Goal: Task Accomplishment & Management: Manage account settings

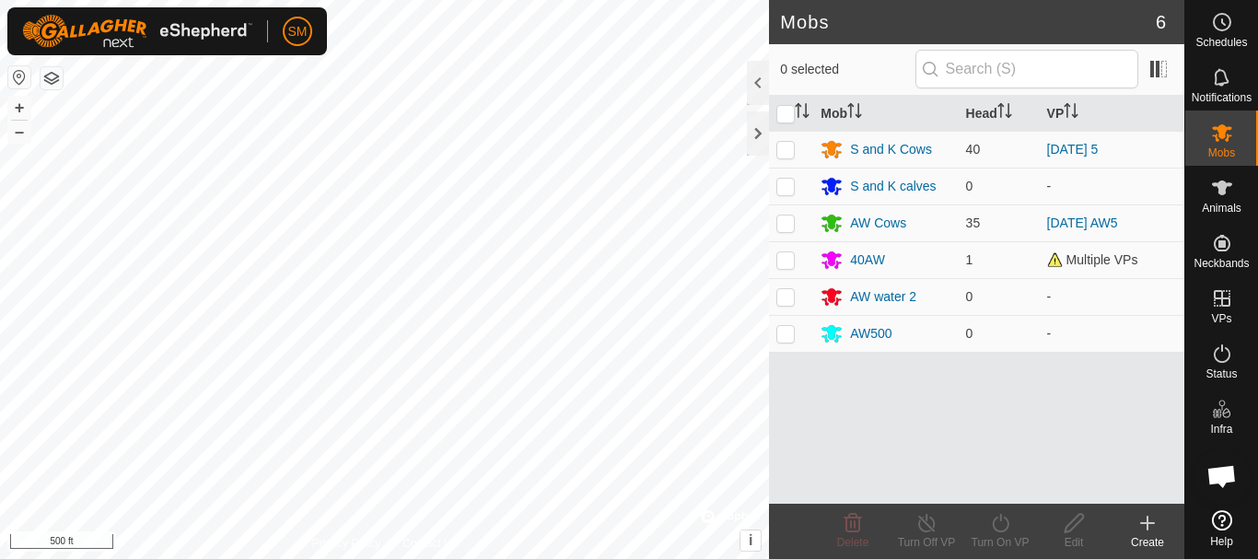
scroll to position [3851, 0]
click at [859, 264] on div "40AW" at bounding box center [867, 260] width 35 height 19
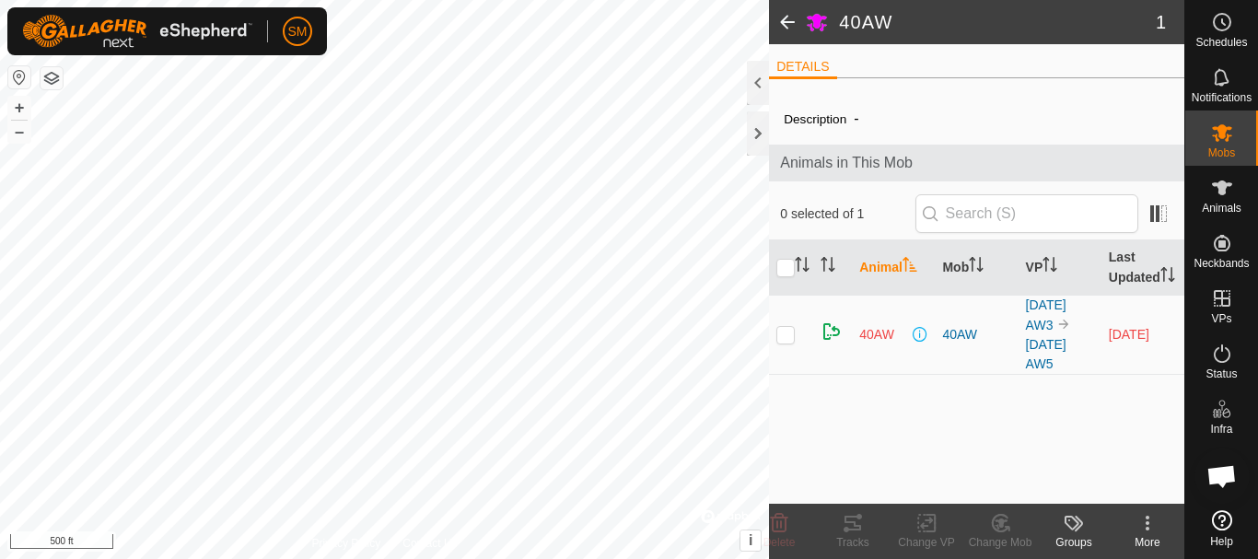
click at [789, 342] on p-checkbox at bounding box center [786, 334] width 18 height 15
checkbox input "true"
click at [920, 526] on icon at bounding box center [926, 524] width 13 height 12
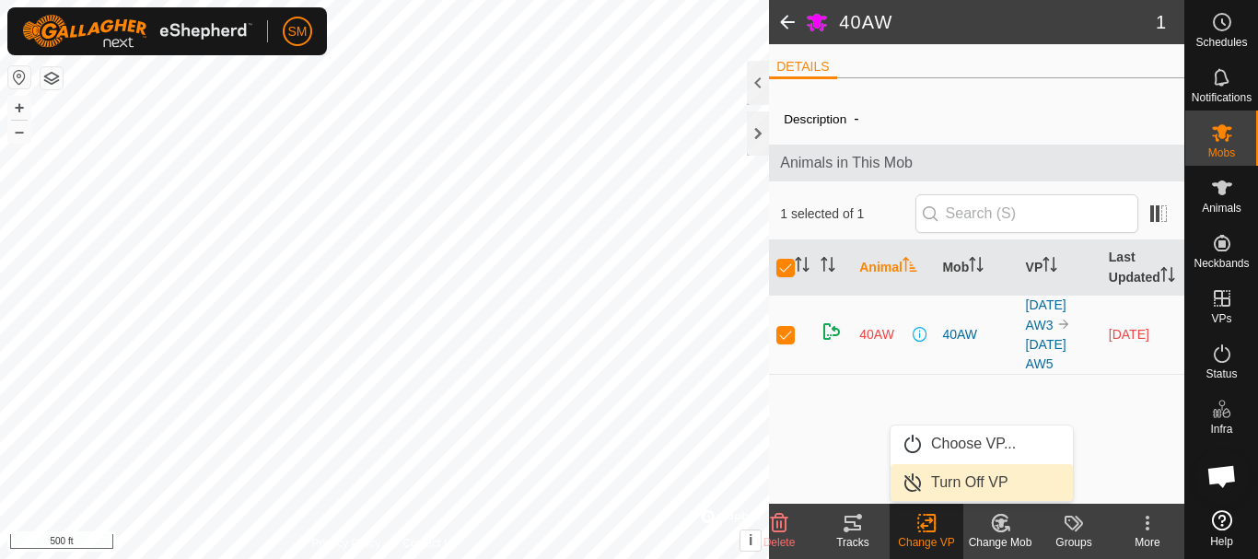
click at [950, 488] on link "Turn Off VP" at bounding box center [982, 482] width 182 height 37
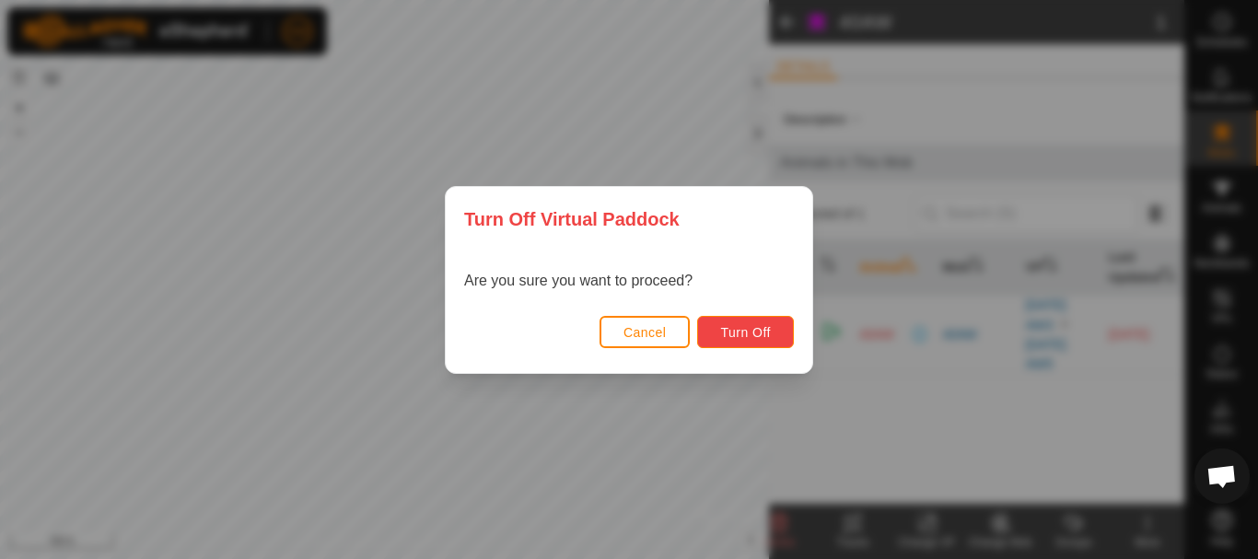
click at [740, 338] on span "Turn Off" at bounding box center [745, 332] width 51 height 15
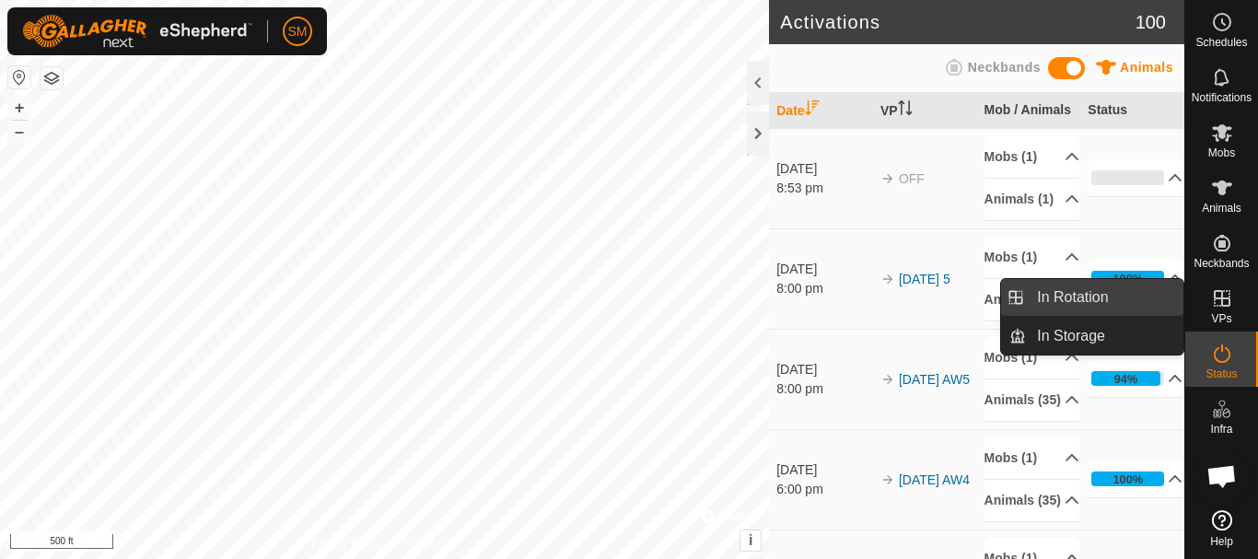
click at [1071, 290] on link "In Rotation" at bounding box center [1105, 297] width 158 height 37
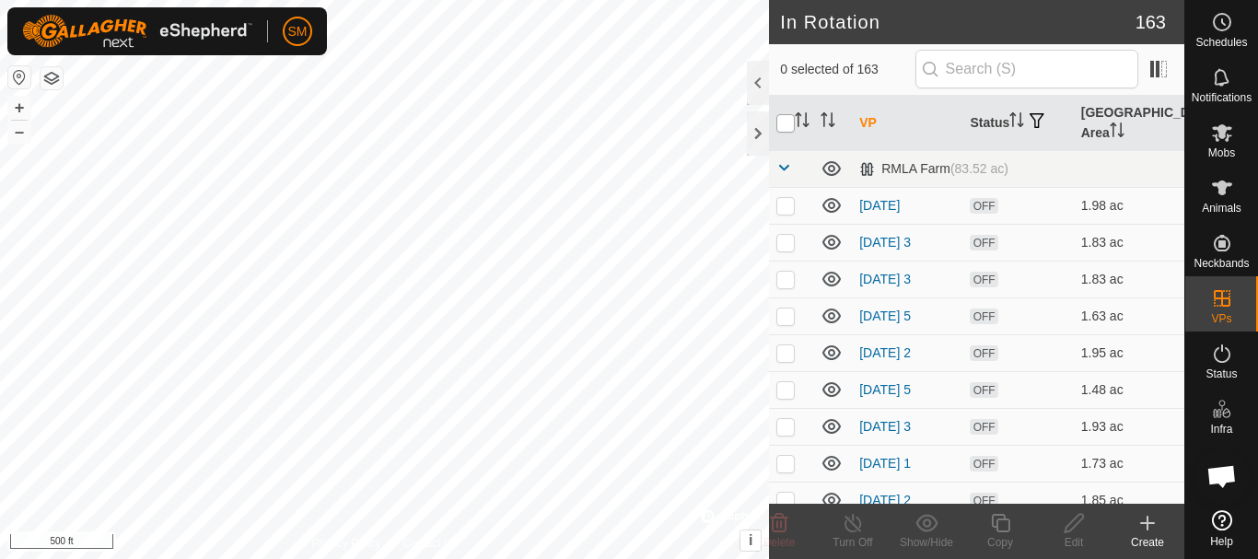
click at [787, 123] on input "checkbox" at bounding box center [786, 123] width 18 height 18
checkbox input "true"
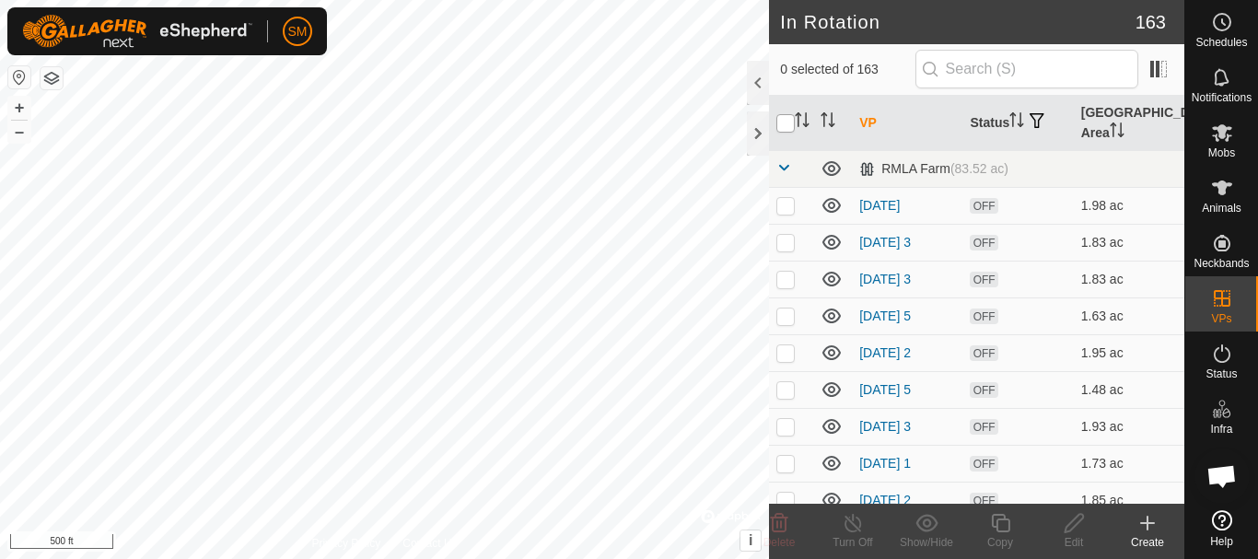
checkbox input "true"
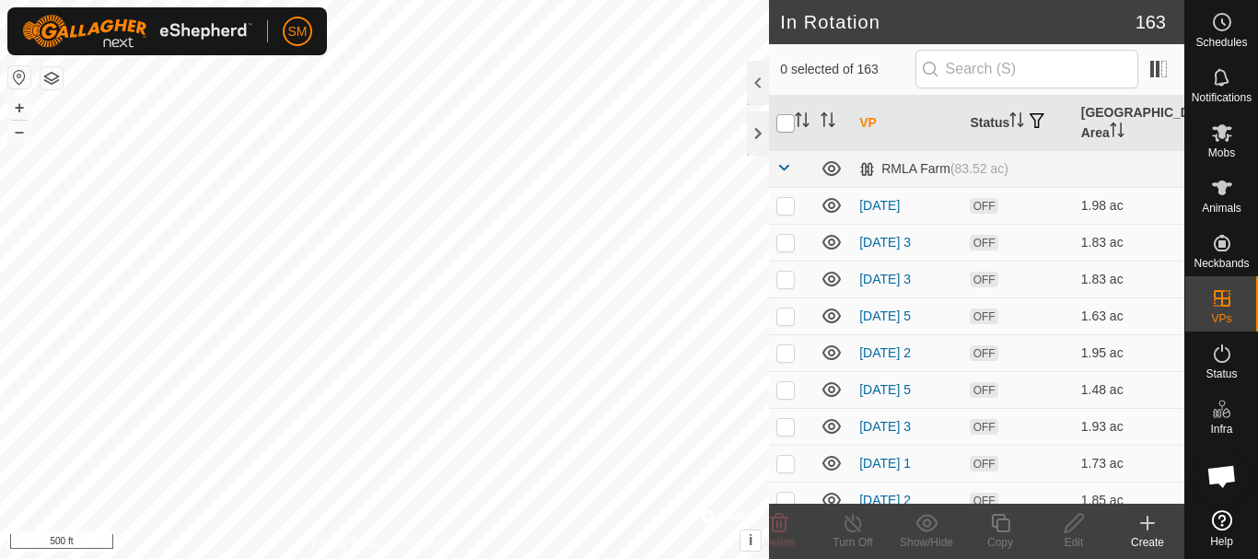
checkbox input "true"
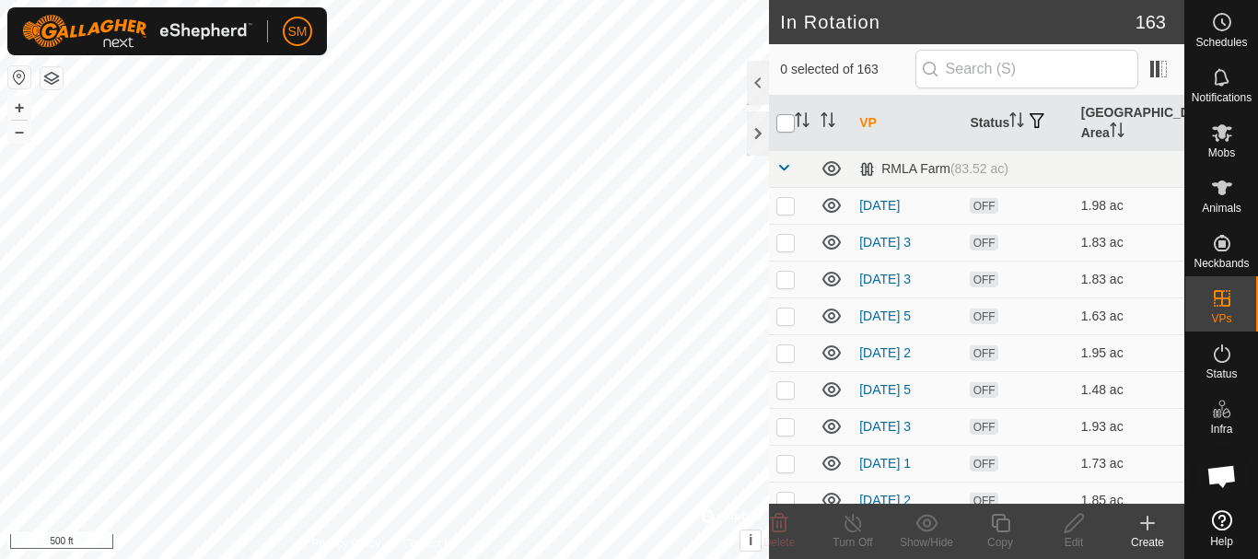
checkbox input "true"
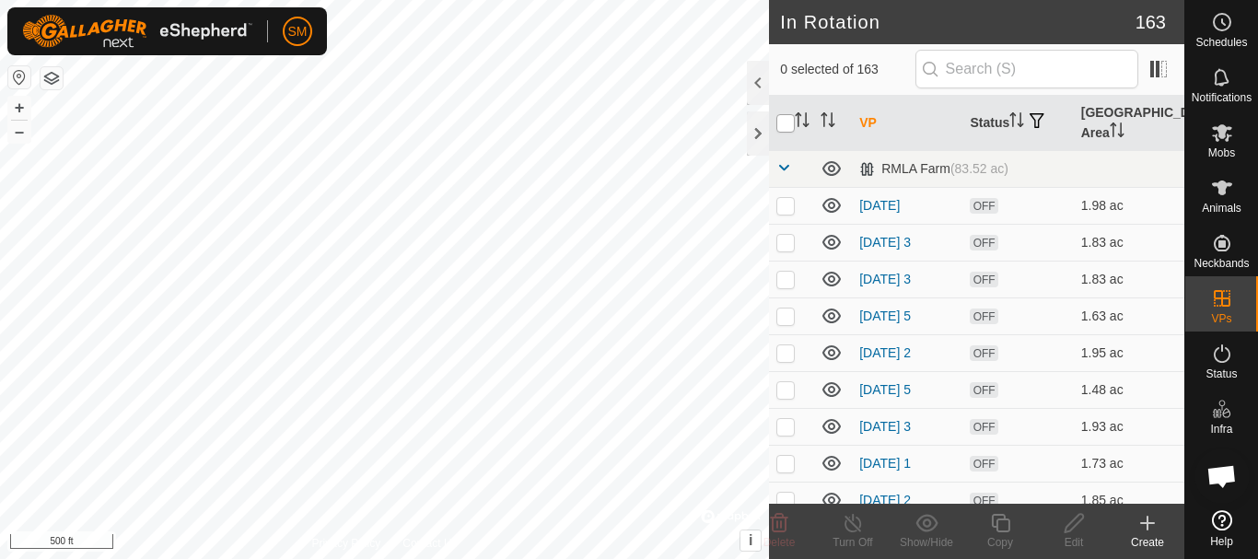
checkbox input "true"
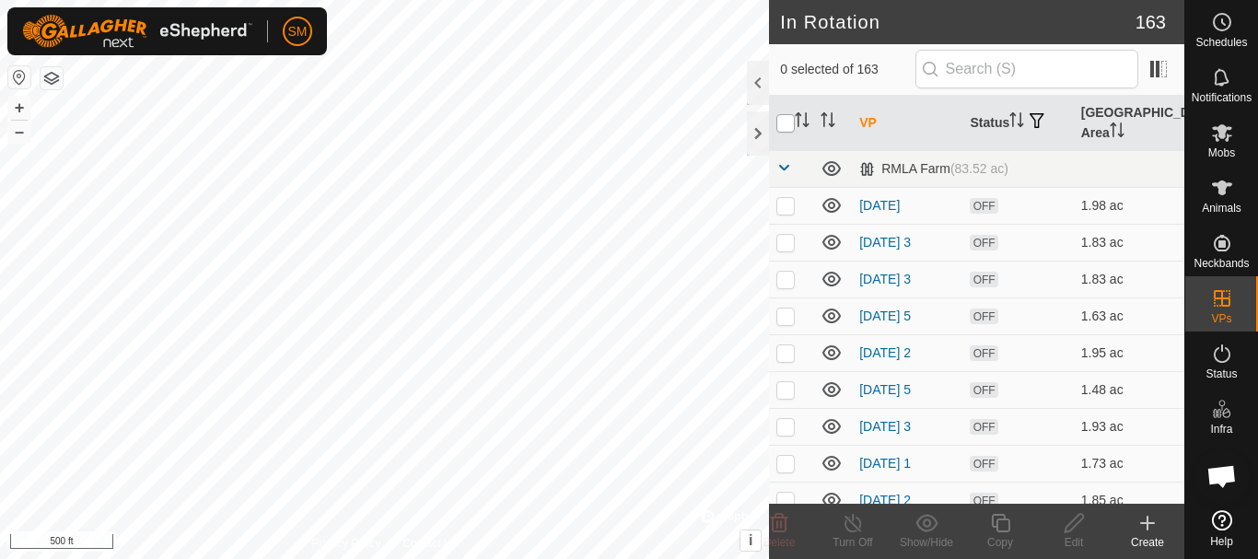
checkbox input "true"
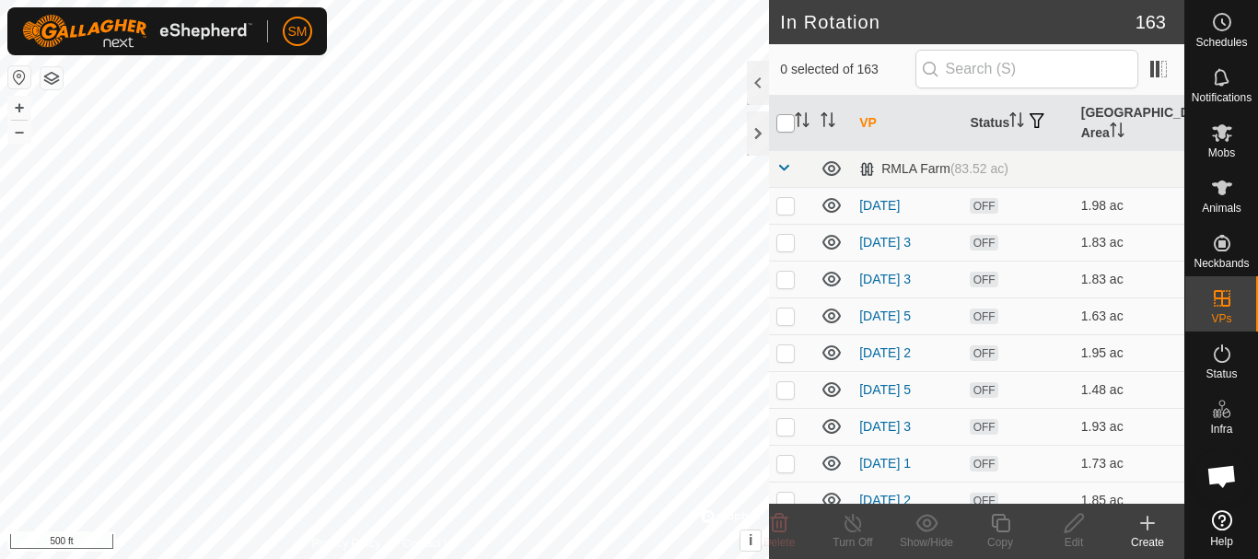
checkbox input "true"
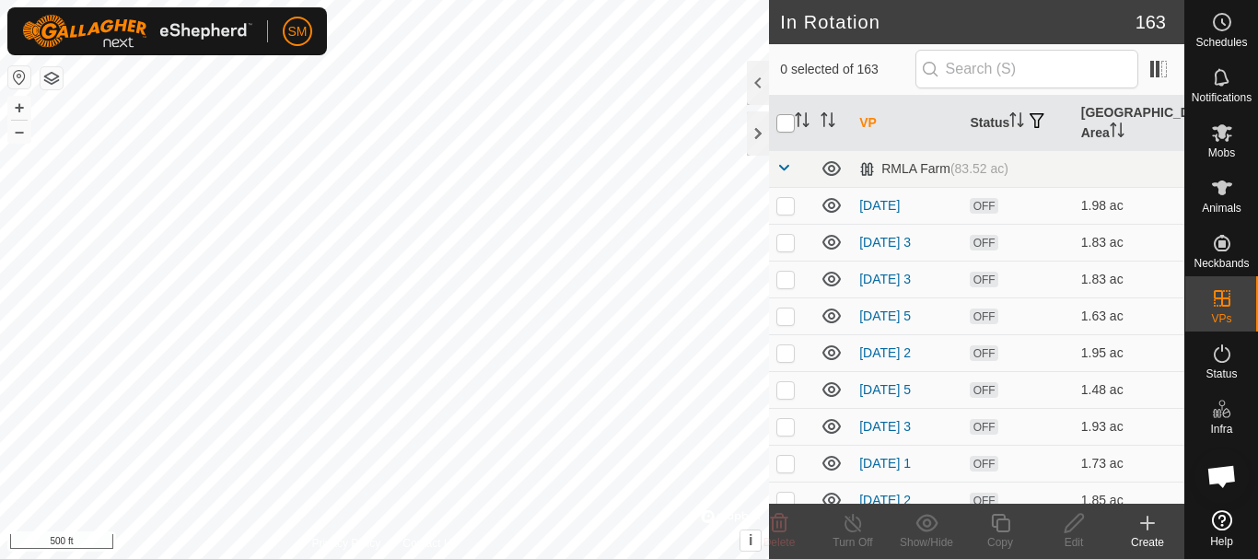
checkbox input "true"
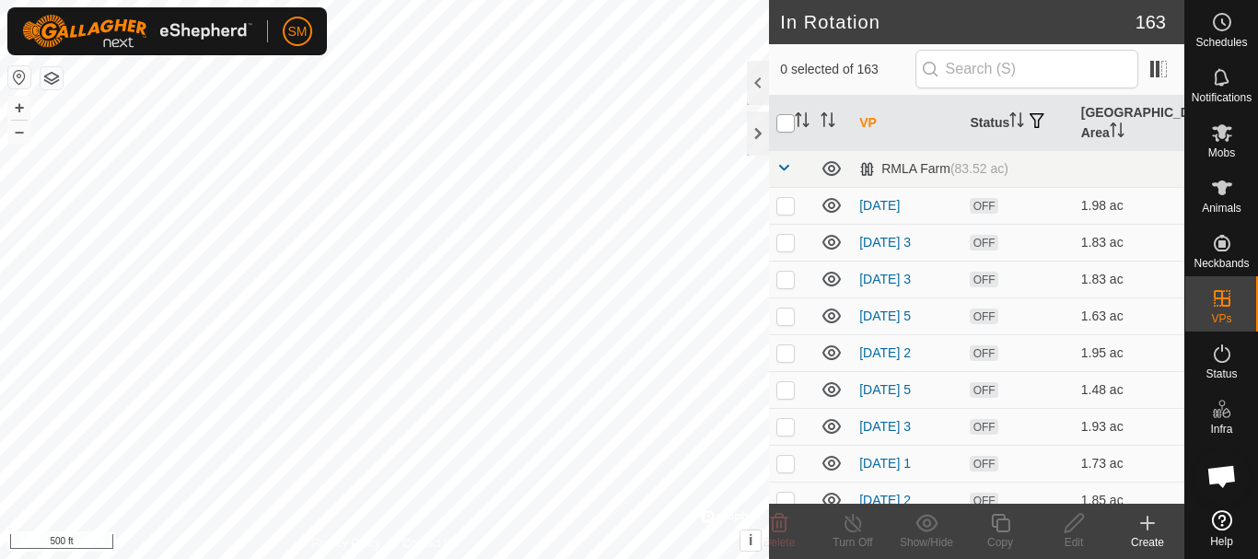
checkbox input "true"
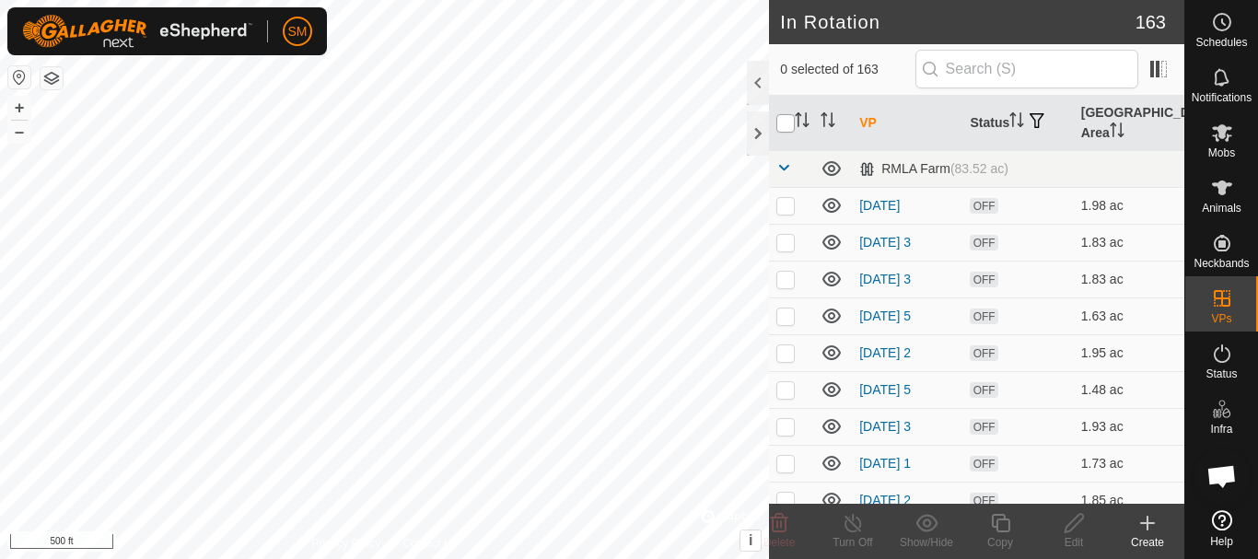
checkbox input "true"
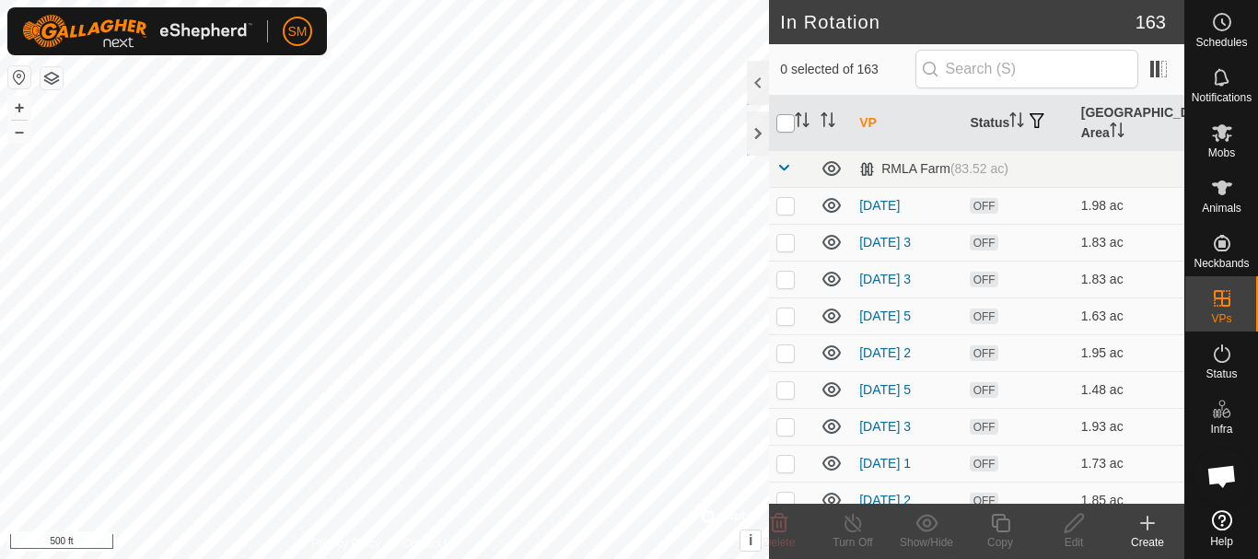
checkbox input "true"
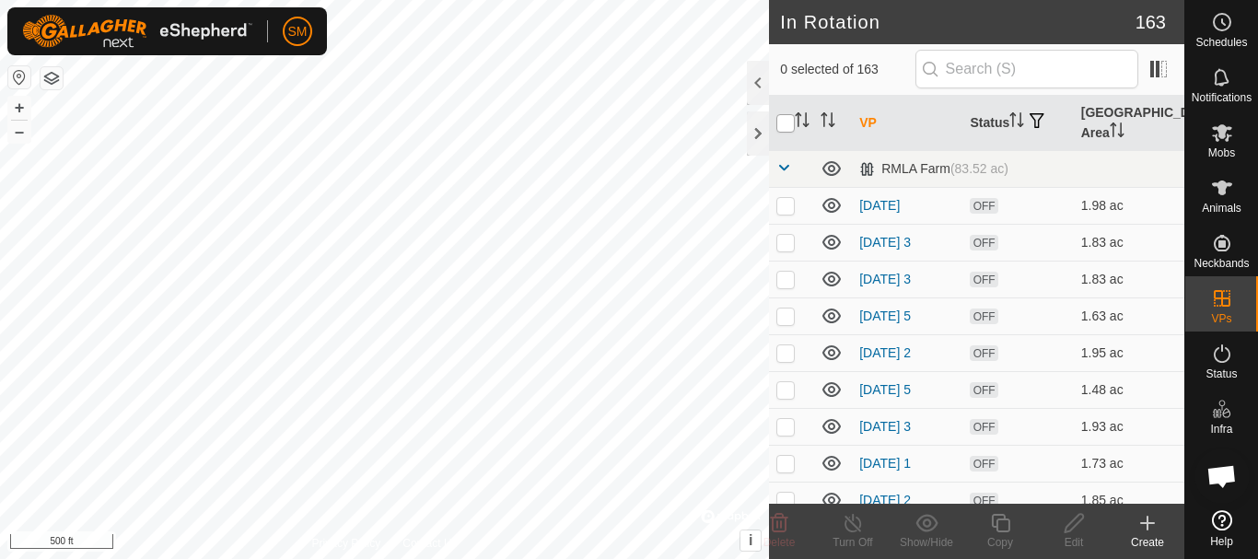
checkbox input "true"
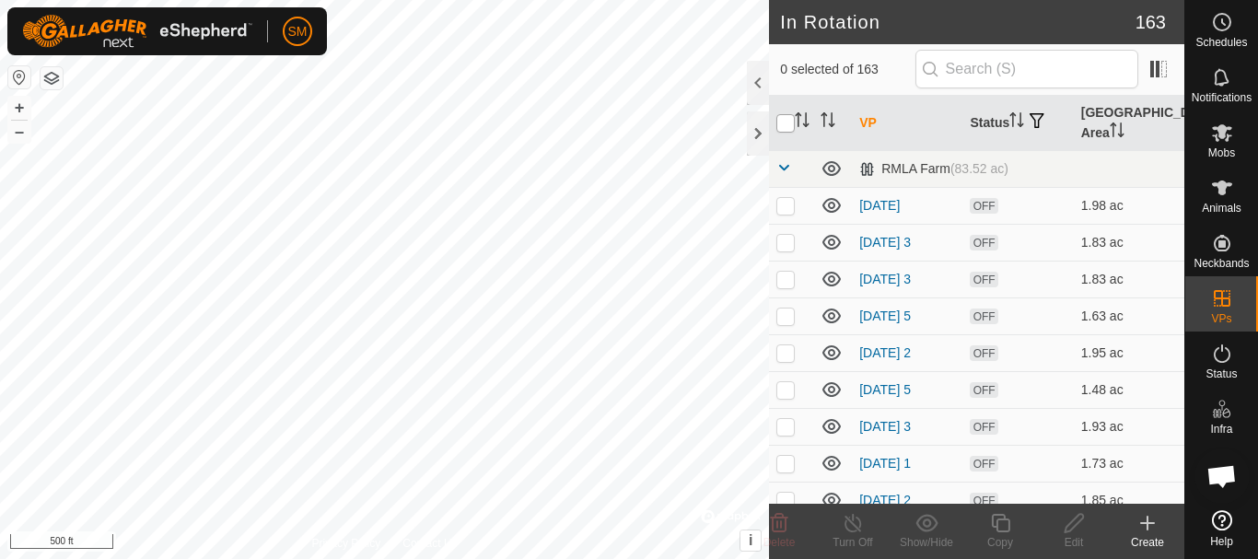
checkbox input "true"
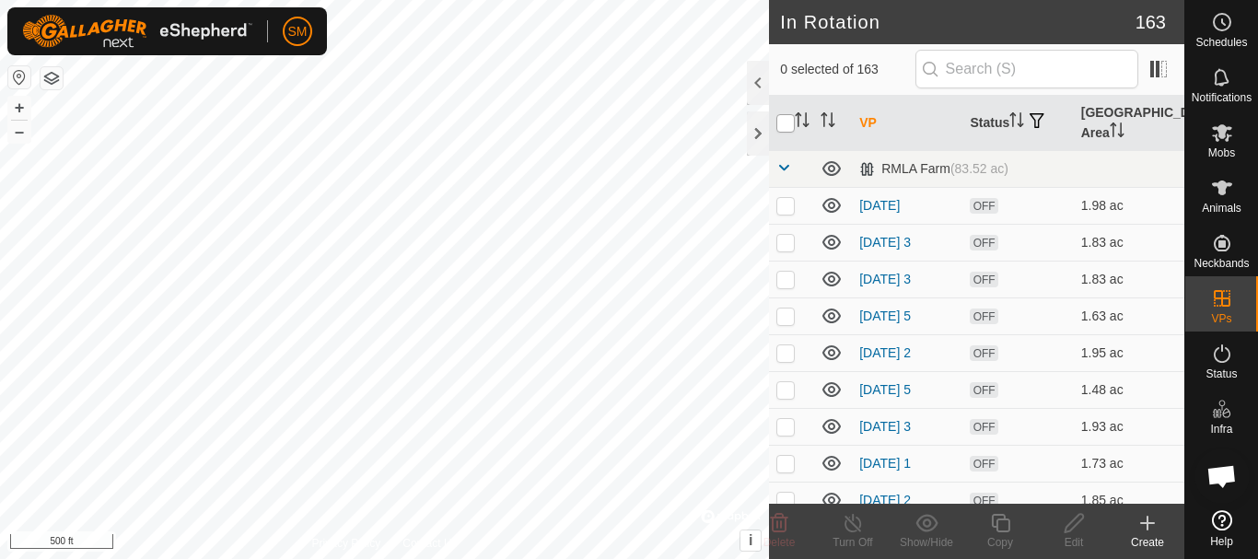
checkbox input "true"
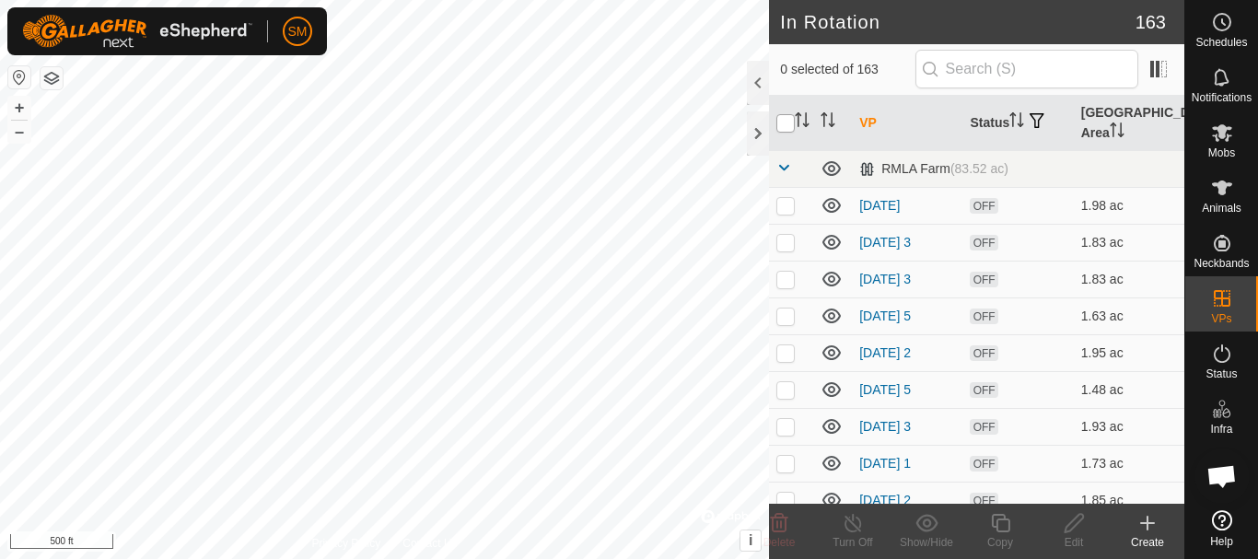
checkbox input "true"
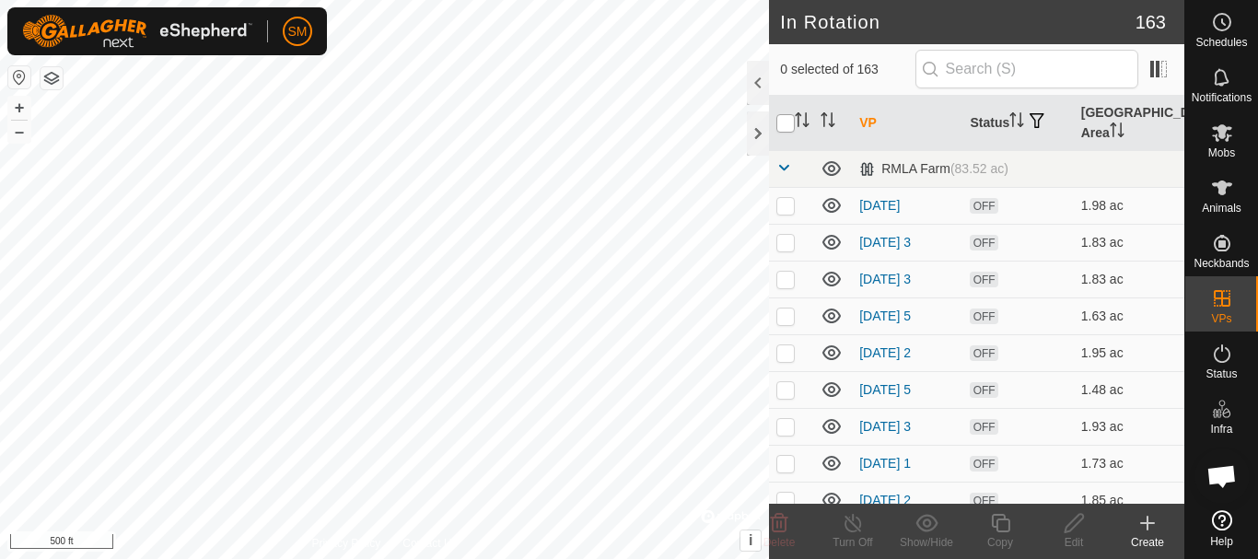
checkbox input "true"
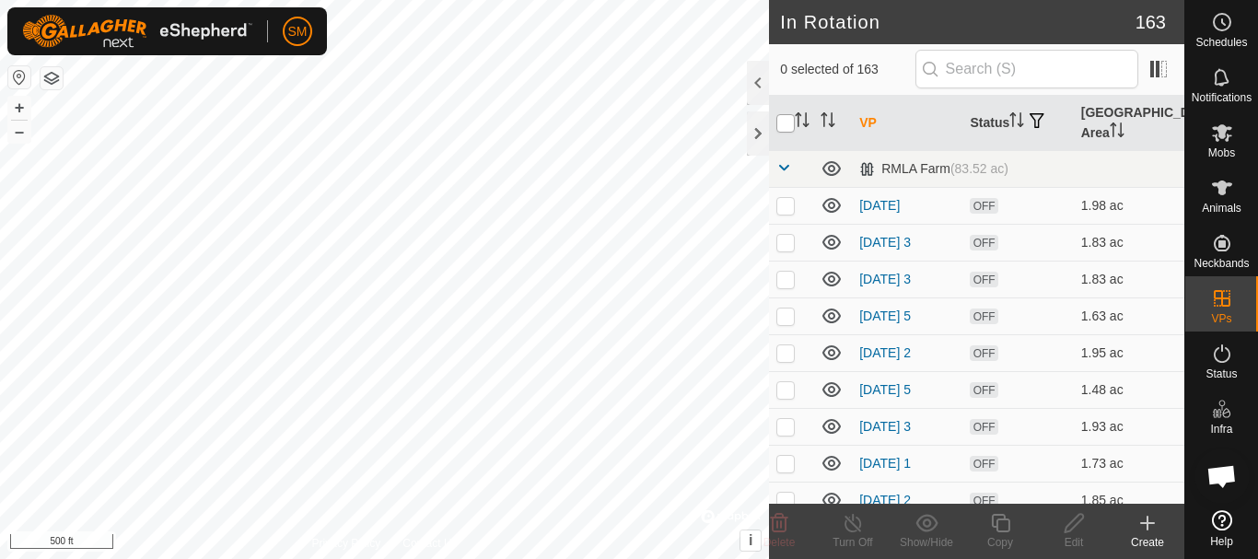
checkbox input "true"
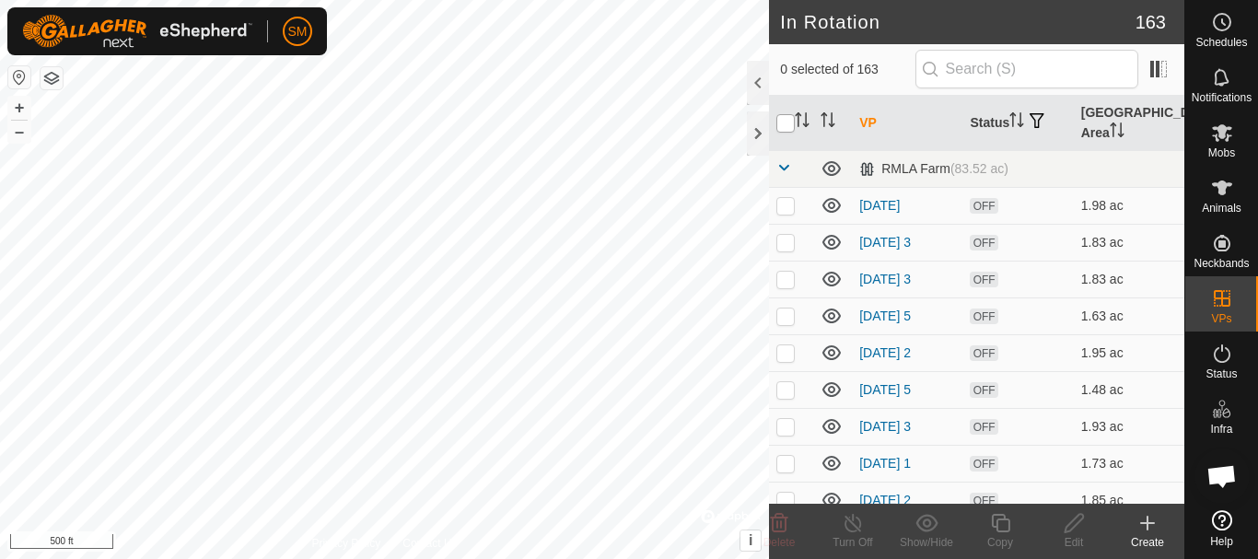
checkbox input "true"
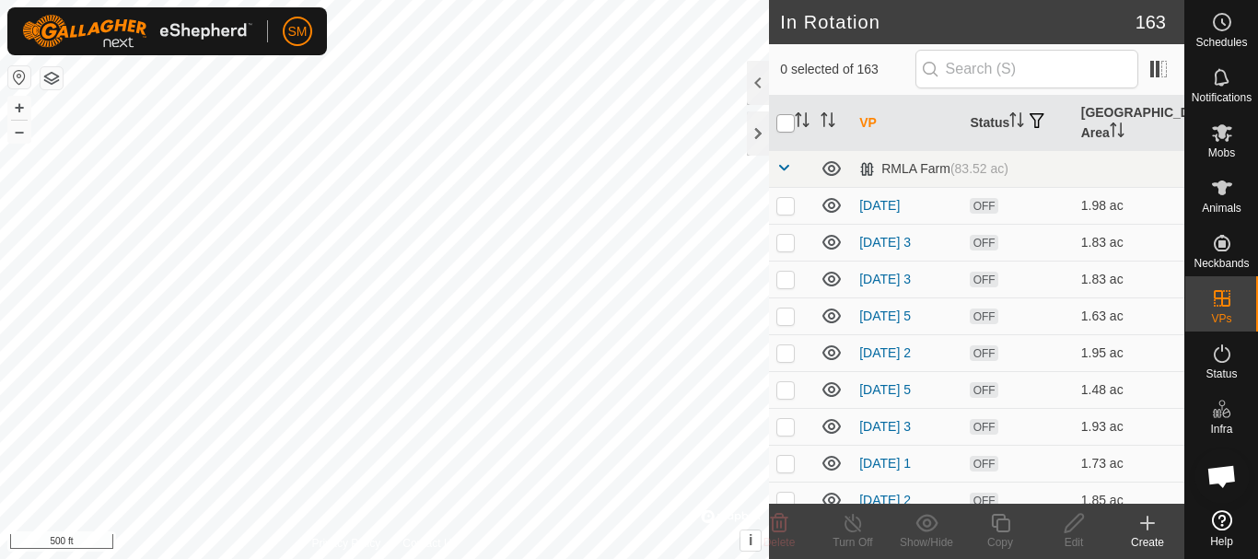
checkbox input "true"
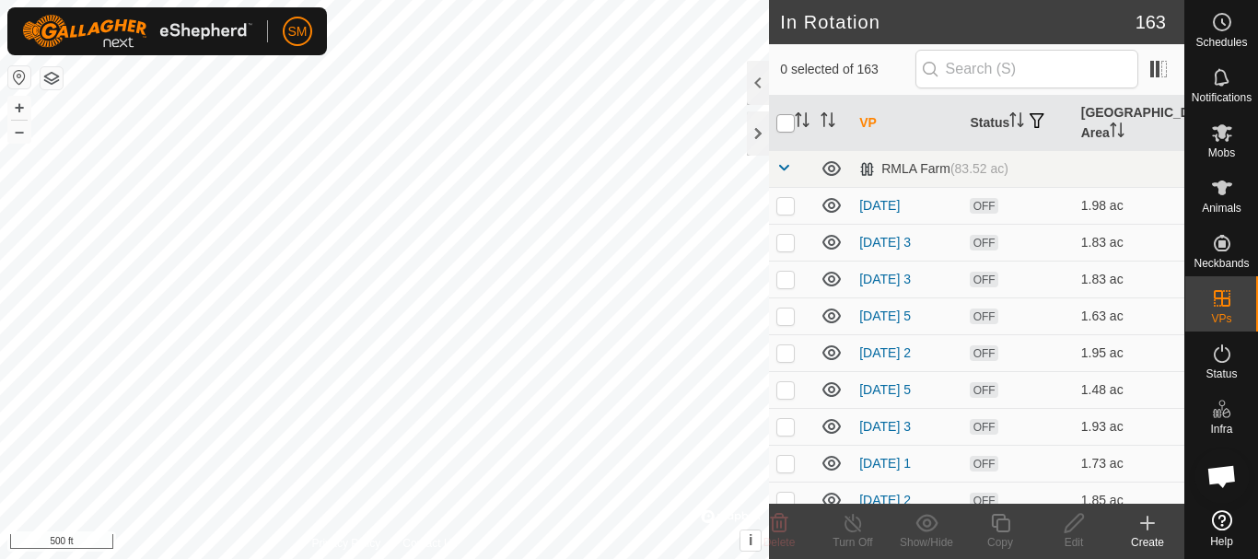
checkbox input "true"
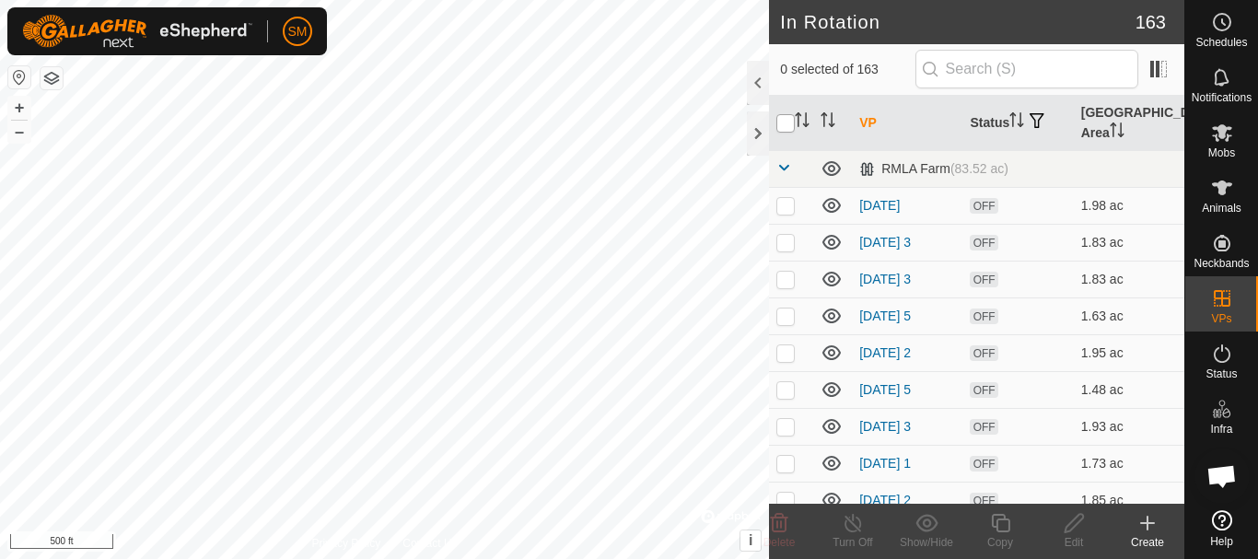
checkbox input "true"
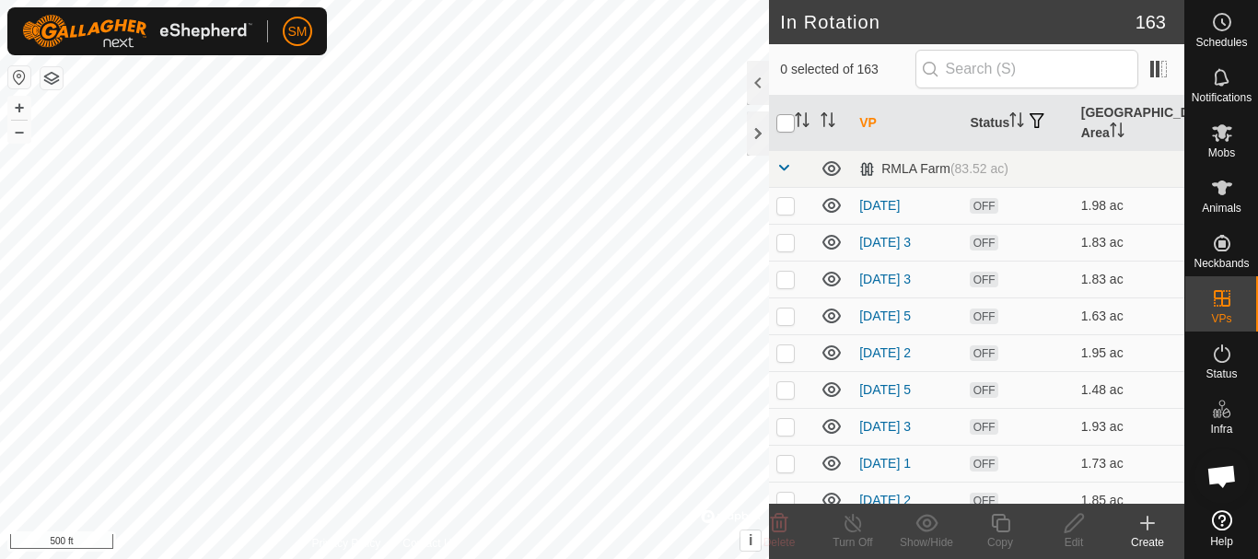
checkbox input "true"
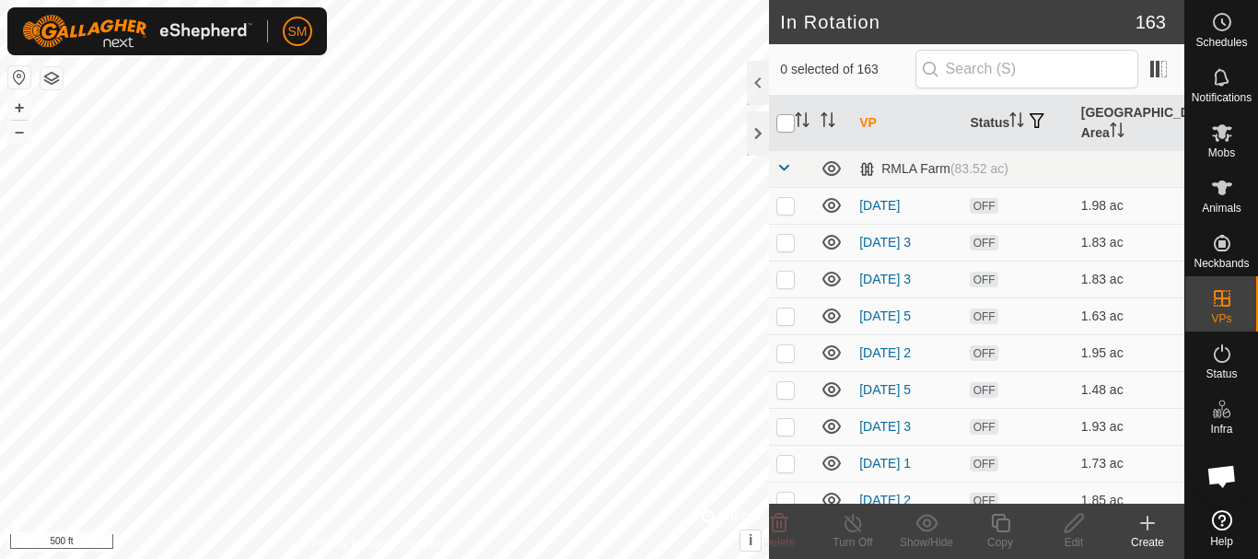
checkbox input "true"
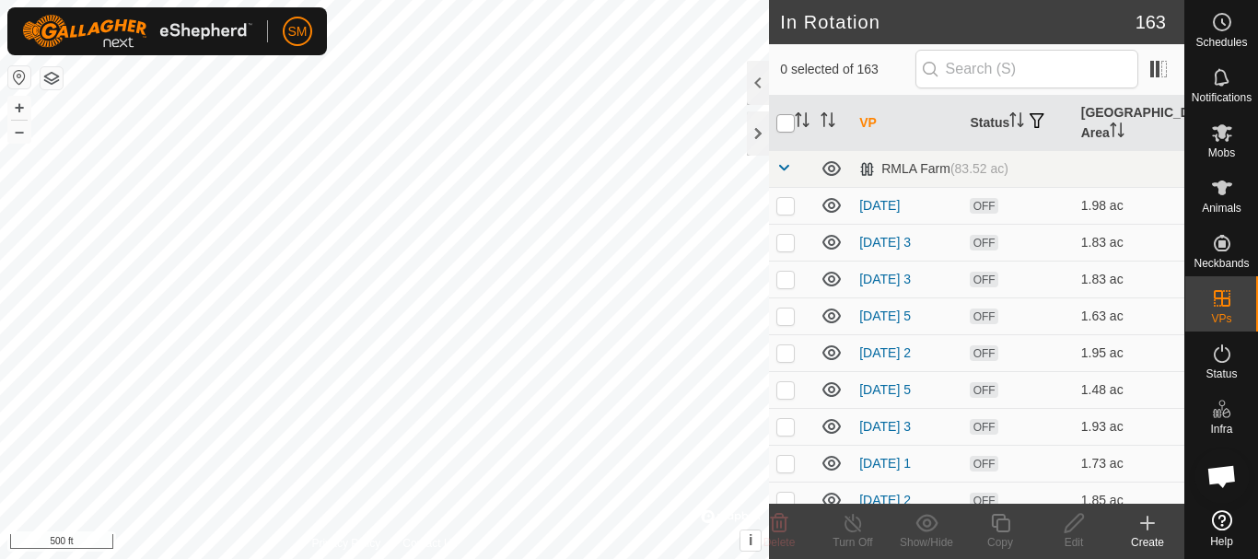
checkbox input "true"
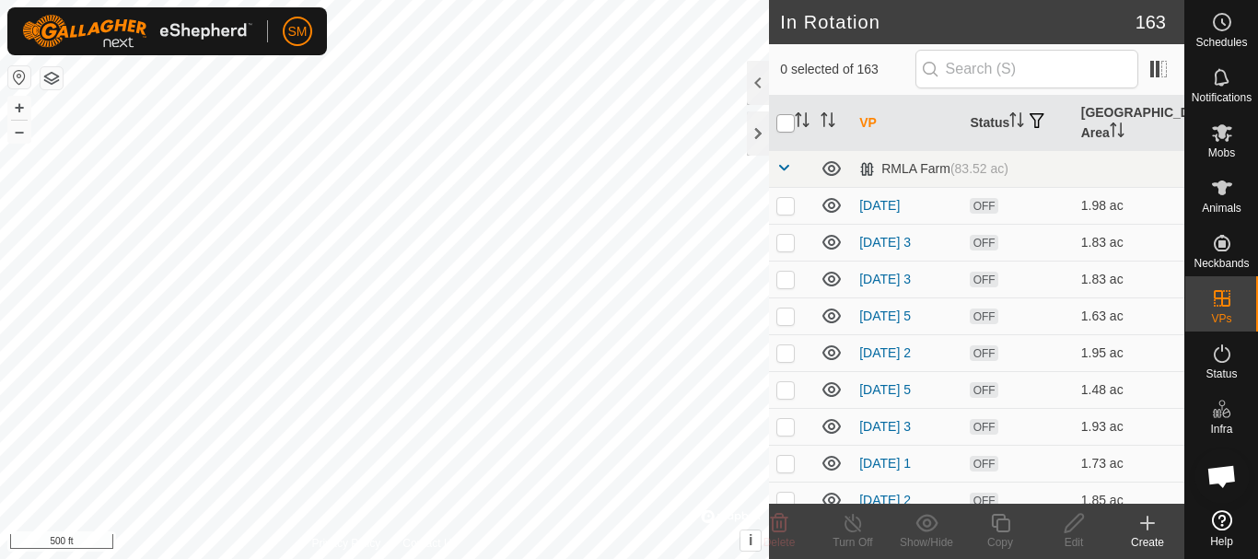
checkbox input "true"
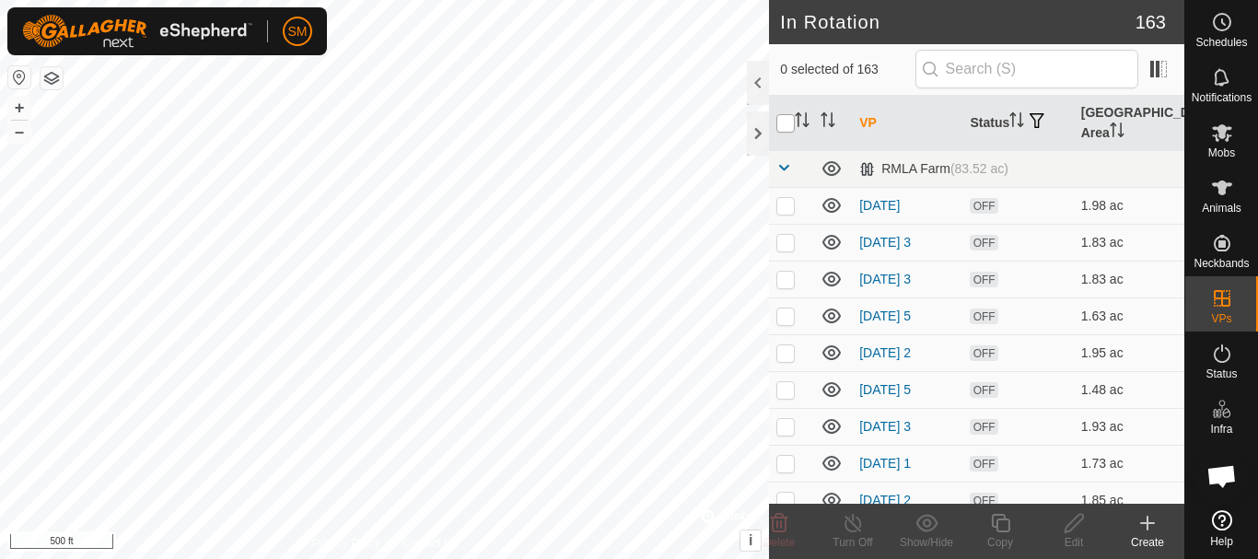
checkbox input "true"
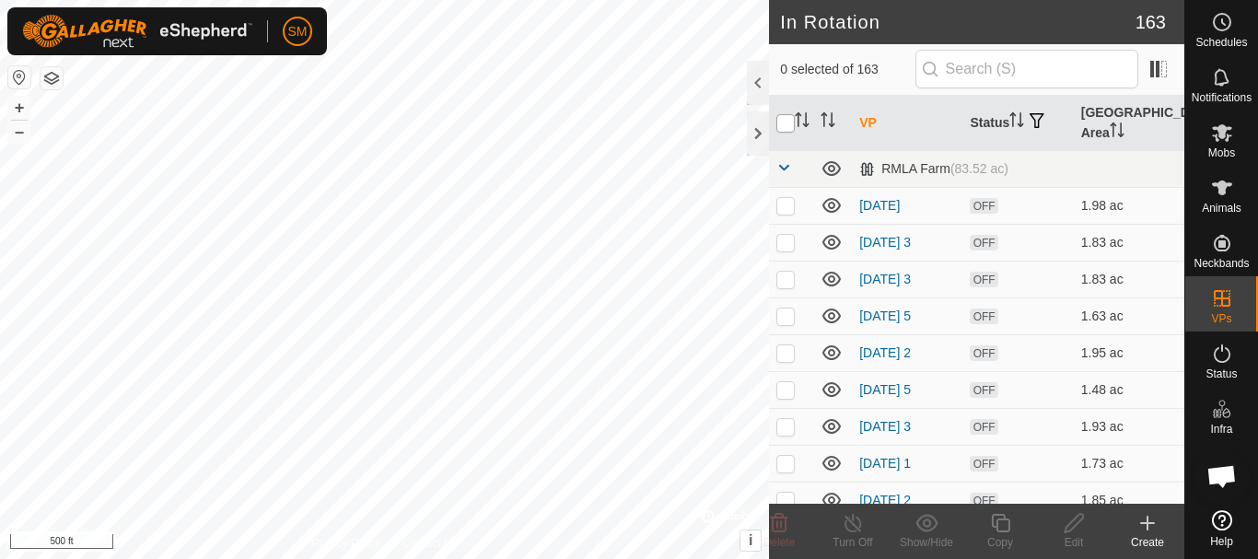
checkbox input "true"
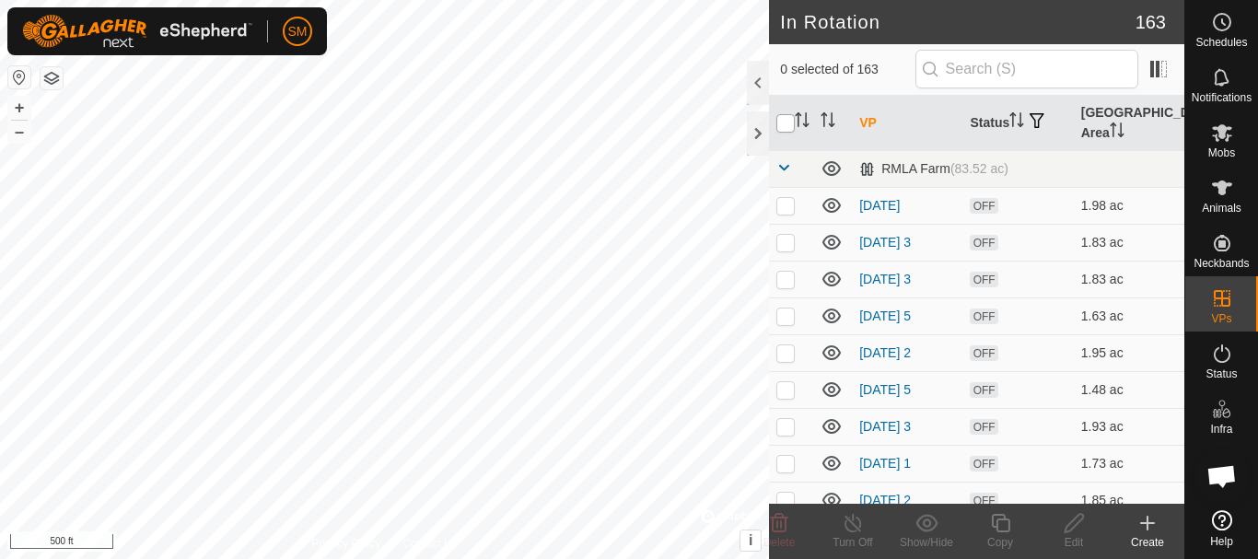
checkbox input "true"
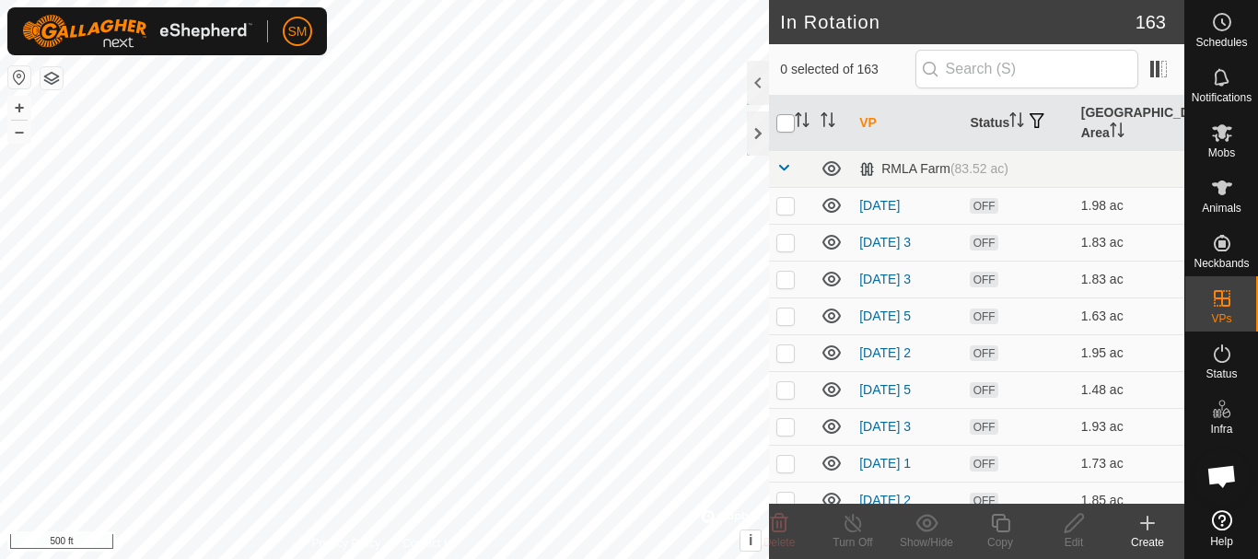
checkbox input "true"
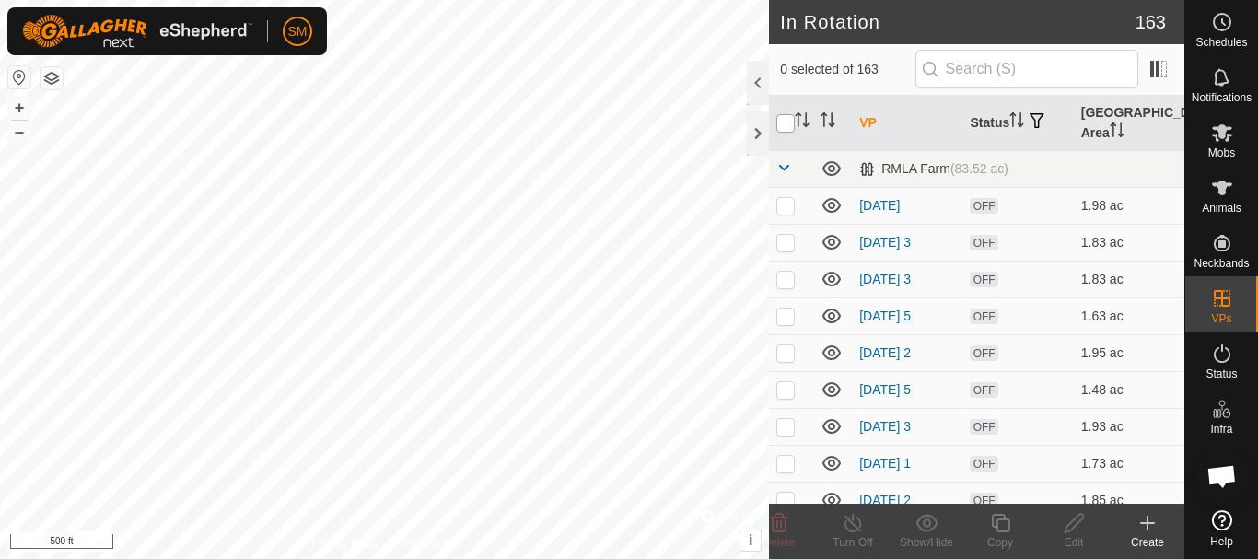
checkbox input "true"
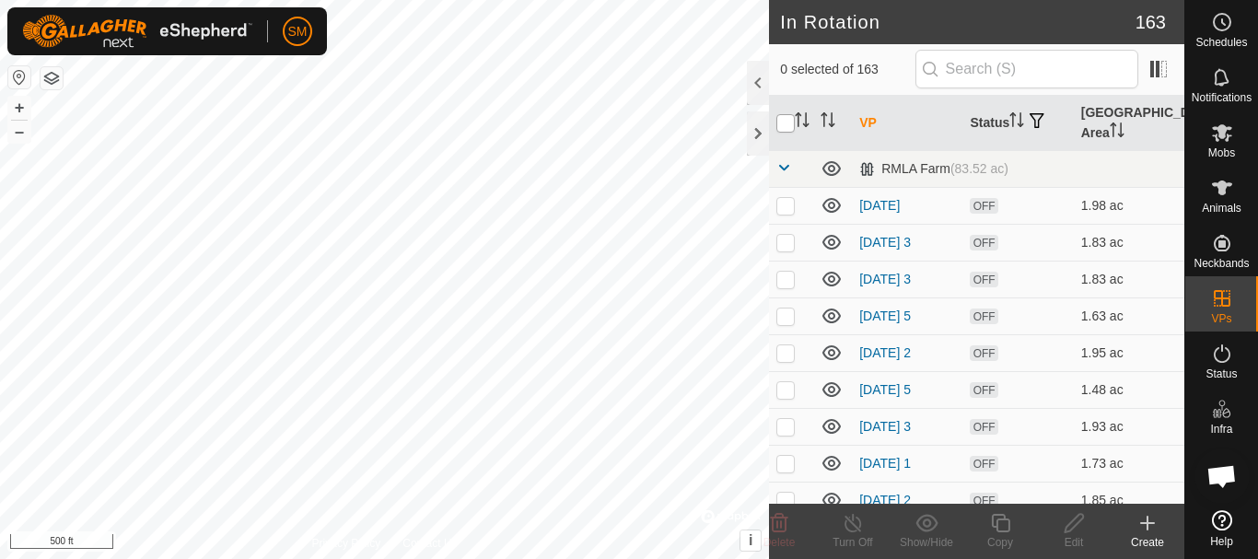
checkbox input "true"
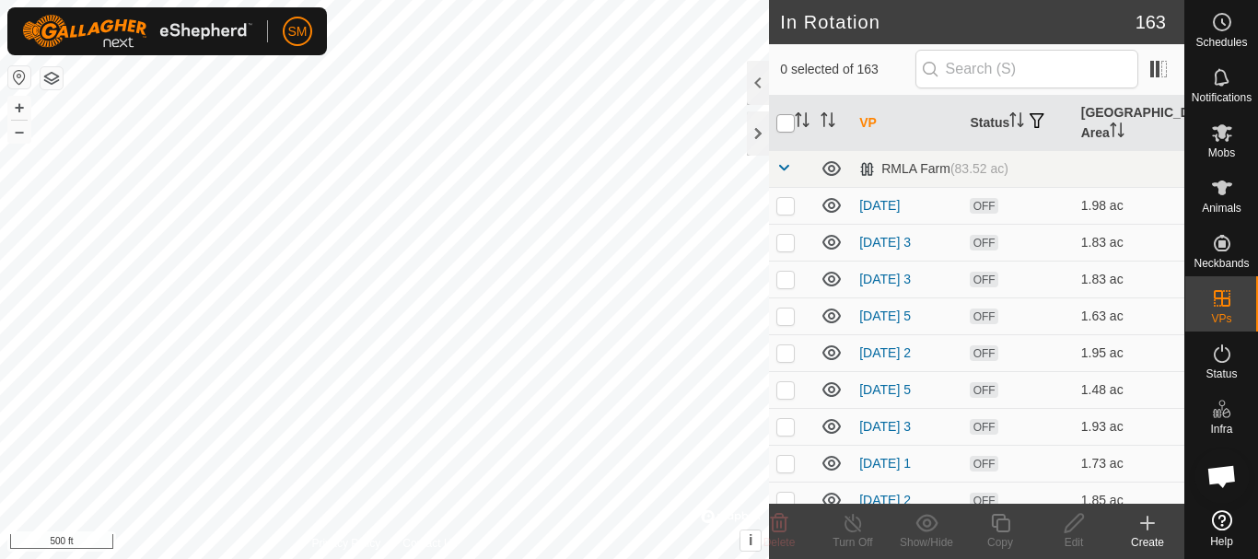
checkbox input "true"
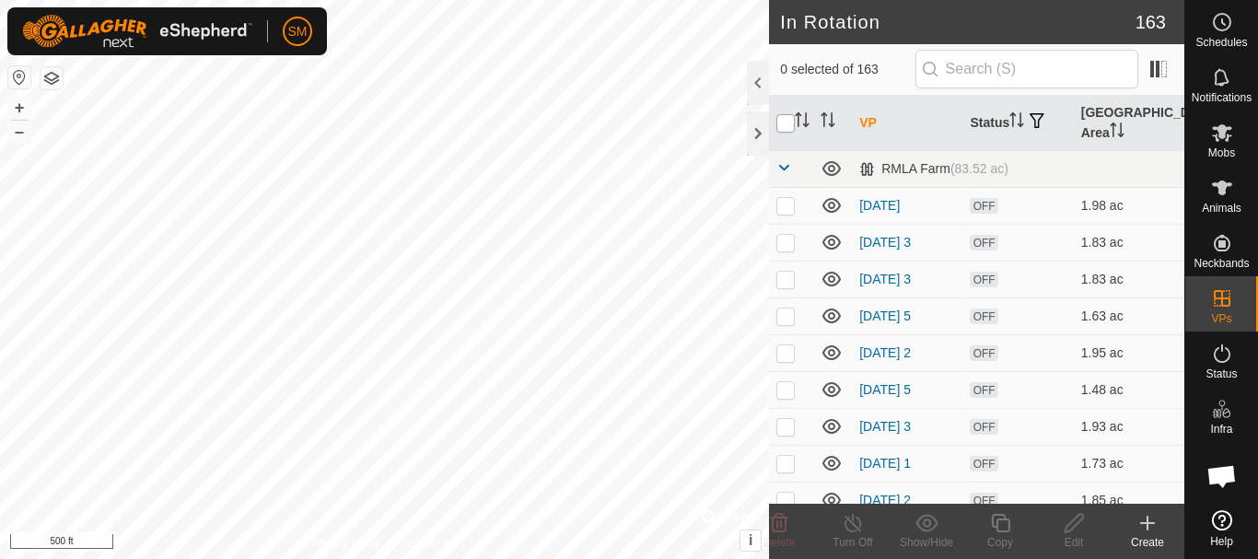
checkbox input "true"
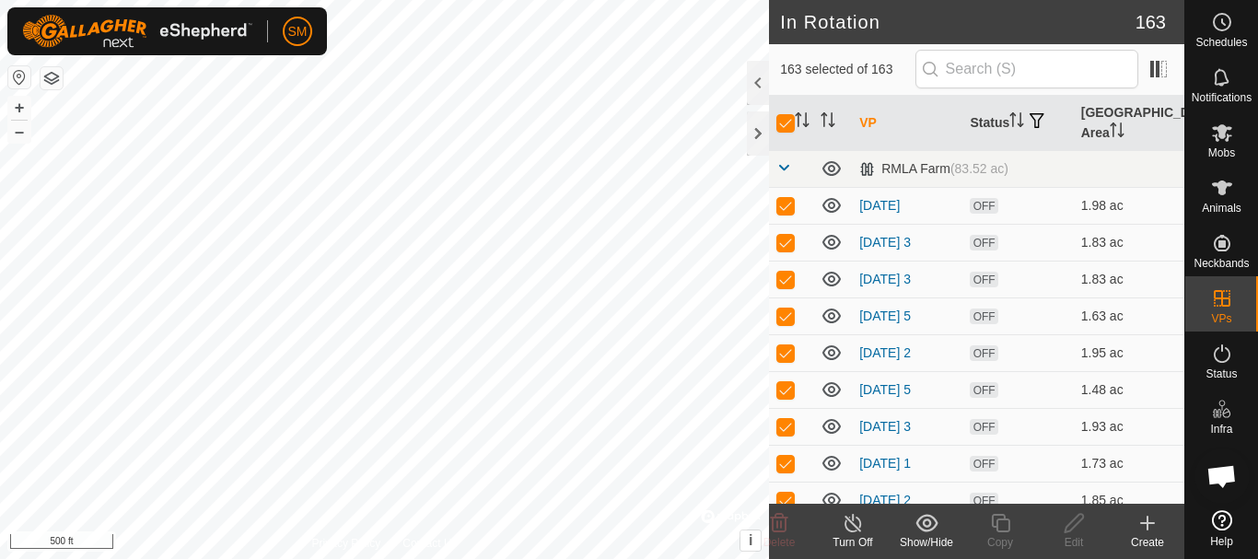
click at [922, 525] on icon at bounding box center [927, 523] width 23 height 22
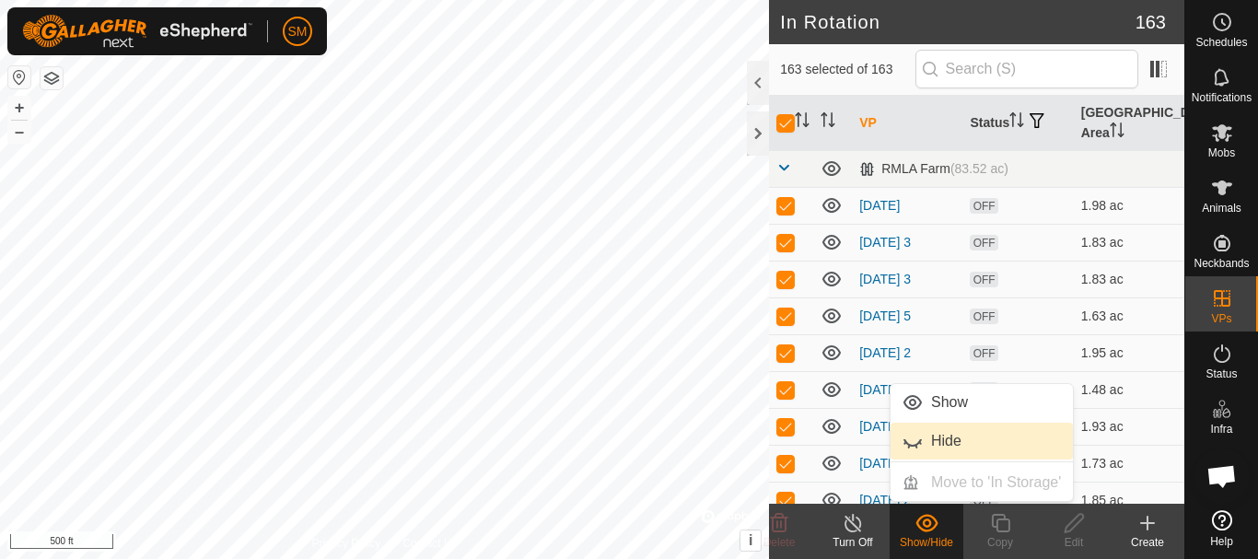
click at [929, 441] on link "Hide" at bounding box center [982, 441] width 182 height 37
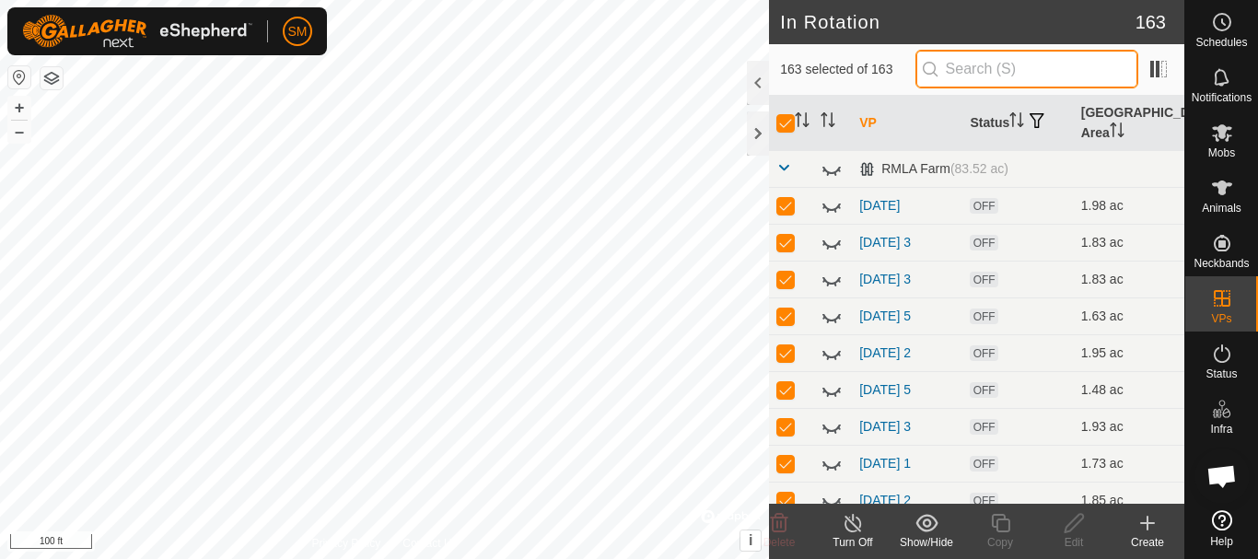
click at [991, 63] on input "text" at bounding box center [1027, 69] width 223 height 39
click at [790, 126] on input "checkbox" at bounding box center [786, 123] width 18 height 18
checkbox input "false"
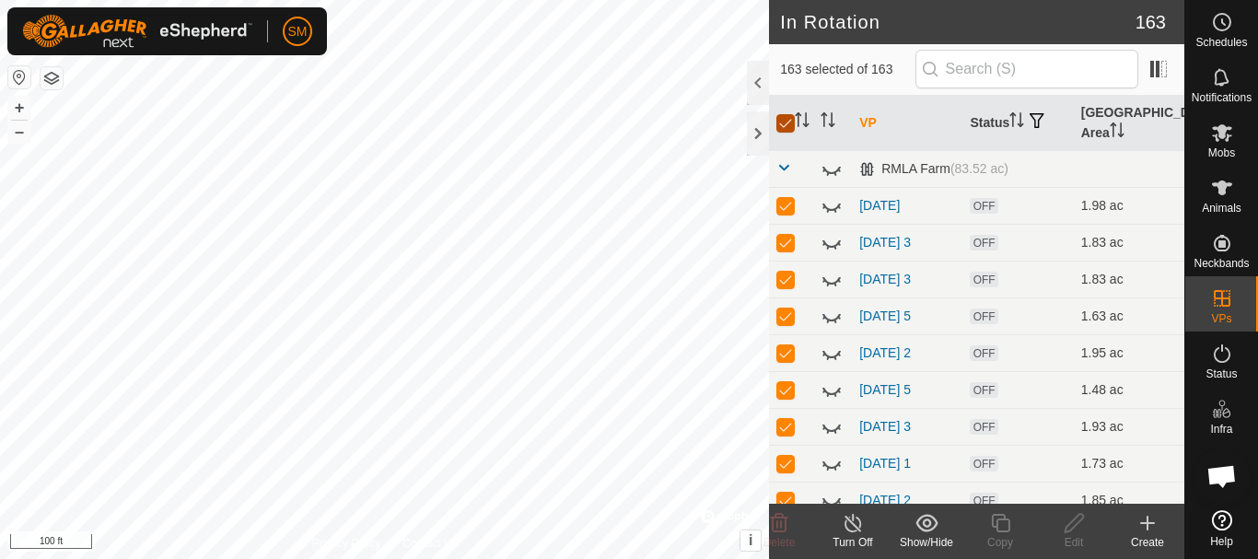
checkbox input "false"
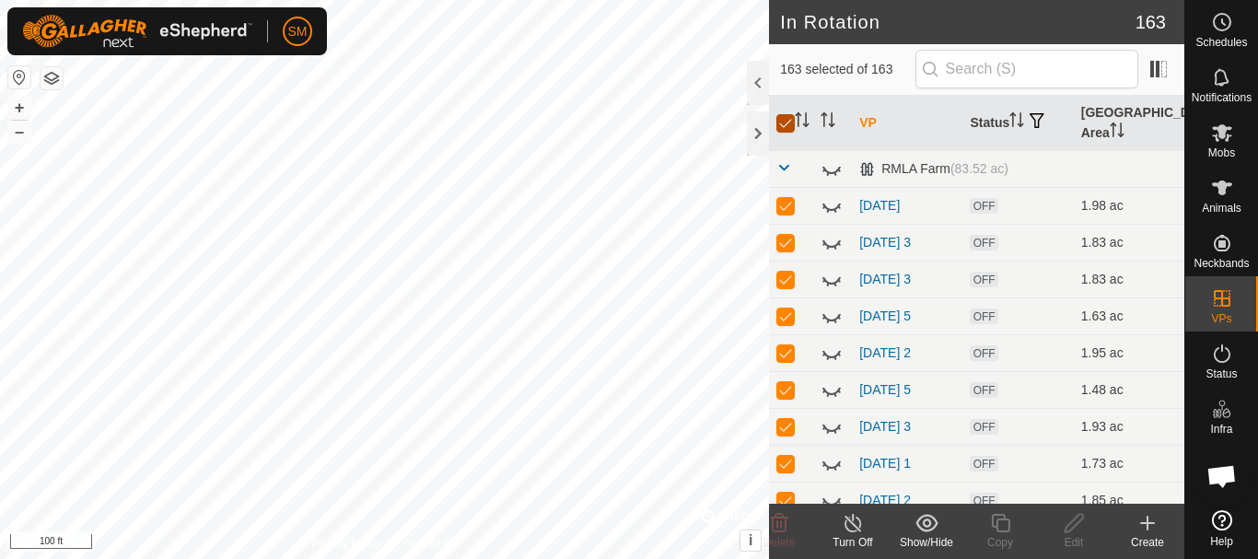
checkbox input "false"
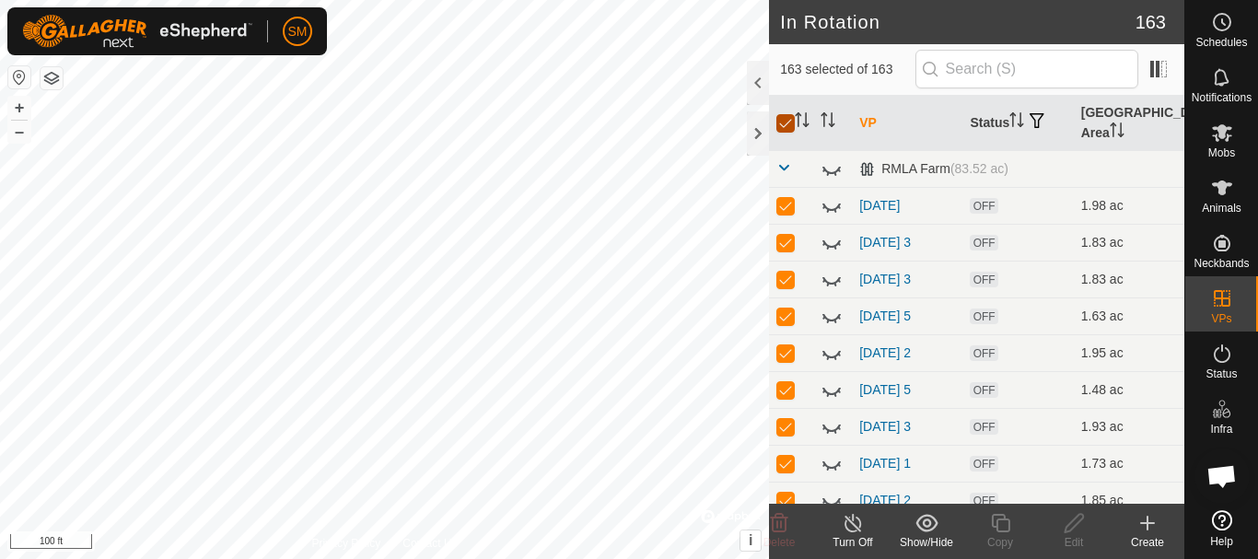
checkbox input "false"
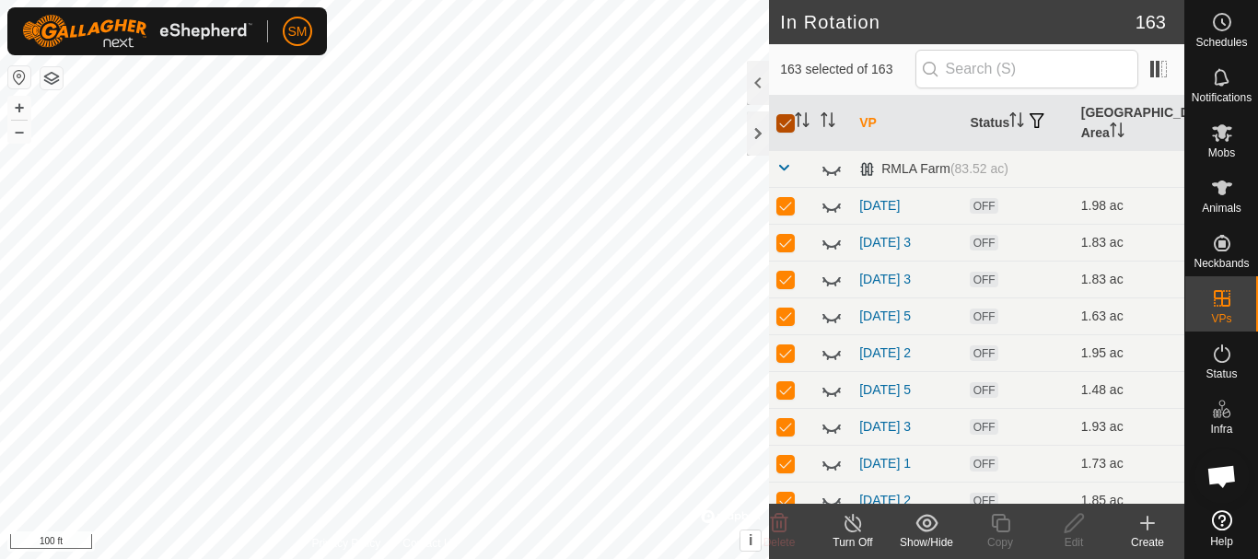
checkbox input "false"
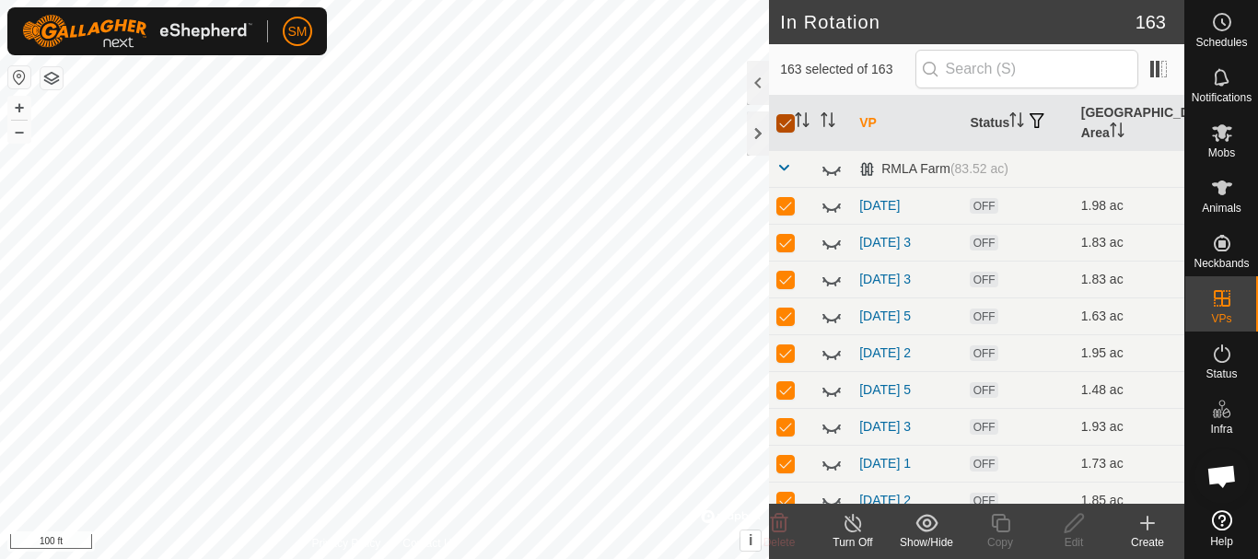
checkbox input "false"
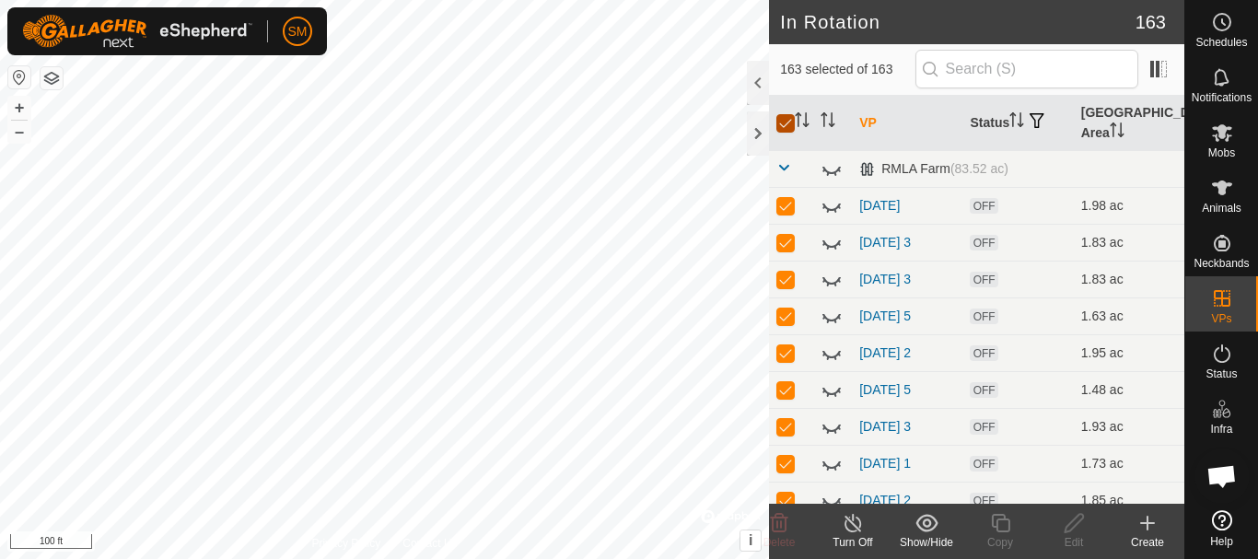
checkbox input "false"
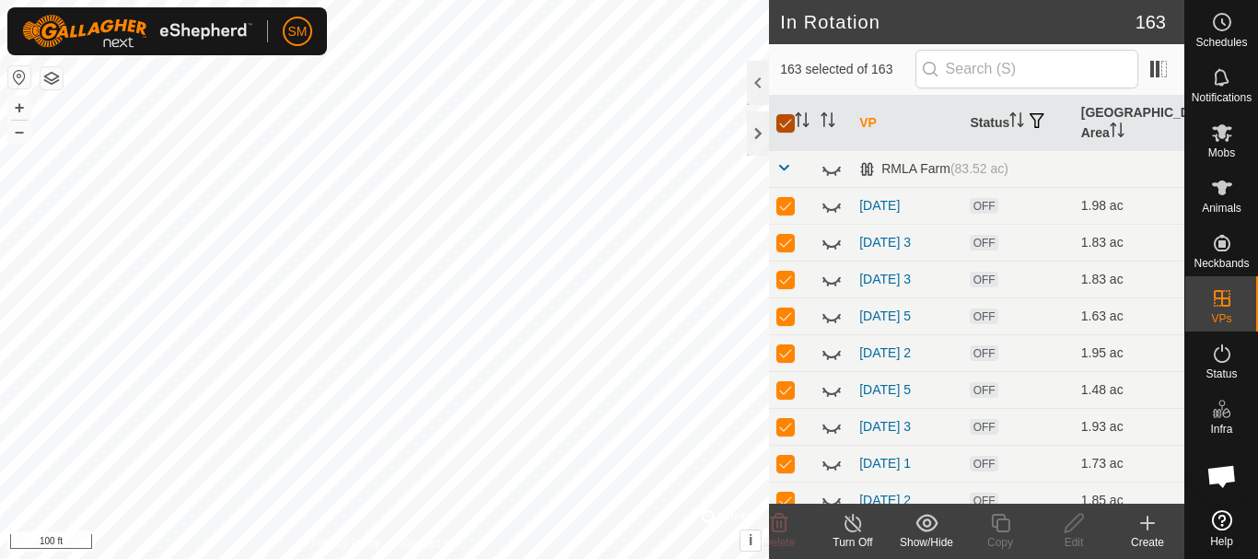
checkbox input "false"
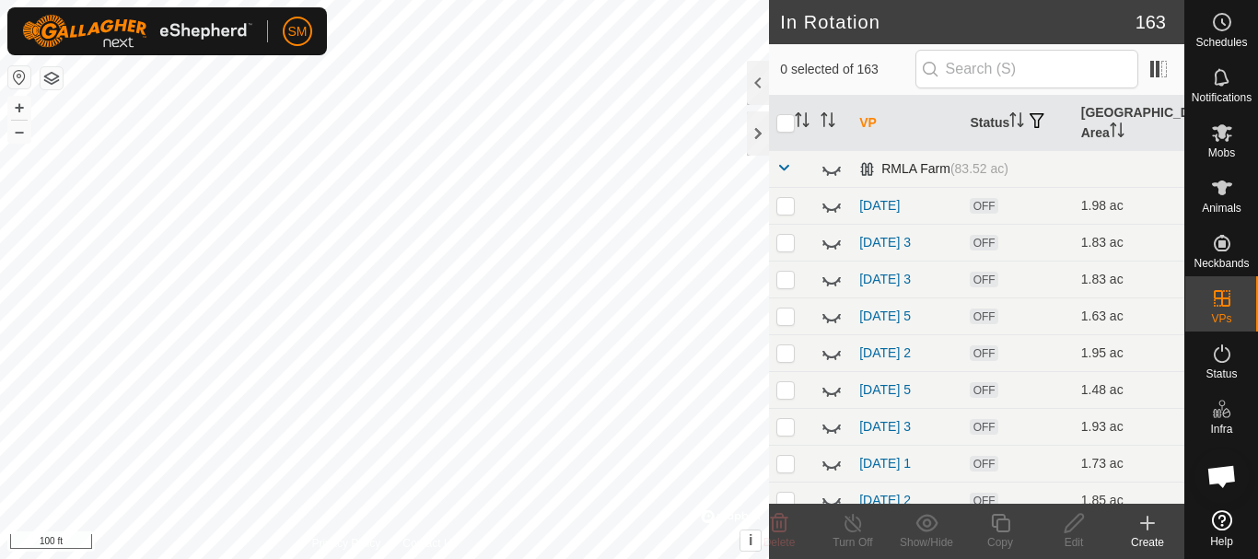
click at [780, 167] on span at bounding box center [784, 167] width 15 height 15
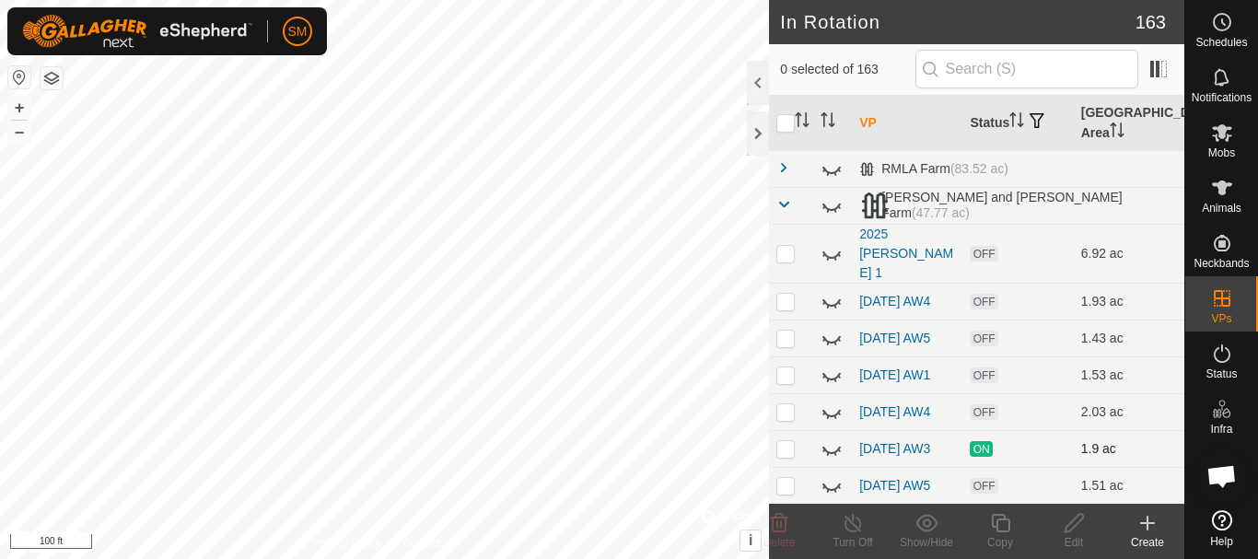
click at [836, 452] on icon at bounding box center [836, 454] width 3 height 4
click at [836, 449] on icon at bounding box center [832, 449] width 22 height 22
click at [785, 203] on span at bounding box center [784, 204] width 15 height 15
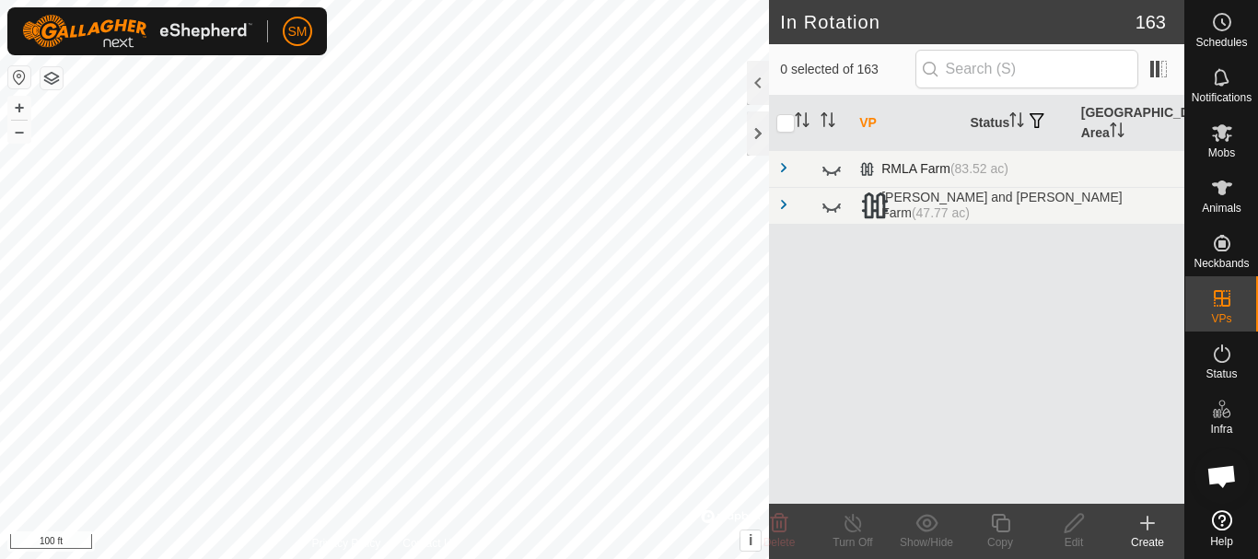
click at [785, 170] on span at bounding box center [784, 167] width 15 height 15
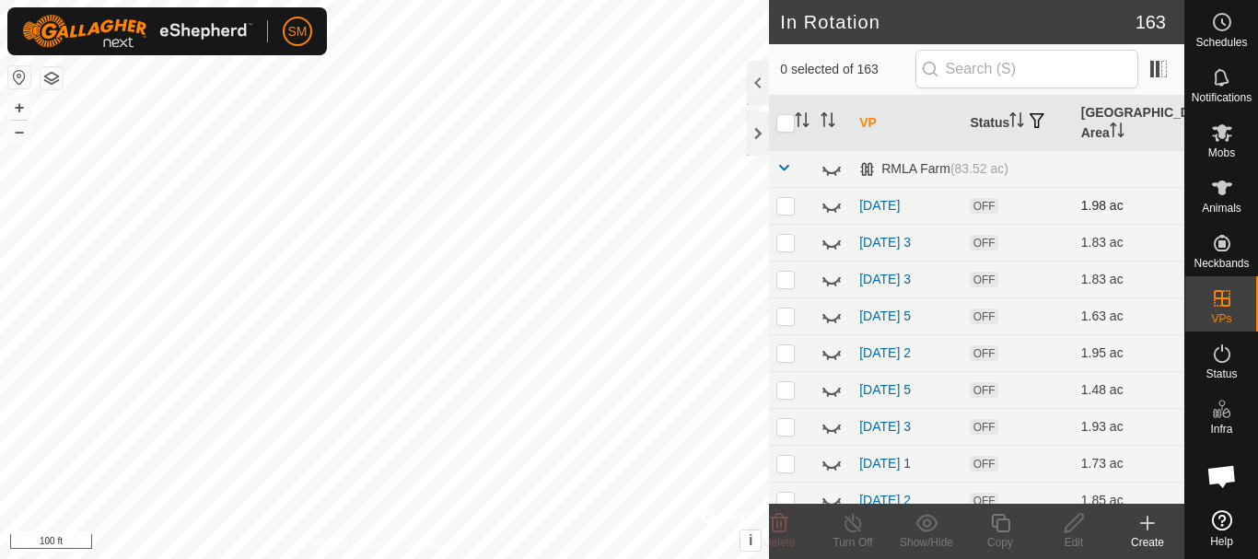
click at [787, 205] on p-checkbox at bounding box center [786, 205] width 18 height 15
click at [782, 521] on icon at bounding box center [780, 523] width 18 height 18
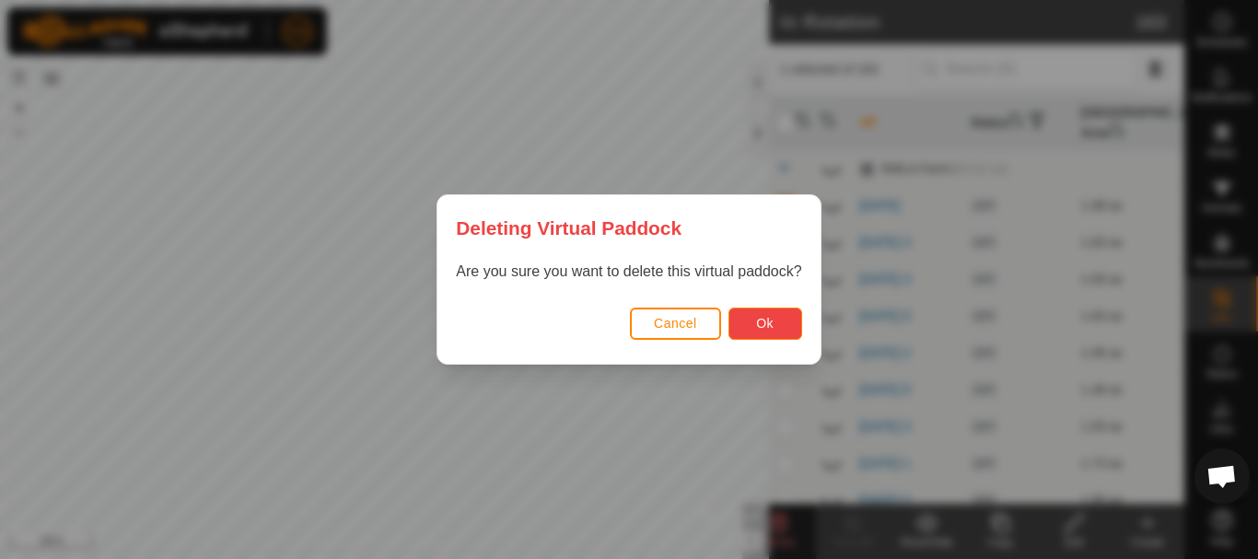
click at [758, 322] on span "Ok" at bounding box center [765, 323] width 18 height 15
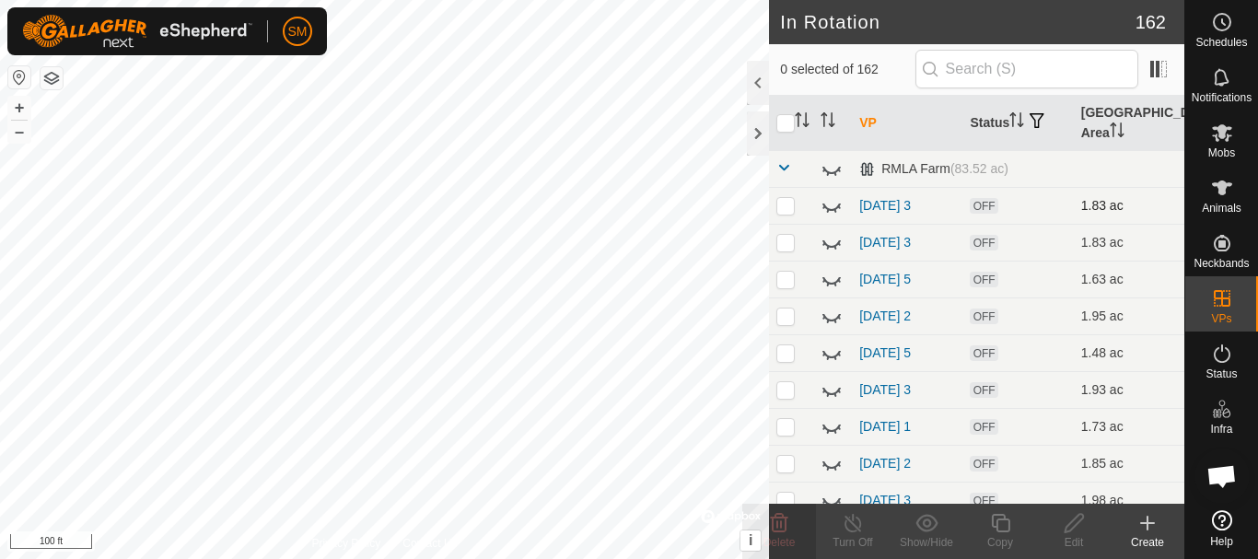
click at [785, 207] on p-checkbox at bounding box center [786, 205] width 18 height 15
click at [787, 535] on div "Delete" at bounding box center [780, 542] width 74 height 17
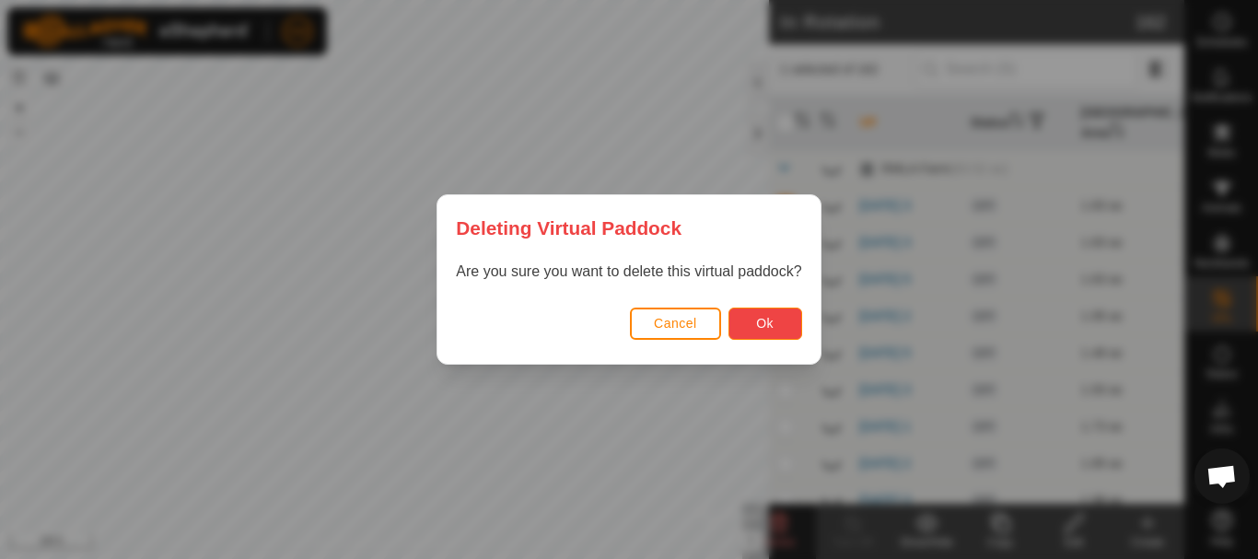
click at [774, 316] on span "Ok" at bounding box center [765, 323] width 18 height 15
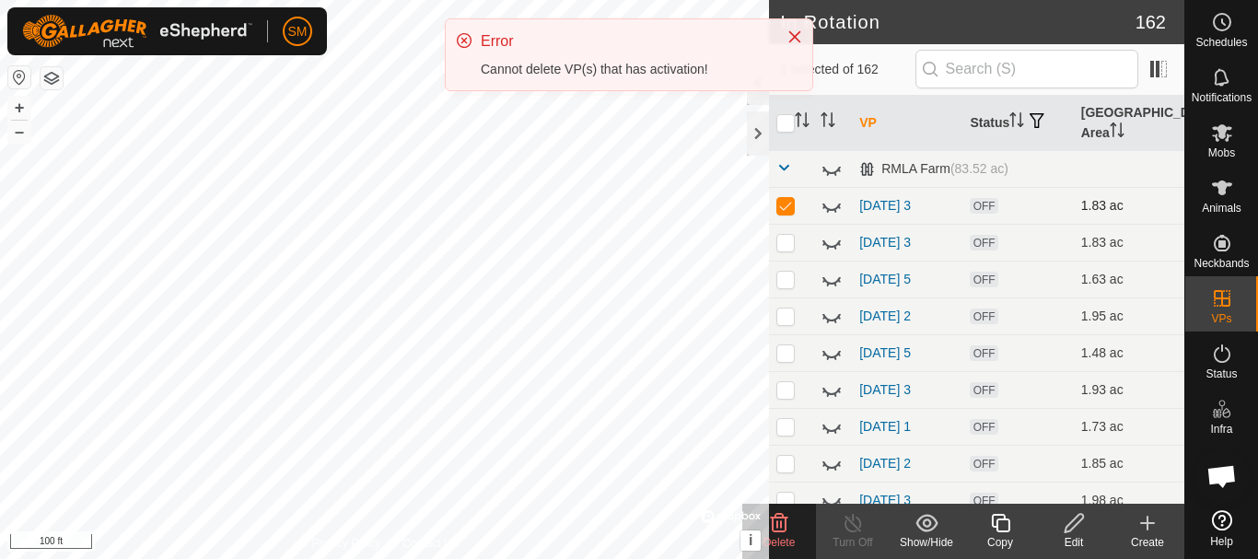
click at [784, 205] on p-checkbox at bounding box center [786, 205] width 18 height 15
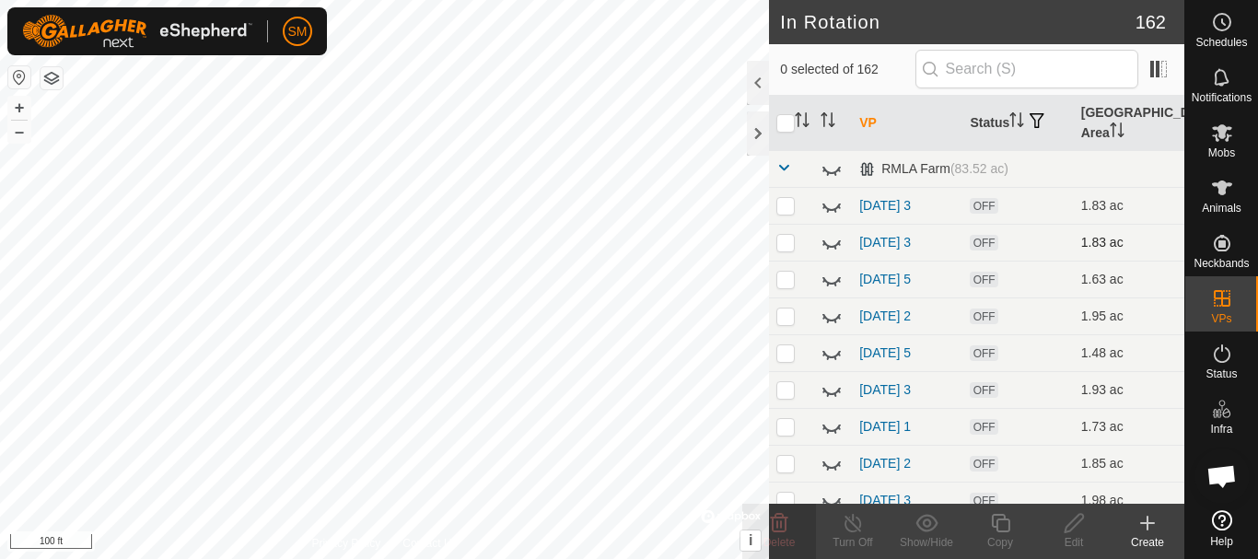
click at [787, 246] on p-checkbox at bounding box center [786, 242] width 18 height 15
click at [781, 532] on icon at bounding box center [780, 523] width 18 height 18
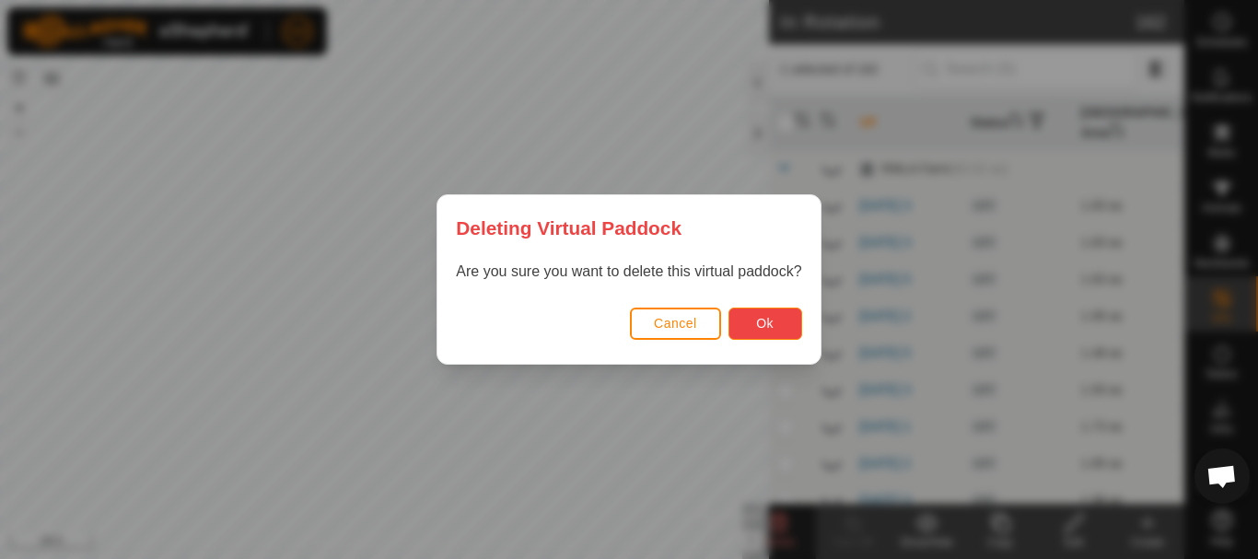
click at [785, 311] on button "Ok" at bounding box center [766, 324] width 74 height 32
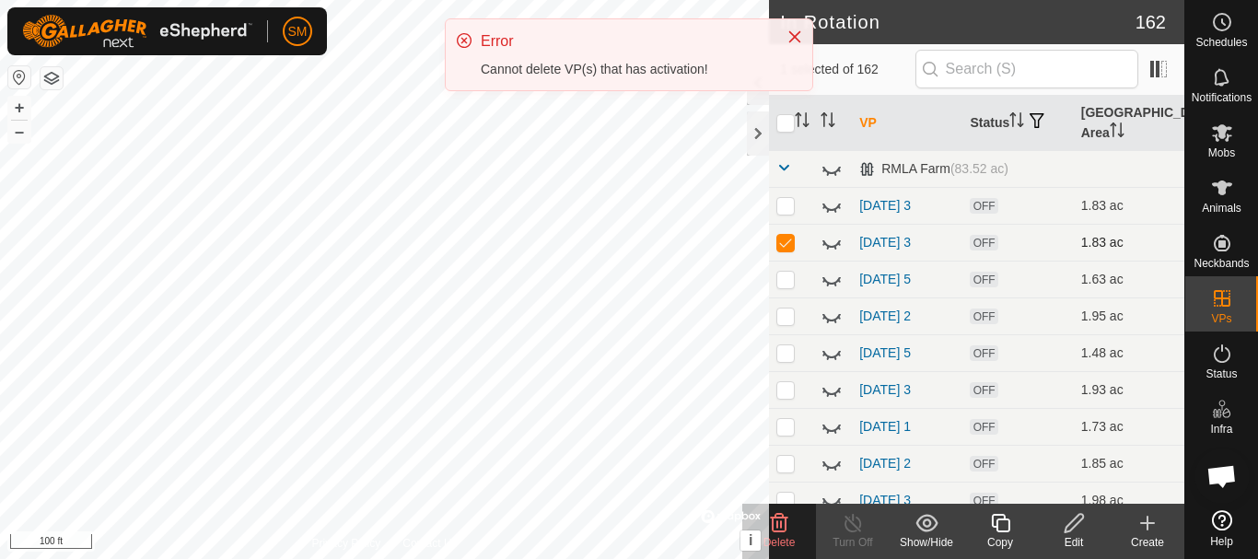
click at [790, 244] on p-checkbox at bounding box center [786, 242] width 18 height 15
click at [888, 209] on link "[DATE] 3" at bounding box center [886, 205] width 52 height 15
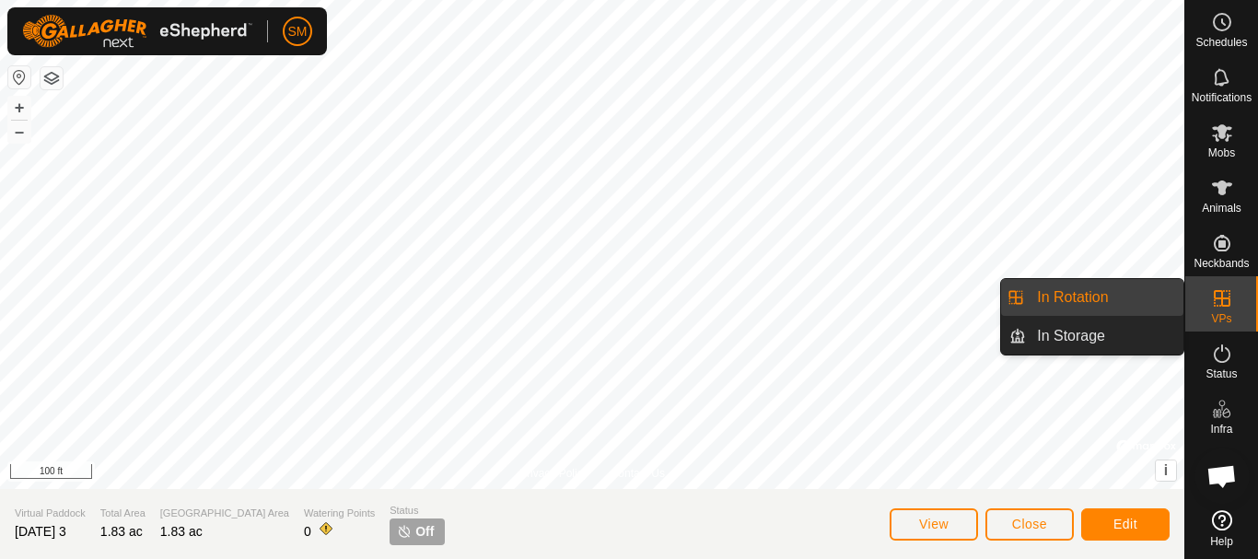
click at [1067, 303] on link "In Rotation" at bounding box center [1105, 297] width 158 height 37
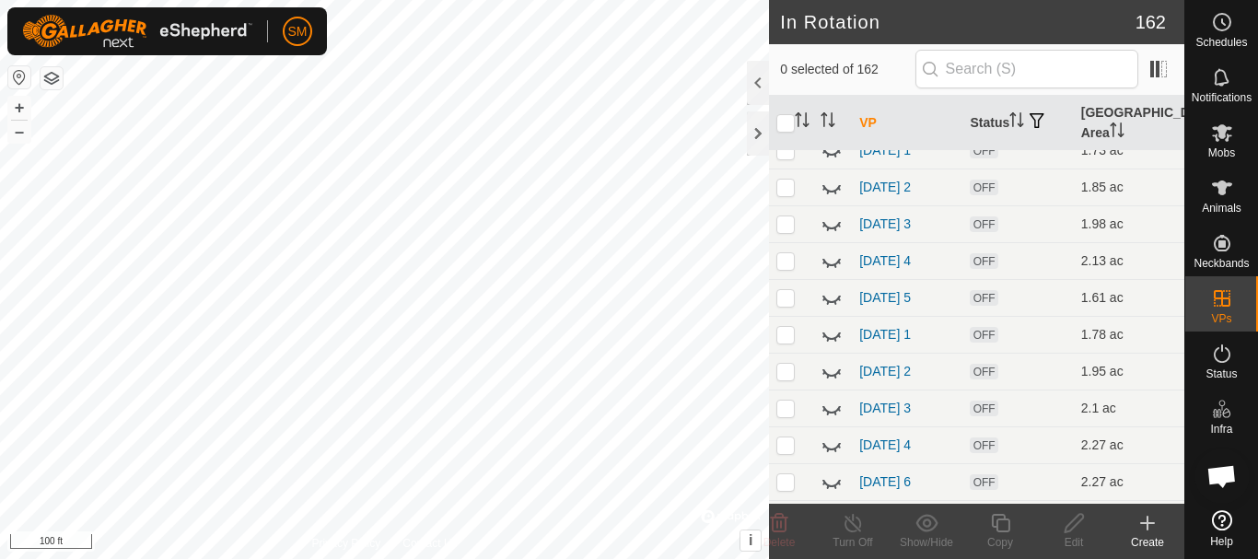
scroll to position [184, 0]
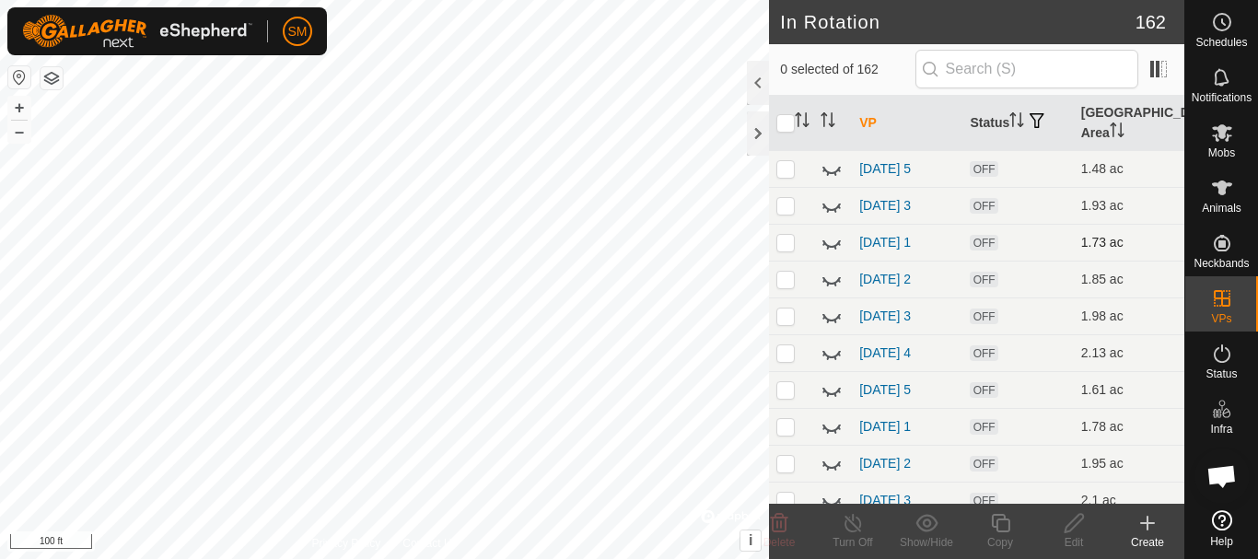
click at [787, 242] on p-checkbox at bounding box center [786, 242] width 18 height 15
click at [782, 278] on p-checkbox at bounding box center [786, 279] width 18 height 15
click at [783, 318] on p-checkbox at bounding box center [786, 316] width 18 height 15
drag, startPoint x: 783, startPoint y: 361, endPoint x: 784, endPoint y: 372, distance: 11.1
click at [783, 362] on td at bounding box center [791, 352] width 44 height 37
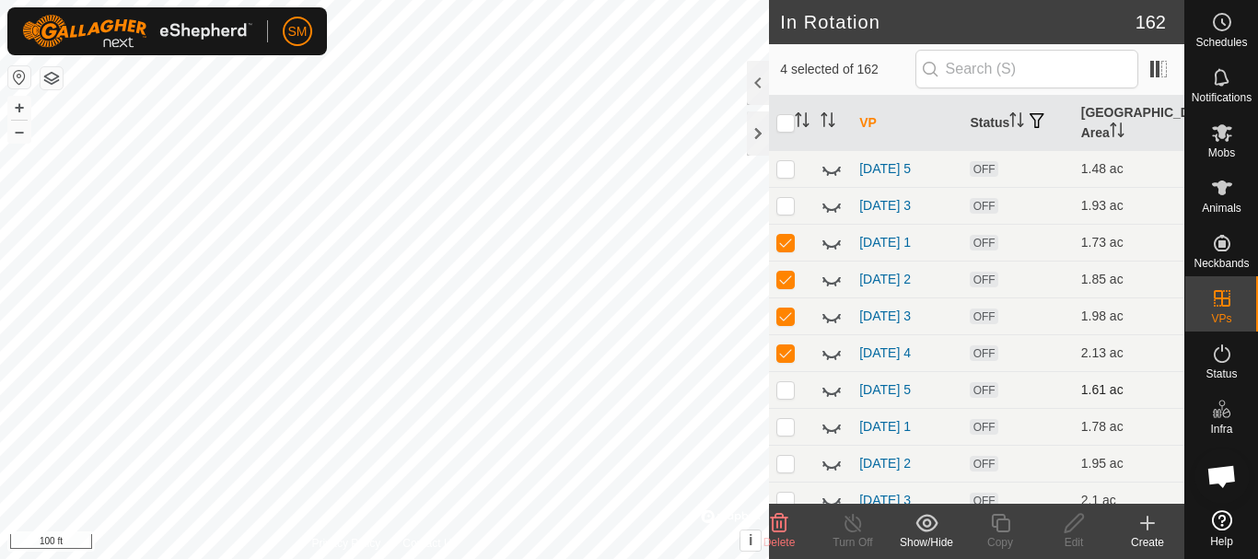
click at [787, 395] on p-checkbox at bounding box center [786, 389] width 18 height 15
click at [791, 425] on p-checkbox at bounding box center [786, 426] width 18 height 15
click at [785, 460] on p-checkbox at bounding box center [786, 463] width 18 height 15
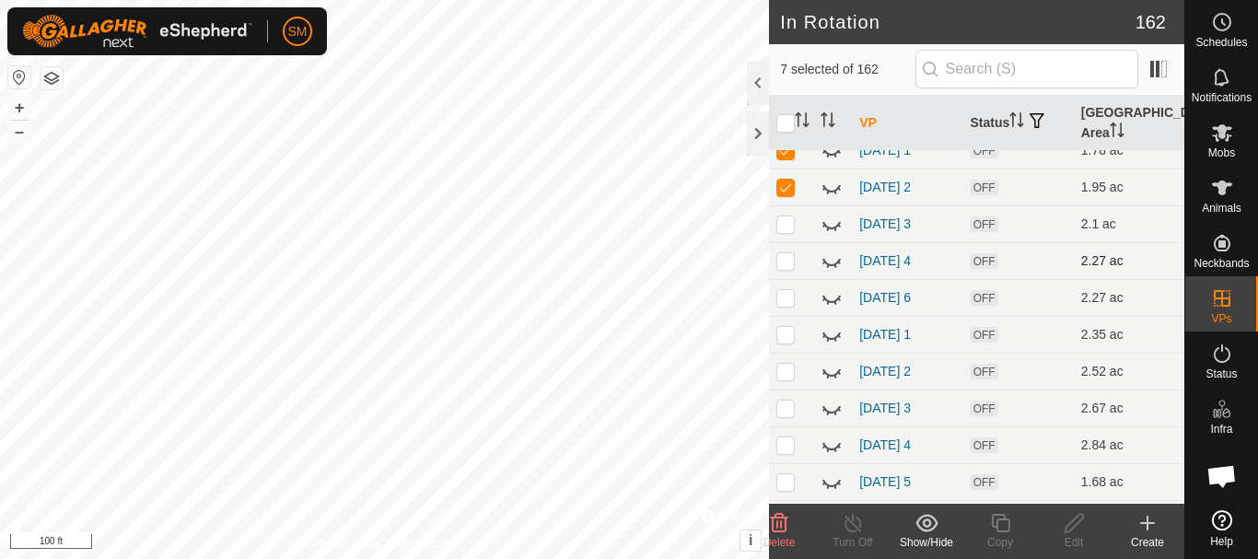
drag, startPoint x: 791, startPoint y: 224, endPoint x: 791, endPoint y: 256, distance: 32.2
click at [791, 223] on p-checkbox at bounding box center [786, 223] width 18 height 15
click at [789, 266] on p-checkbox at bounding box center [786, 260] width 18 height 15
click at [781, 292] on p-checkbox at bounding box center [786, 297] width 18 height 15
click at [790, 327] on p-checkbox at bounding box center [786, 334] width 18 height 15
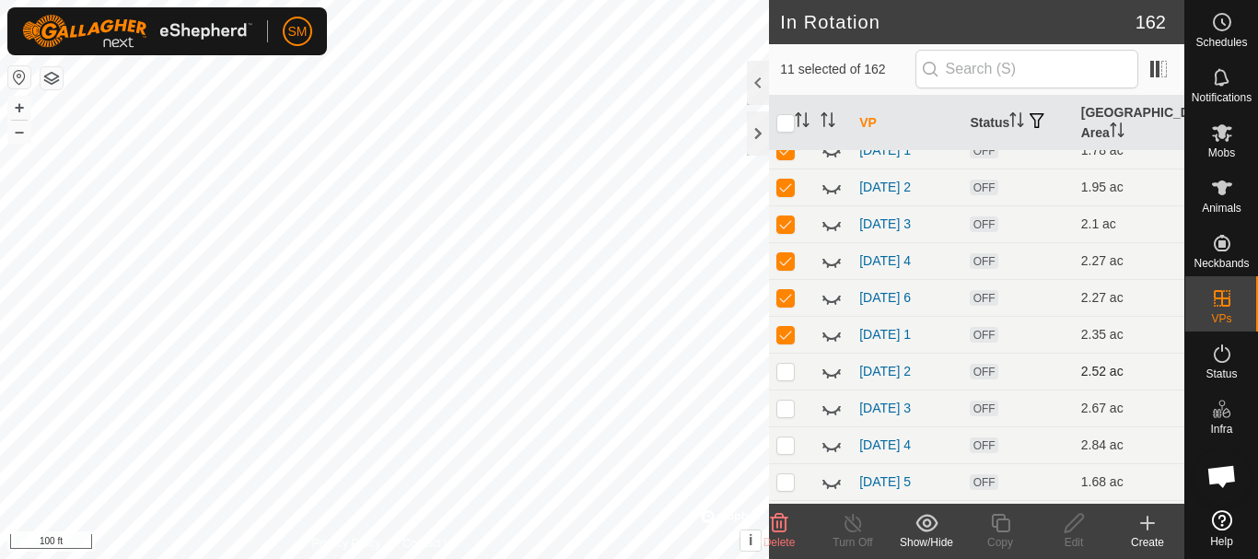
click at [791, 375] on p-checkbox at bounding box center [786, 371] width 18 height 15
click at [790, 402] on p-checkbox at bounding box center [786, 408] width 18 height 15
click at [786, 451] on p-checkbox at bounding box center [786, 445] width 18 height 15
click at [789, 486] on p-checkbox at bounding box center [786, 481] width 18 height 15
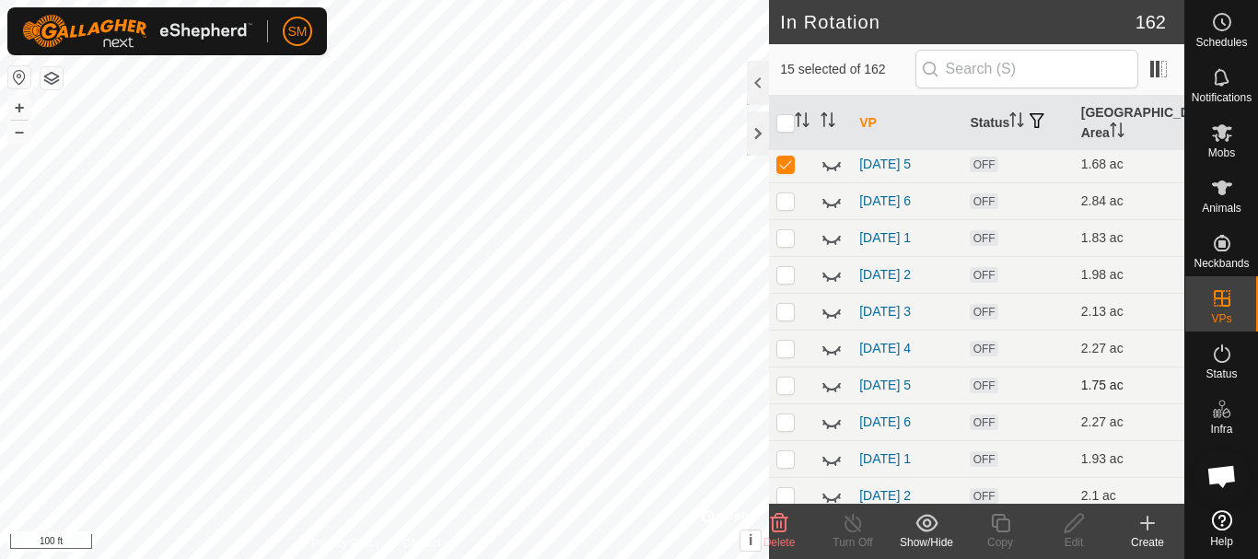
scroll to position [737, 0]
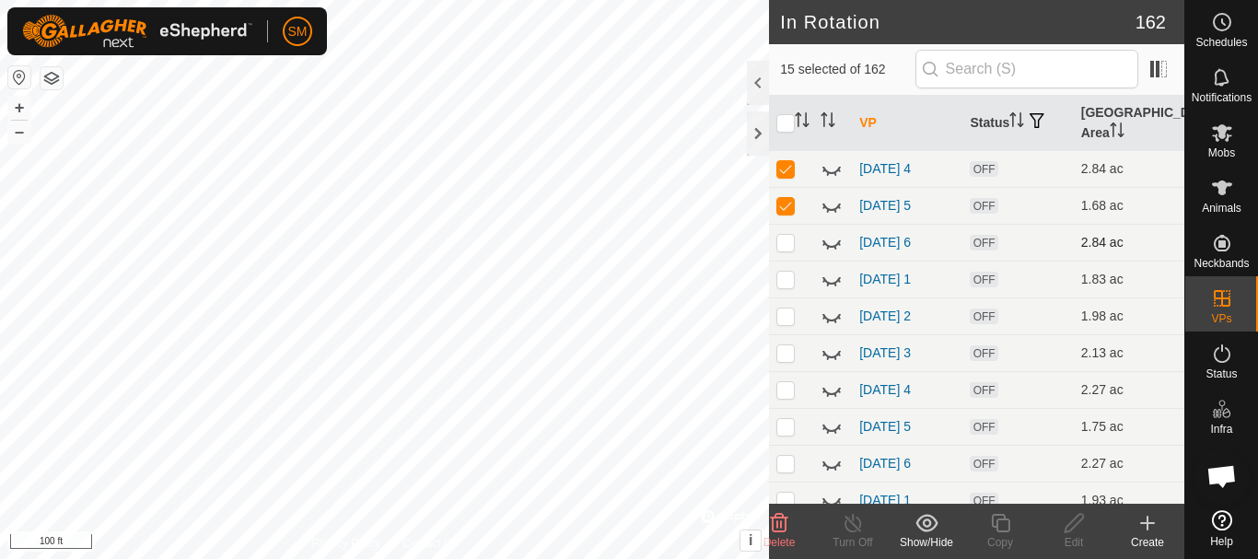
click at [782, 243] on p-checkbox at bounding box center [786, 242] width 18 height 15
click at [784, 273] on p-checkbox at bounding box center [786, 279] width 18 height 15
click at [788, 310] on p-checkbox at bounding box center [786, 316] width 18 height 15
click at [788, 351] on p-checkbox at bounding box center [786, 352] width 18 height 15
click at [786, 392] on p-checkbox at bounding box center [786, 389] width 18 height 15
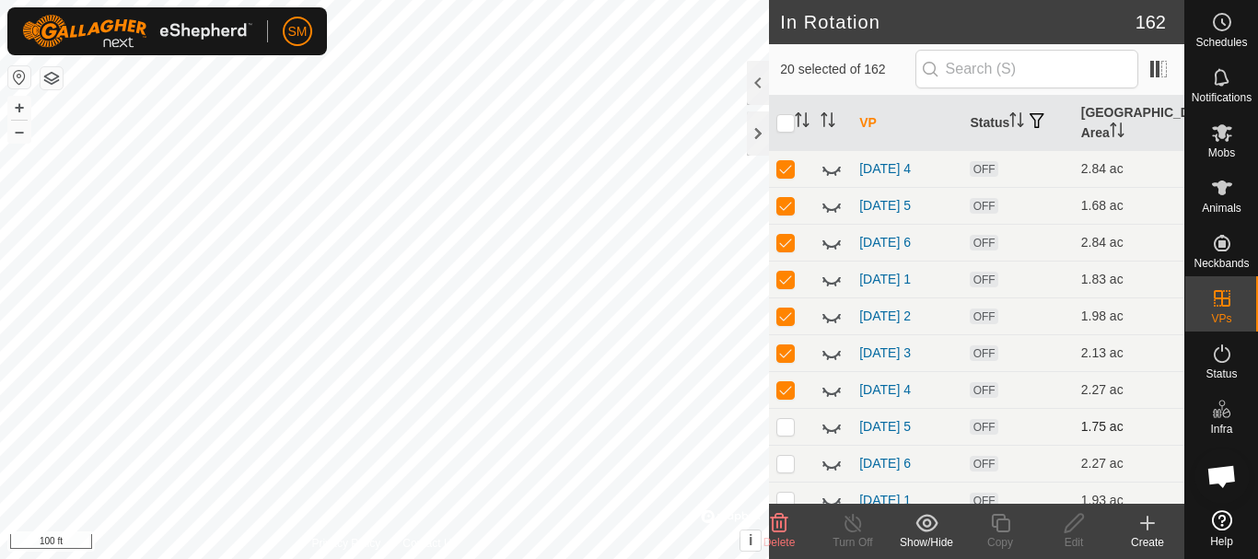
click at [783, 428] on p-checkbox at bounding box center [786, 426] width 18 height 15
click at [783, 461] on p-checkbox at bounding box center [786, 463] width 18 height 15
click at [786, 500] on p-checkbox at bounding box center [786, 500] width 18 height 15
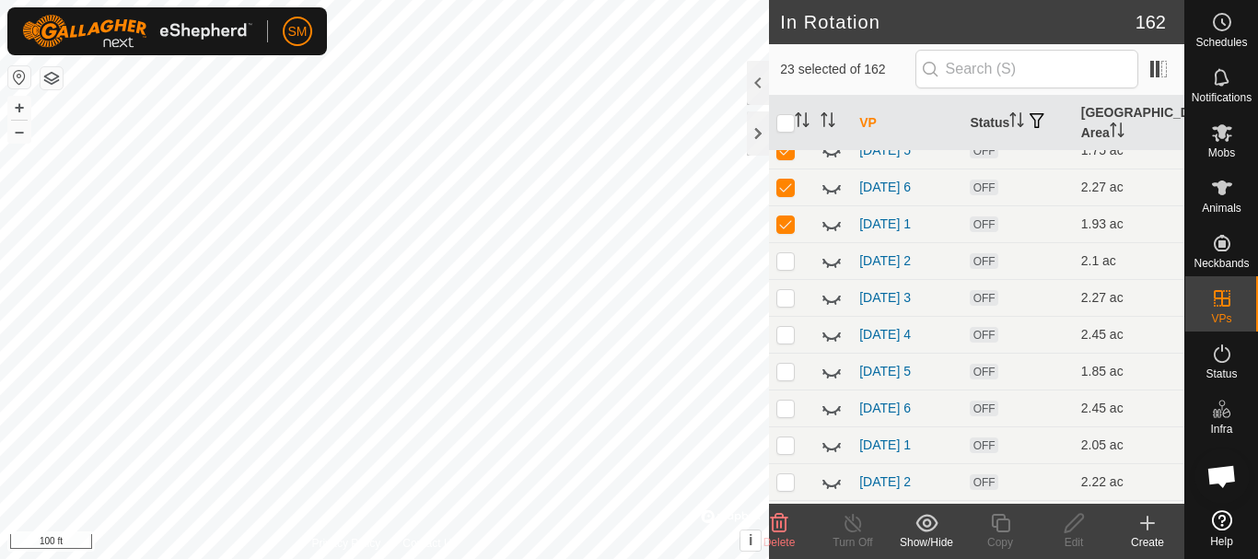
scroll to position [1105, 0]
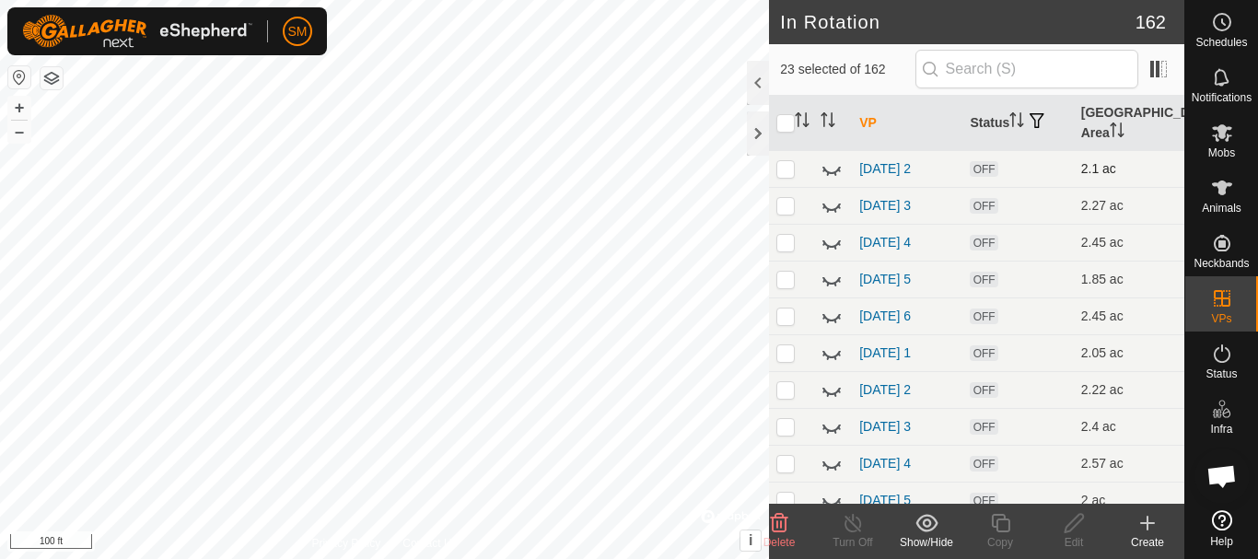
click at [783, 175] on p-checkbox at bounding box center [786, 168] width 18 height 15
click at [781, 213] on td at bounding box center [791, 205] width 44 height 37
click at [783, 244] on p-checkbox at bounding box center [786, 242] width 18 height 15
click at [782, 279] on p-checkbox at bounding box center [786, 279] width 18 height 15
click at [784, 319] on p-checkbox at bounding box center [786, 316] width 18 height 15
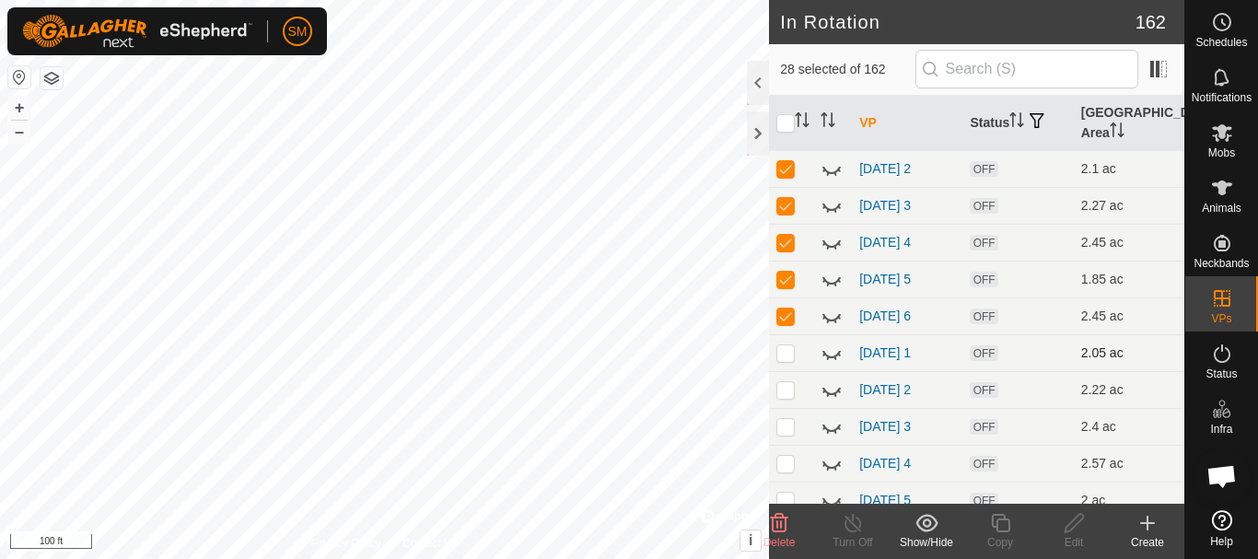
click at [785, 353] on p-checkbox at bounding box center [786, 352] width 18 height 15
click at [782, 390] on p-checkbox at bounding box center [786, 389] width 18 height 15
click at [782, 431] on p-checkbox at bounding box center [786, 426] width 18 height 15
click at [785, 462] on p-checkbox at bounding box center [786, 463] width 18 height 15
click at [788, 499] on p-checkbox at bounding box center [786, 500] width 18 height 15
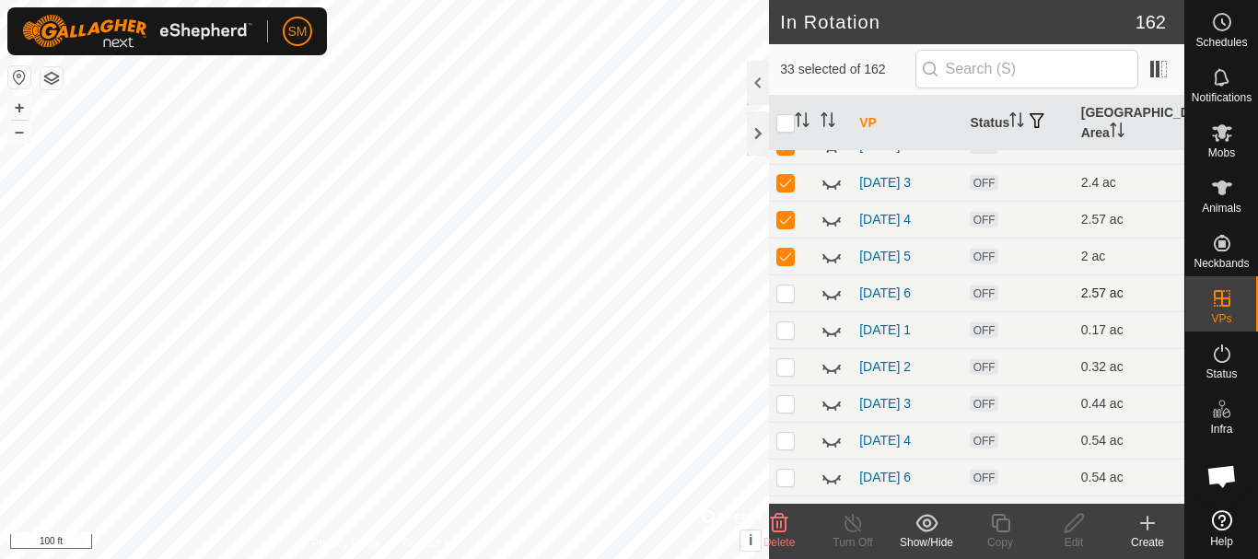
scroll to position [1382, 0]
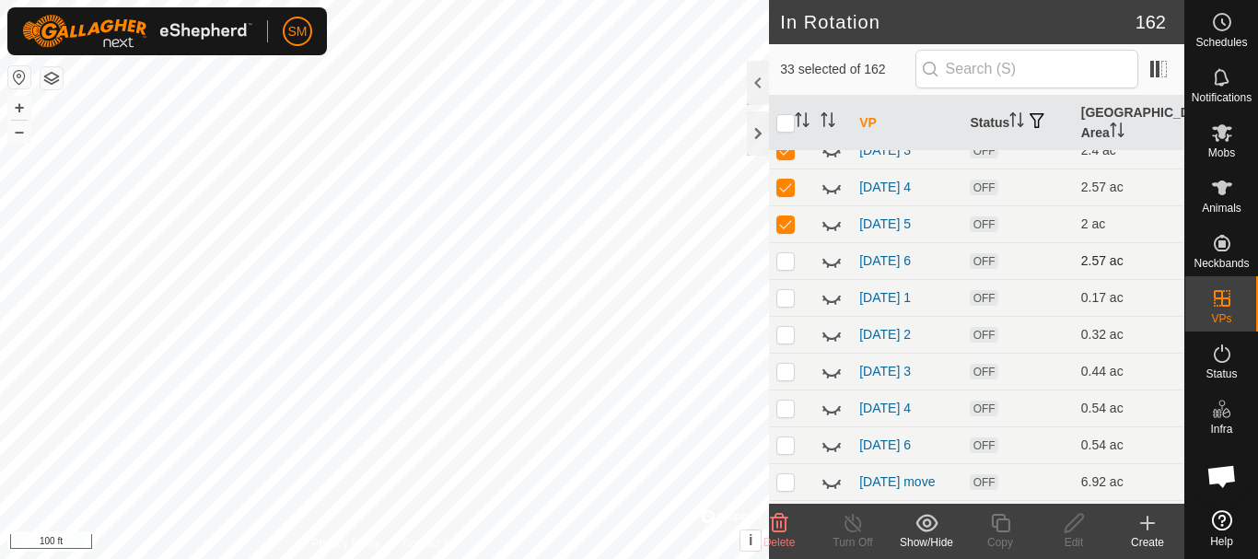
click at [787, 261] on p-checkbox at bounding box center [786, 260] width 18 height 15
click at [791, 302] on p-checkbox at bounding box center [786, 297] width 18 height 15
click at [790, 336] on p-checkbox at bounding box center [786, 334] width 18 height 15
click at [788, 368] on p-checkbox at bounding box center [786, 371] width 18 height 15
click at [785, 406] on p-checkbox at bounding box center [786, 408] width 18 height 15
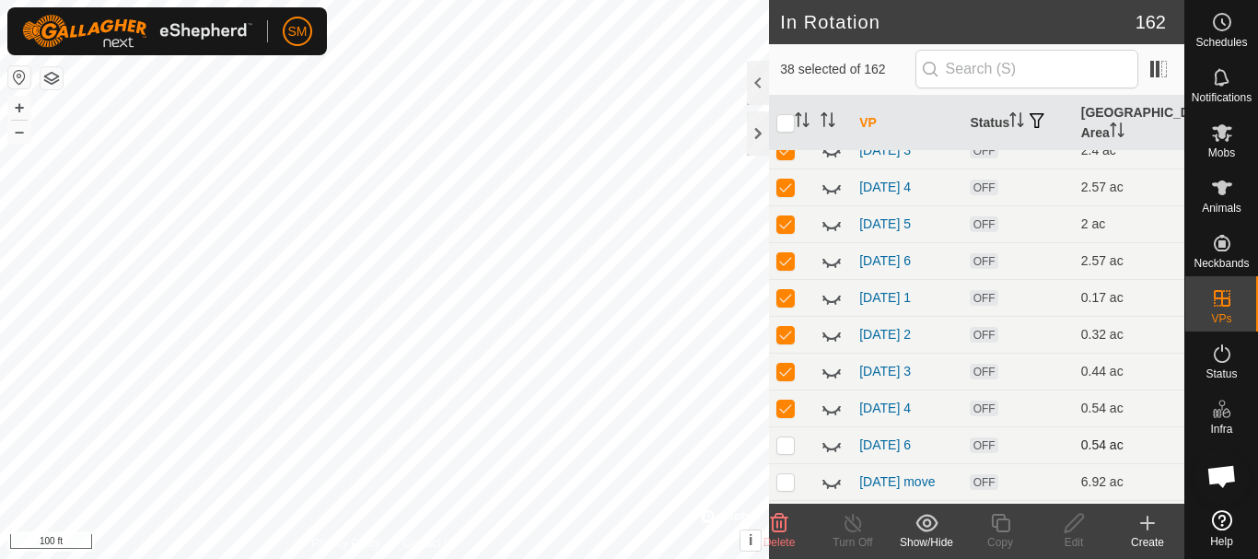
click at [786, 441] on p-checkbox at bounding box center [786, 445] width 18 height 15
click at [790, 485] on p-checkbox at bounding box center [786, 481] width 18 height 15
click at [777, 528] on icon at bounding box center [780, 523] width 18 height 18
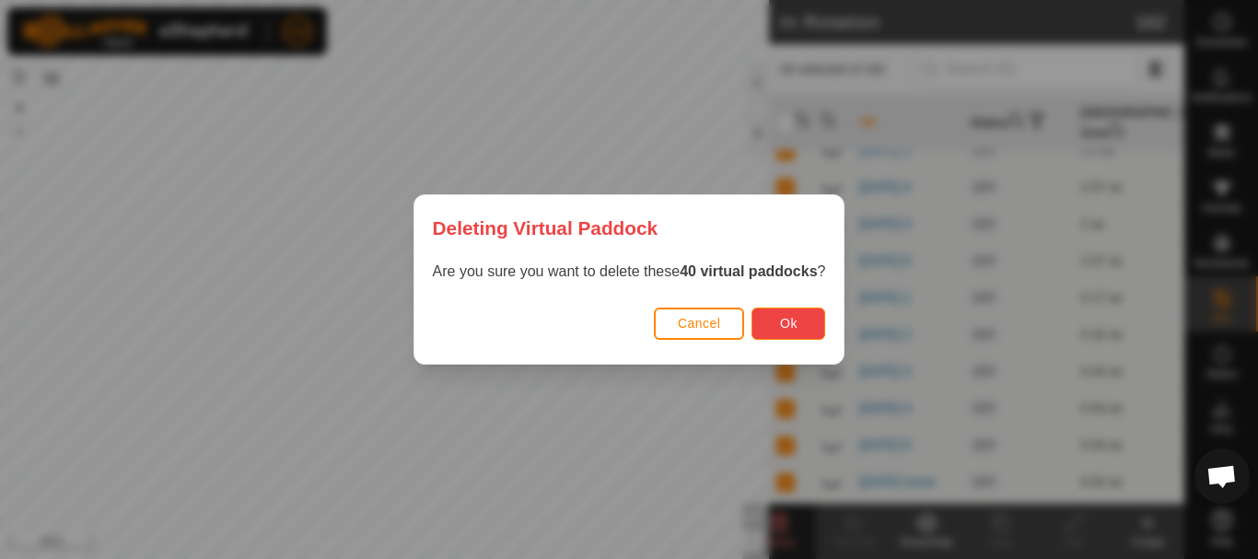
click at [785, 318] on span "Ok" at bounding box center [789, 323] width 18 height 15
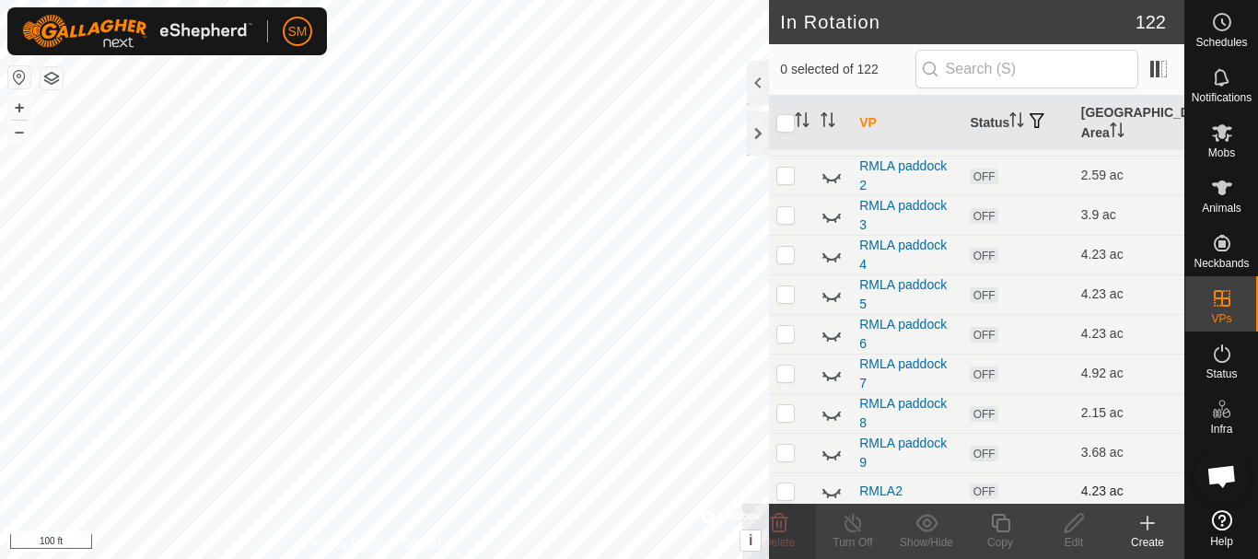
scroll to position [1198, 0]
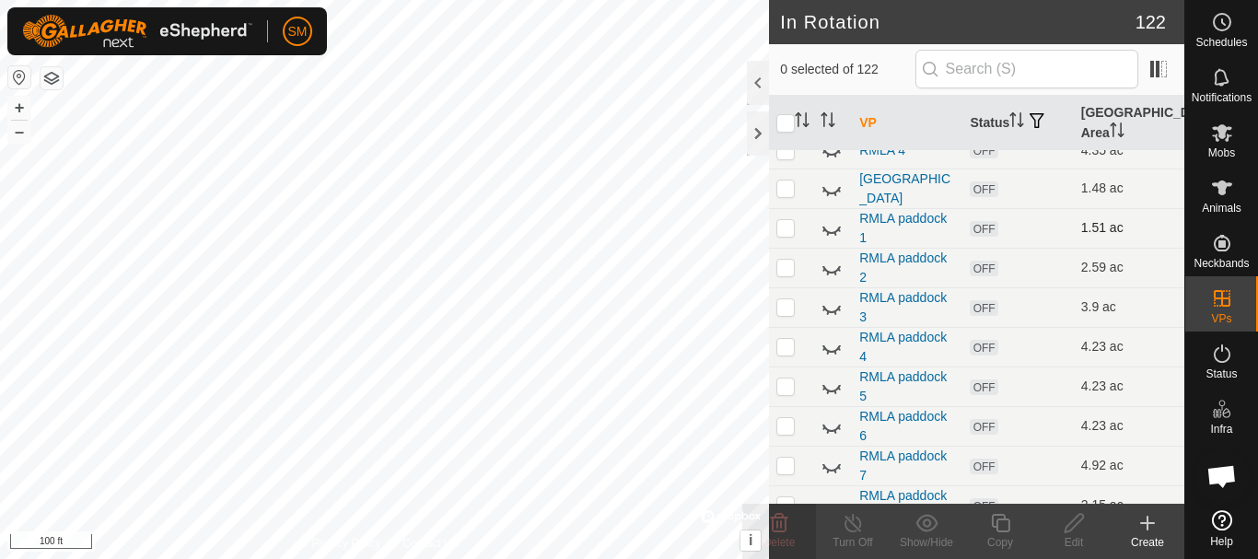
click at [831, 224] on icon at bounding box center [832, 228] width 22 height 22
click at [831, 224] on icon at bounding box center [832, 228] width 18 height 15
click at [828, 263] on icon at bounding box center [832, 268] width 22 height 22
click at [837, 307] on icon at bounding box center [832, 309] width 18 height 7
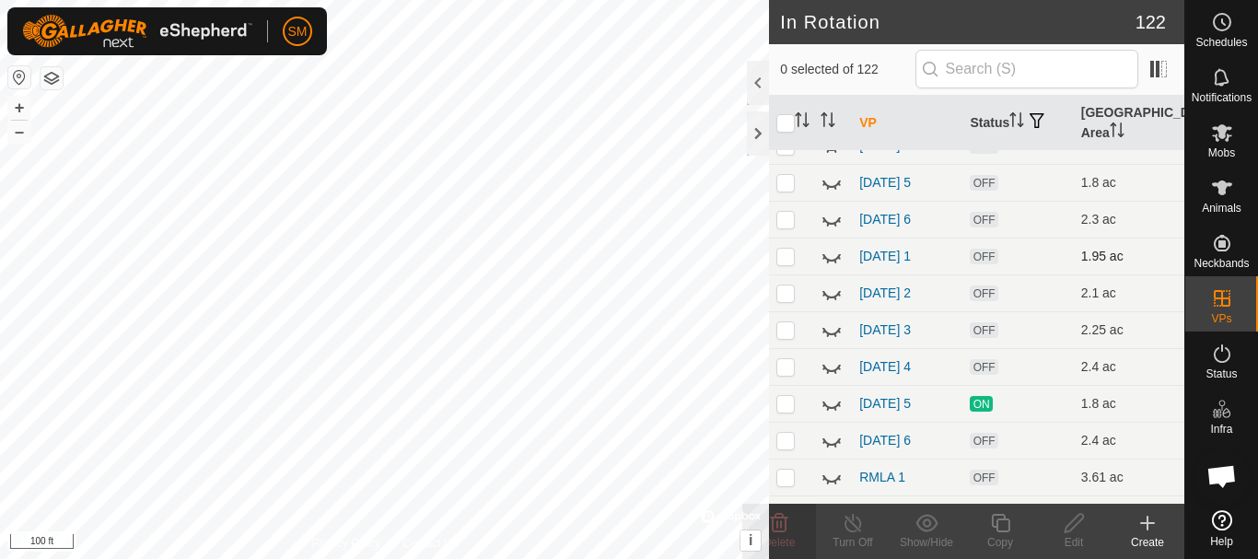
scroll to position [829, 0]
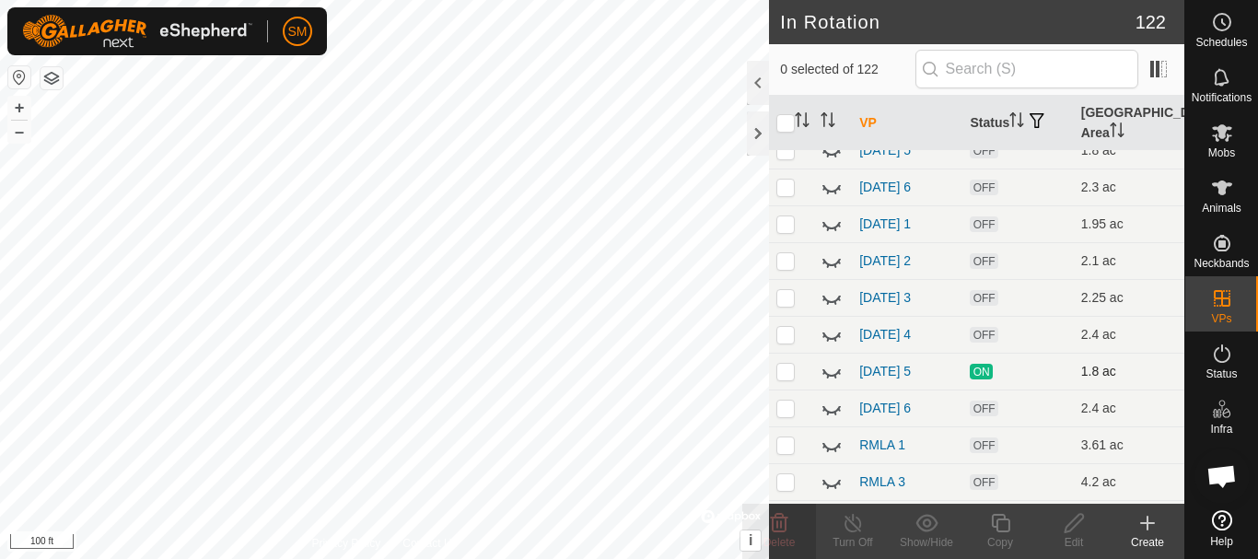
click at [835, 374] on icon at bounding box center [832, 371] width 22 height 22
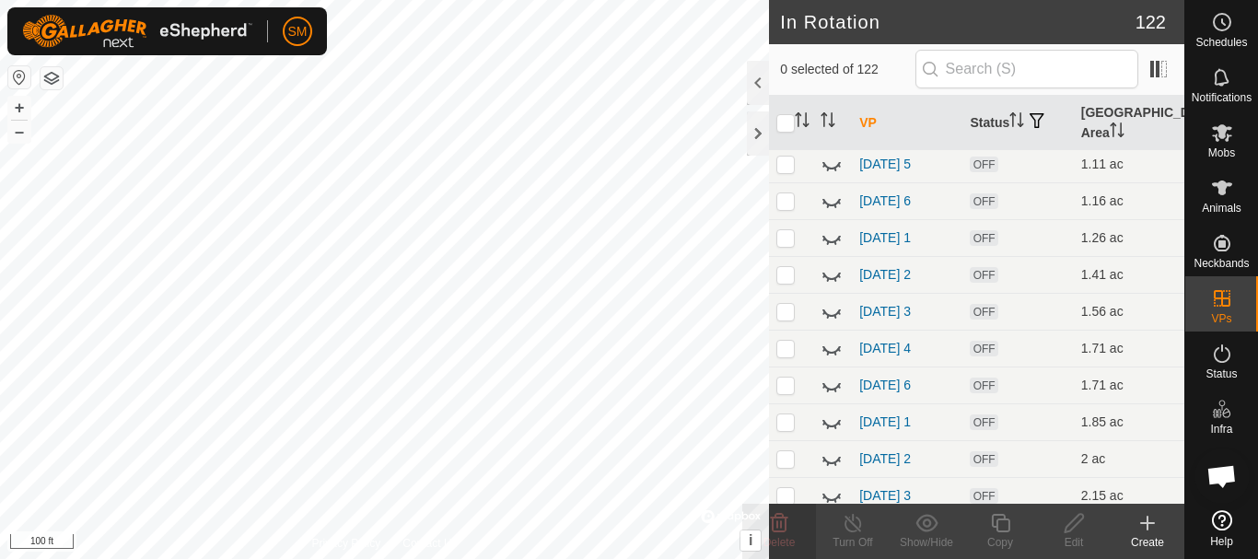
scroll to position [368, 0]
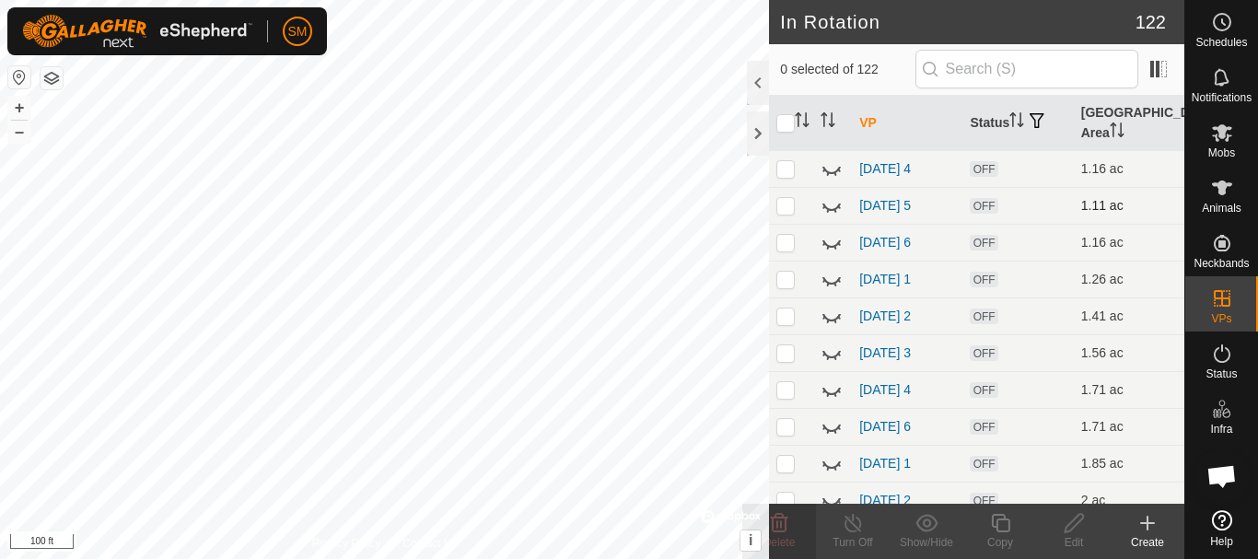
click at [832, 211] on icon at bounding box center [832, 207] width 18 height 7
click at [832, 207] on icon at bounding box center [832, 205] width 22 height 22
click at [832, 392] on icon at bounding box center [832, 390] width 22 height 22
click at [1146, 529] on icon at bounding box center [1148, 523] width 22 height 22
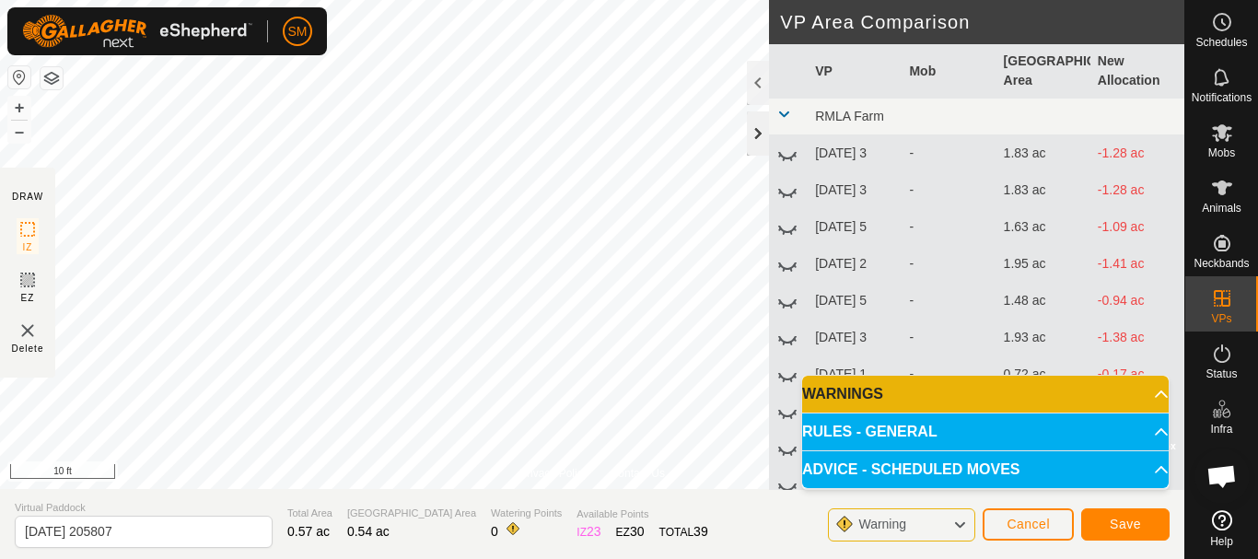
click at [752, 135] on div at bounding box center [758, 133] width 22 height 44
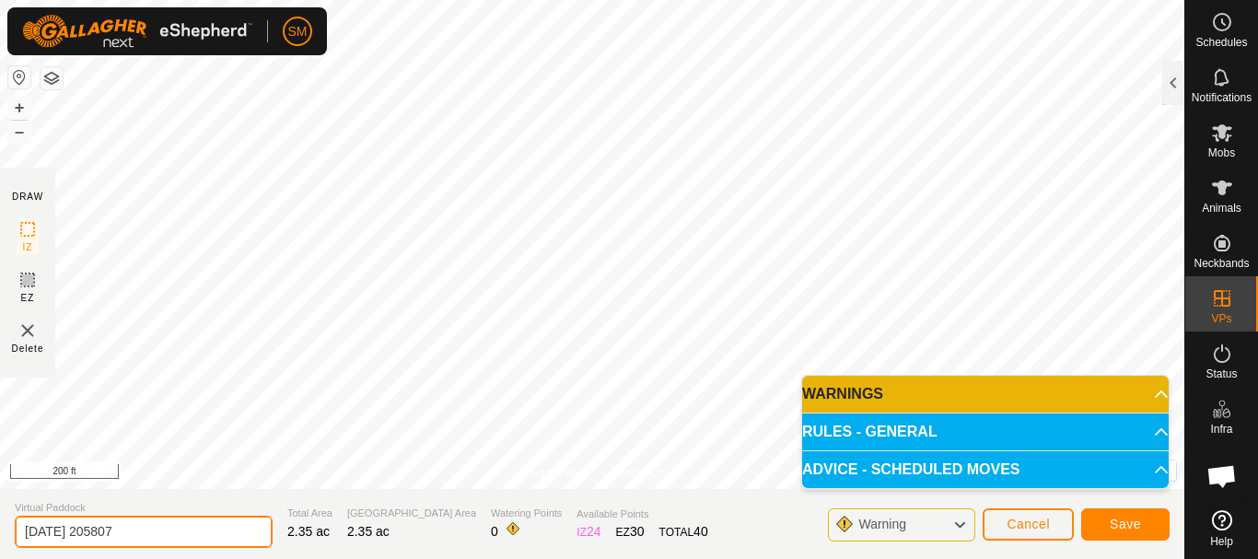
drag, startPoint x: 88, startPoint y: 526, endPoint x: 196, endPoint y: 531, distance: 108.8
click at [196, 531] on input "[DATE] 205807" at bounding box center [144, 532] width 258 height 32
drag, startPoint x: 97, startPoint y: 532, endPoint x: 0, endPoint y: 541, distance: 97.1
click at [0, 541] on section "Virtual Paddock [DATE] 1 Total Area 2.35 ac Grazing Area 2.35 ac Watering Point…" at bounding box center [592, 524] width 1185 height 70
click at [116, 529] on input "[DATE] 1" at bounding box center [144, 532] width 258 height 32
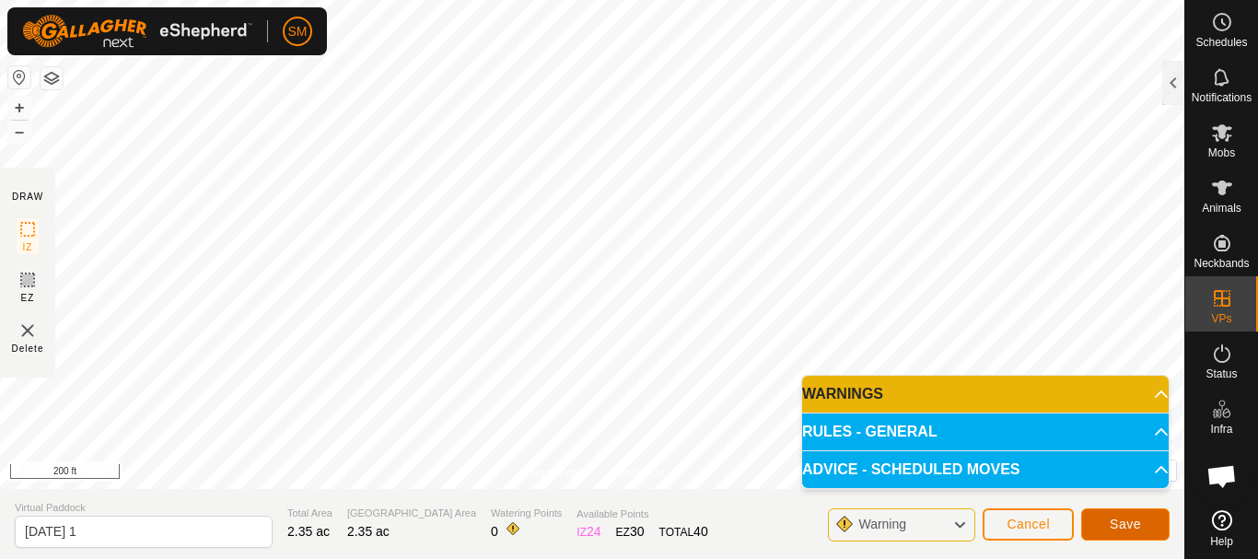
click at [1122, 522] on span "Save" at bounding box center [1125, 524] width 31 height 15
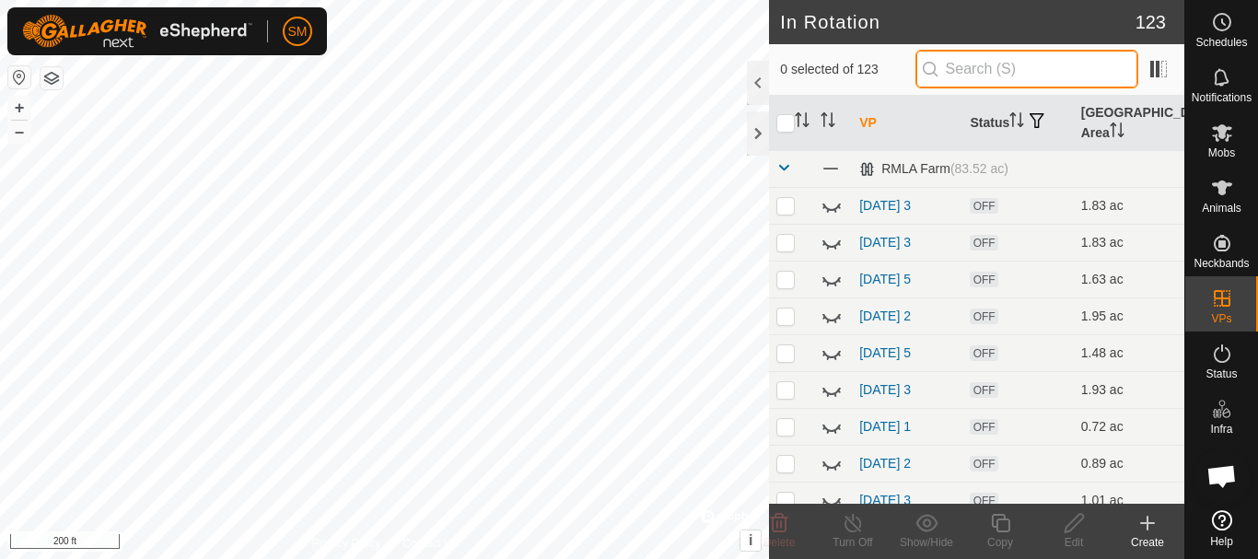
click at [1003, 72] on input "text" at bounding box center [1027, 69] width 223 height 39
paste input "[DATE]"
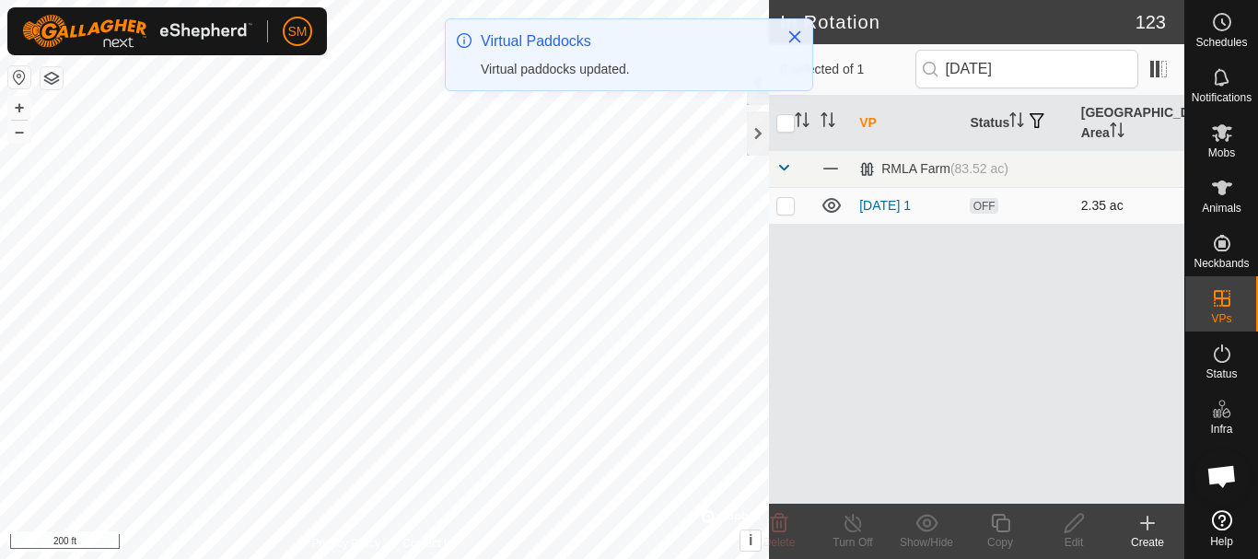
click at [789, 200] on p-checkbox at bounding box center [786, 205] width 18 height 15
click at [1070, 514] on icon at bounding box center [1074, 523] width 23 height 22
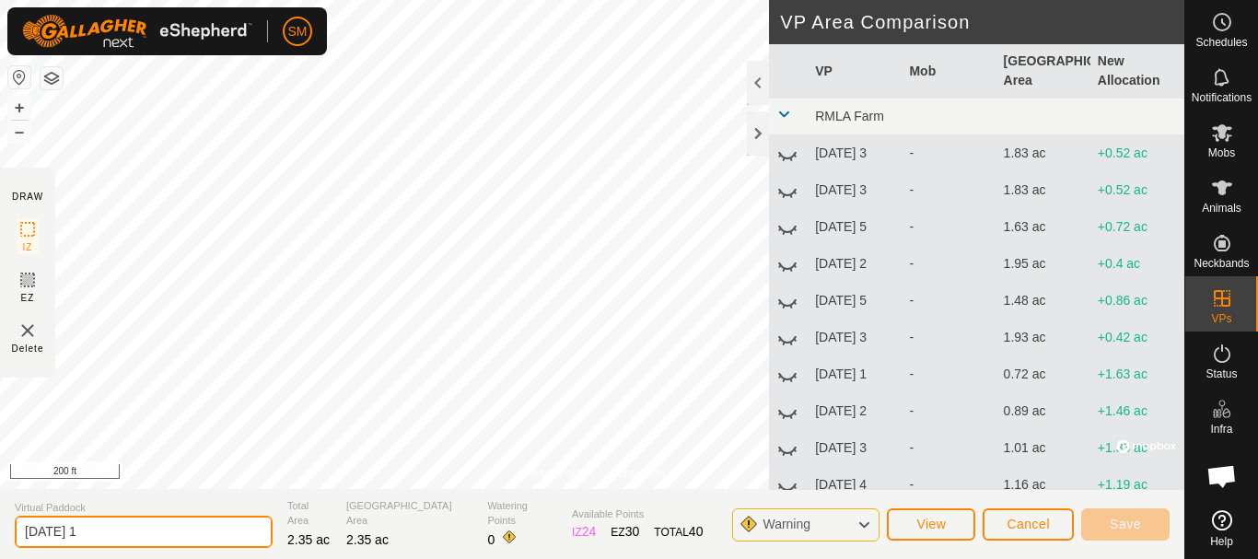
click at [125, 542] on input "[DATE] 1" at bounding box center [144, 532] width 258 height 32
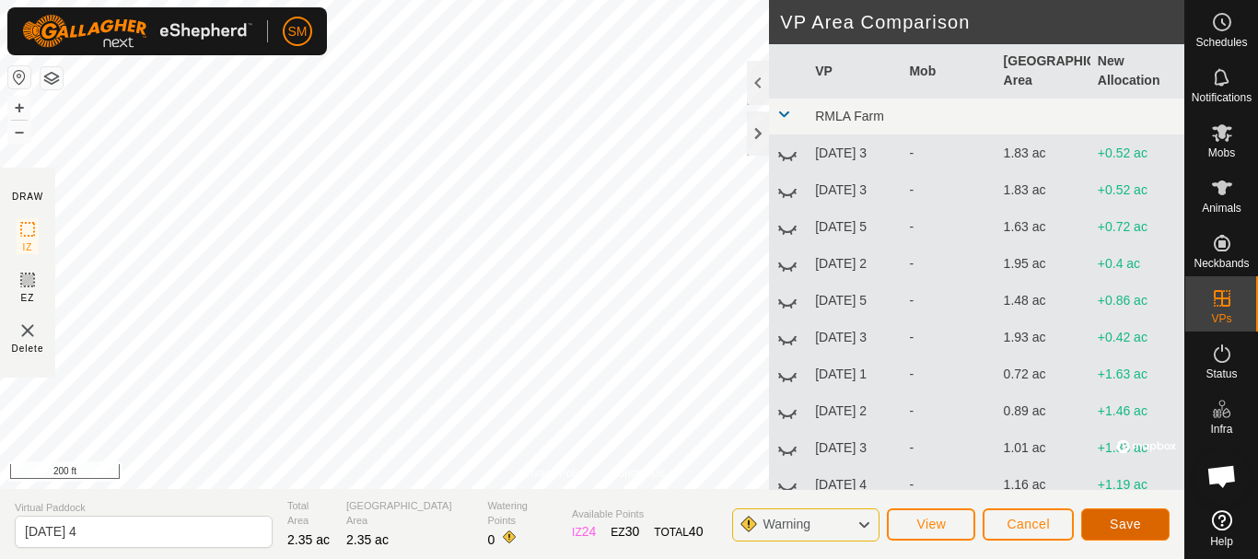
click at [1129, 529] on span "Save" at bounding box center [1125, 524] width 31 height 15
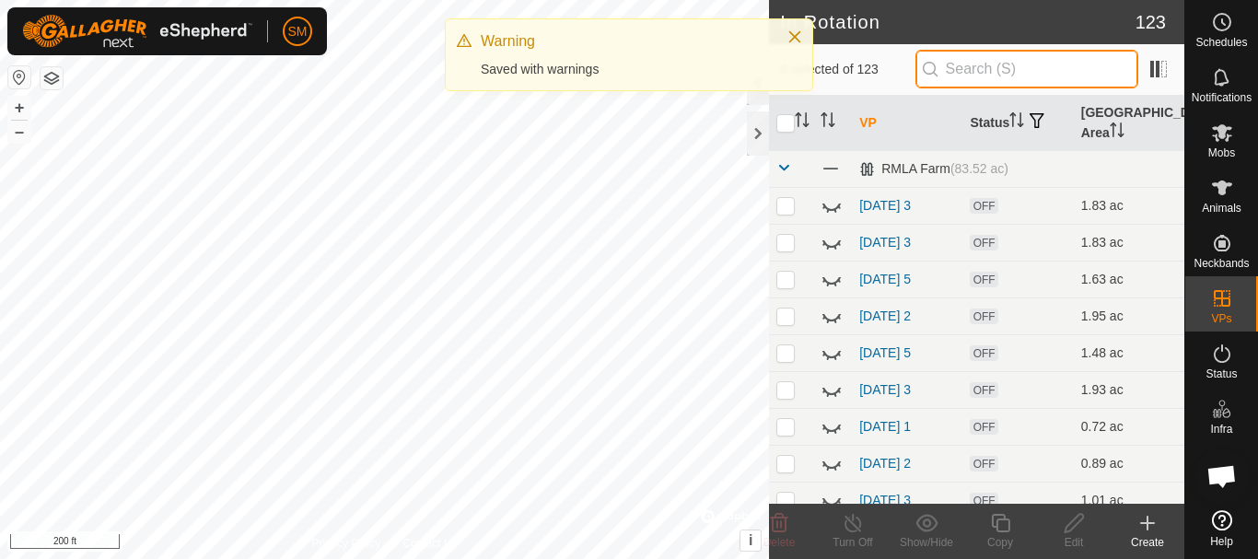
click at [1013, 67] on input "text" at bounding box center [1027, 69] width 223 height 39
paste input "[DATE]"
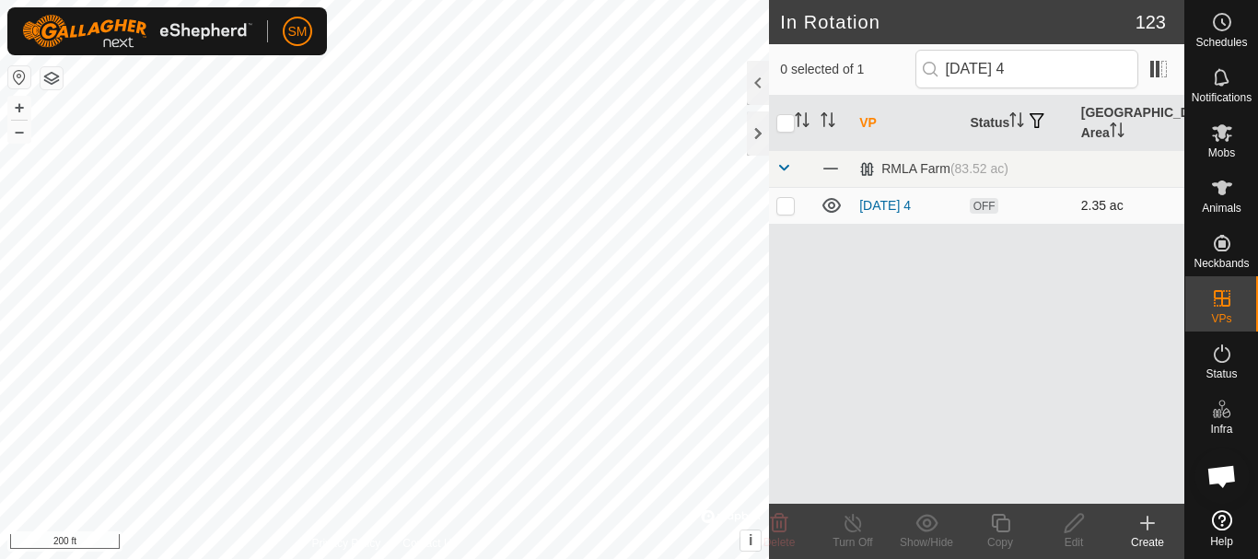
click at [787, 205] on p-checkbox at bounding box center [786, 205] width 18 height 15
click at [1006, 532] on icon at bounding box center [1000, 523] width 18 height 18
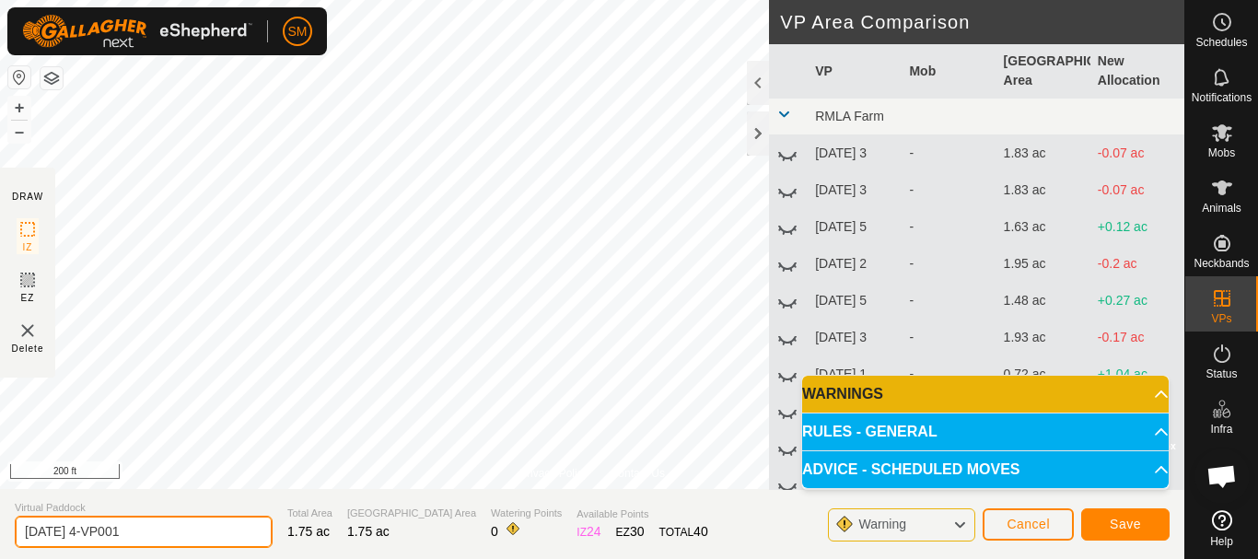
click at [174, 532] on input "[DATE] 4-VP001" at bounding box center [144, 532] width 258 height 32
click at [174, 531] on input "[DATE] 4-VP001" at bounding box center [144, 532] width 258 height 32
paste input "text"
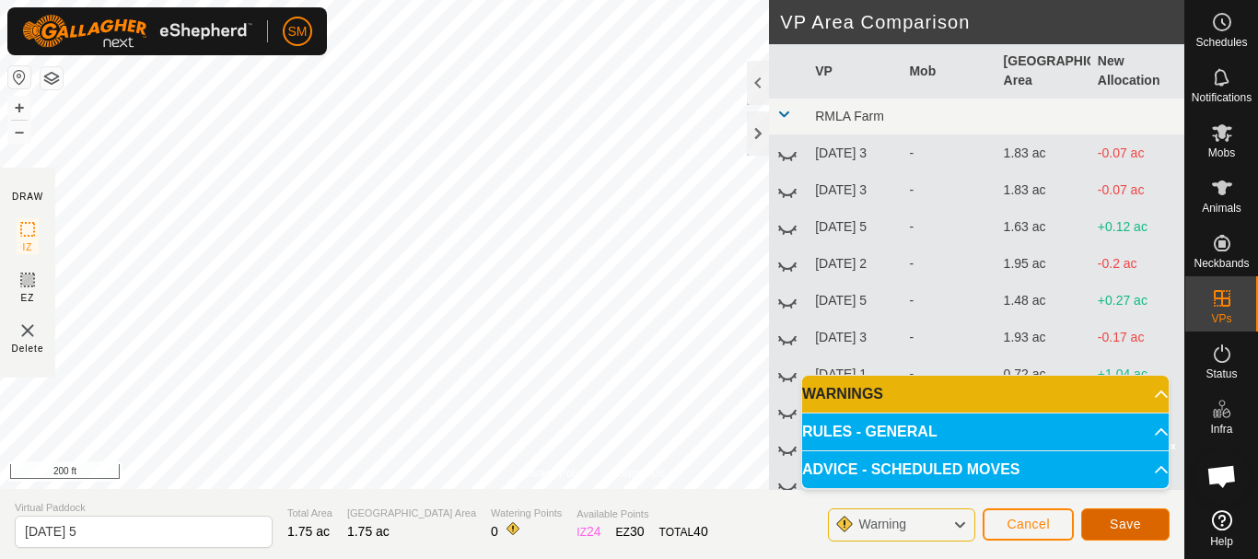
click at [1151, 513] on button "Save" at bounding box center [1126, 525] width 88 height 32
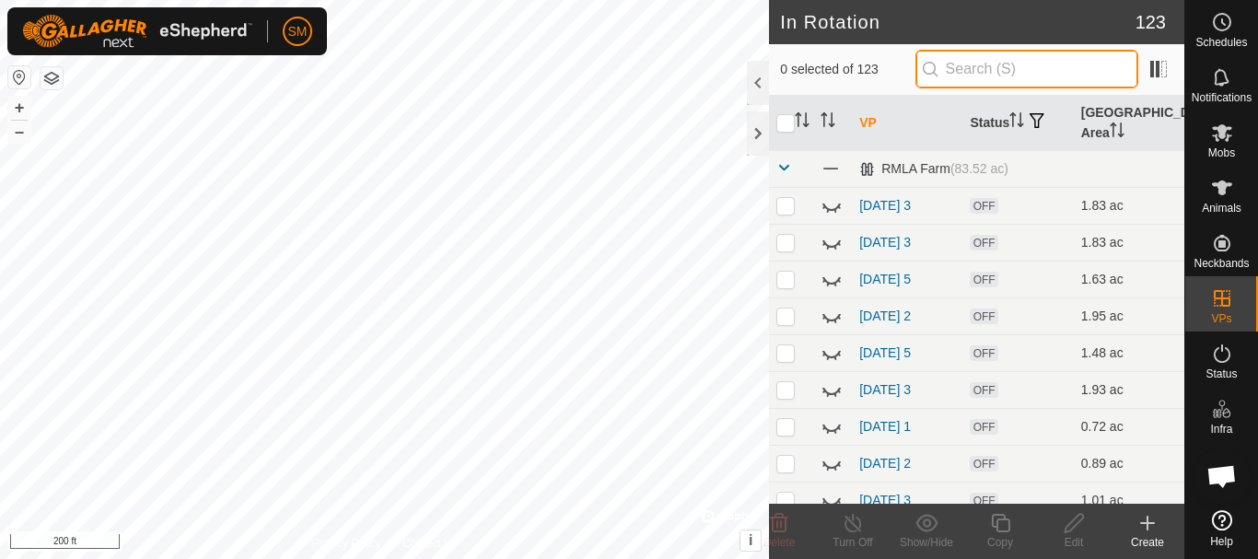
click at [953, 67] on input "text" at bounding box center [1027, 69] width 223 height 39
paste input "[DATE]"
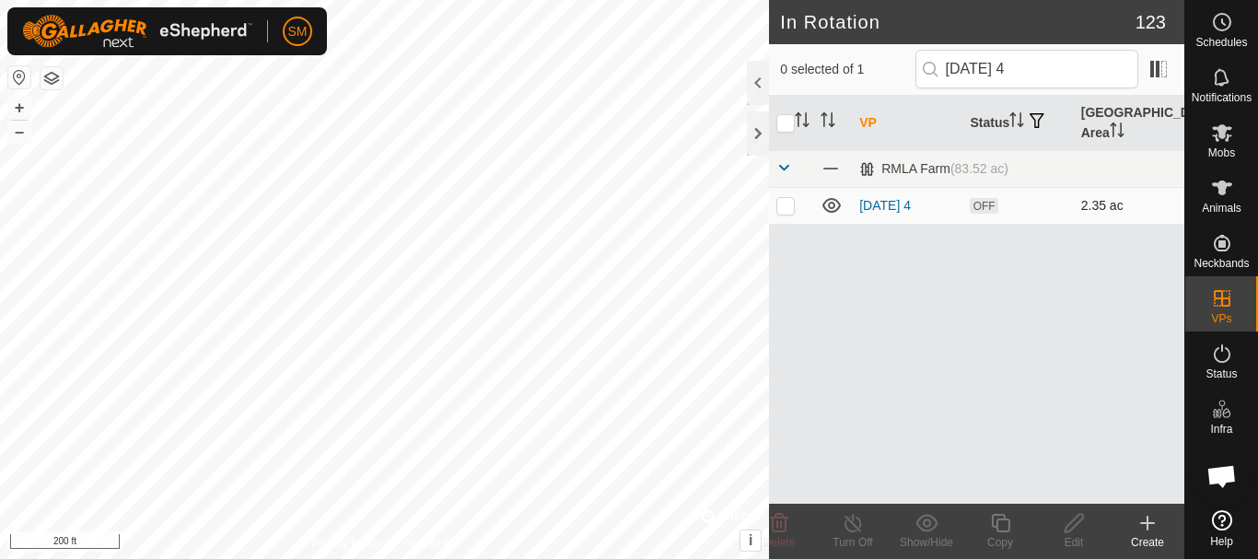
click at [789, 211] on p-checkbox at bounding box center [786, 205] width 18 height 15
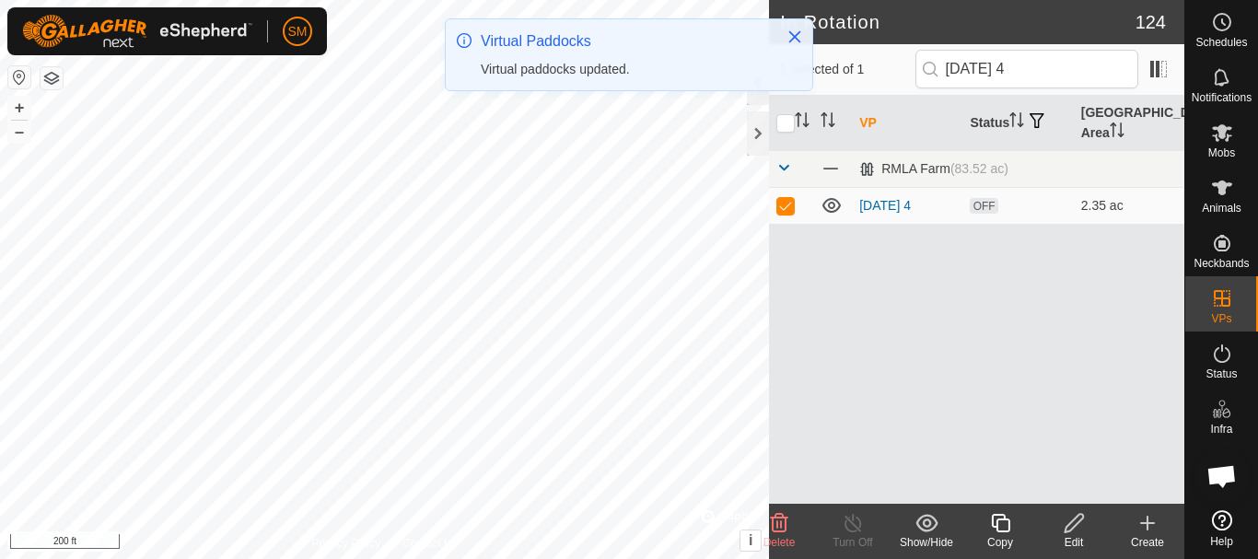
click at [1000, 522] on icon at bounding box center [1000, 523] width 23 height 22
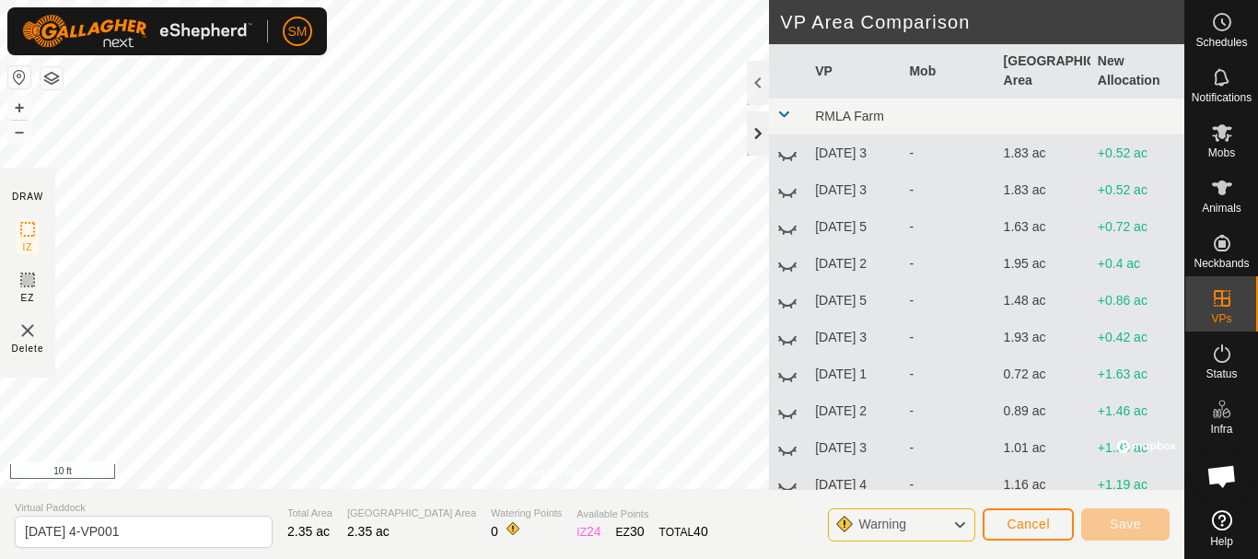
click at [761, 124] on div at bounding box center [758, 133] width 22 height 44
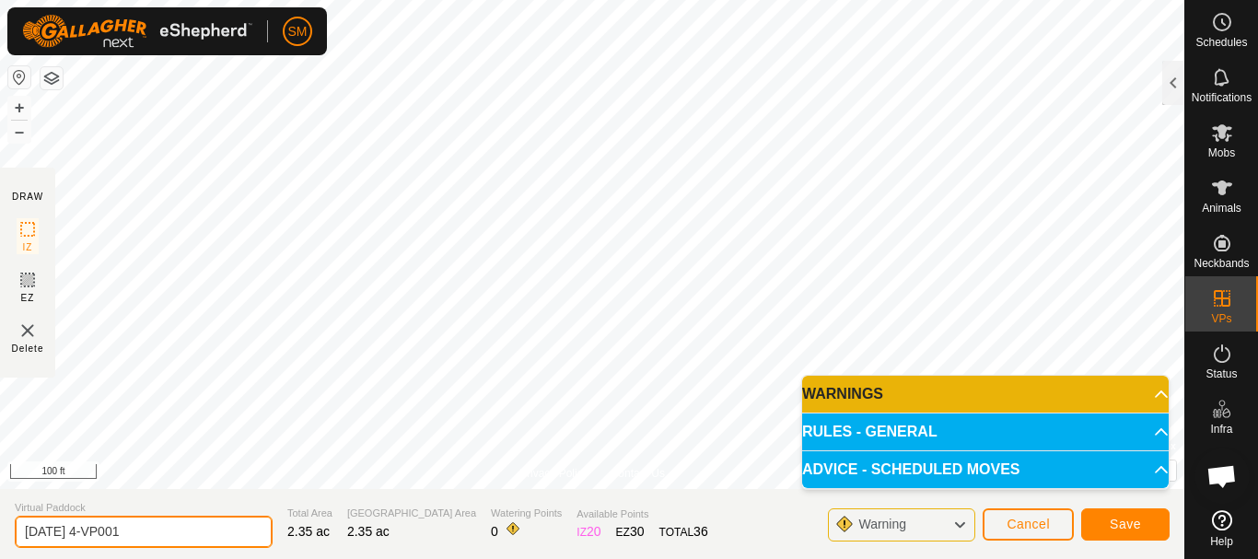
click at [214, 541] on input "[DATE] 4-VP001" at bounding box center [144, 532] width 258 height 32
paste input "text"
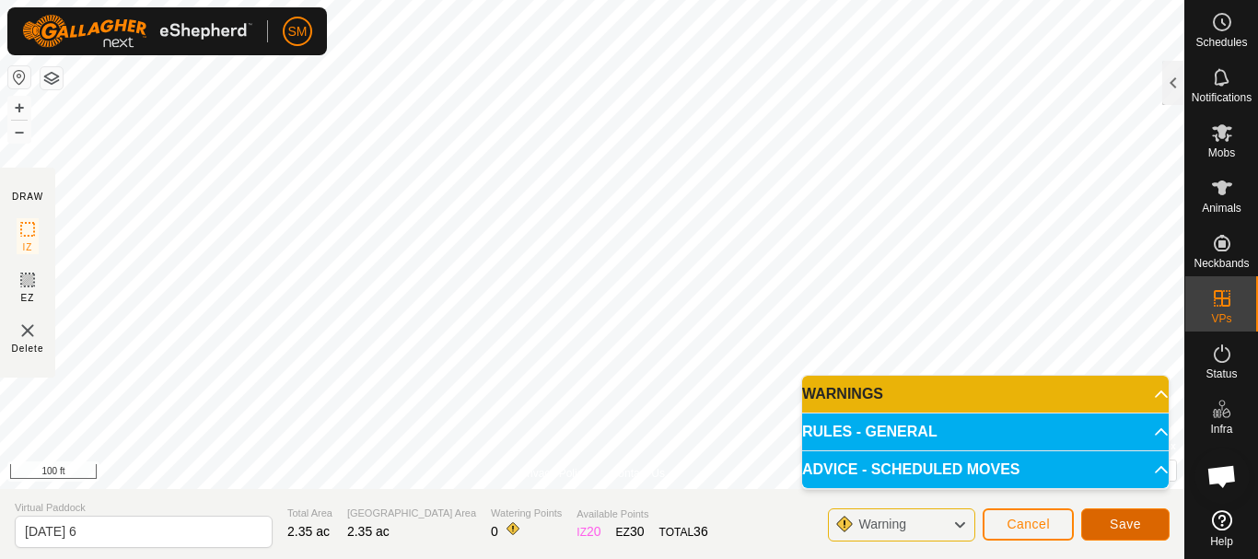
click at [1143, 519] on button "Save" at bounding box center [1126, 525] width 88 height 32
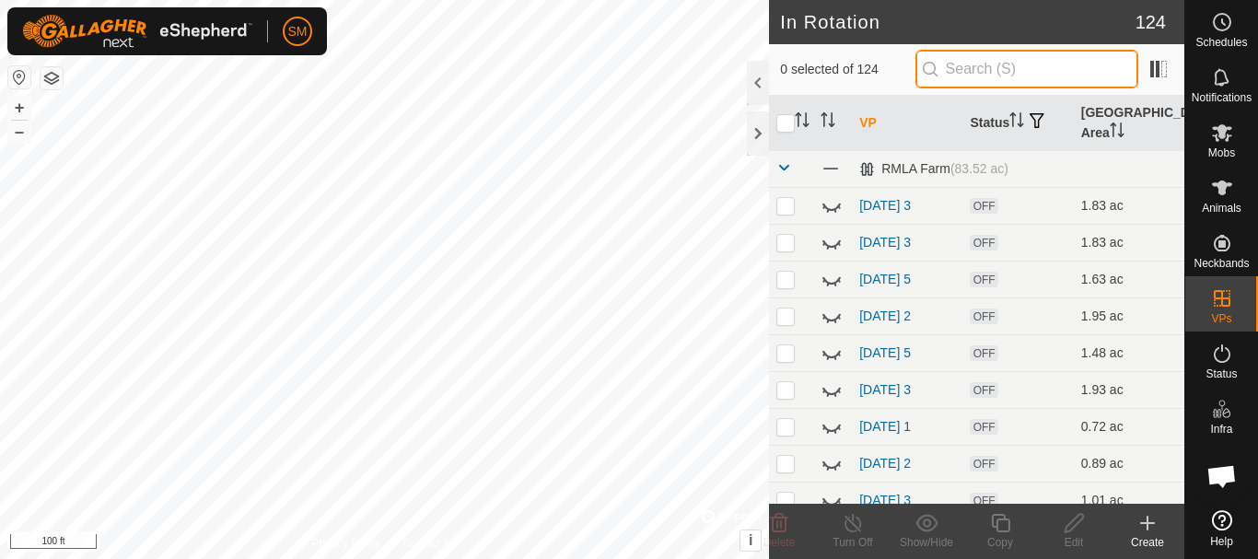
click at [1044, 59] on input "text" at bounding box center [1027, 69] width 223 height 39
paste input "[DATE]"
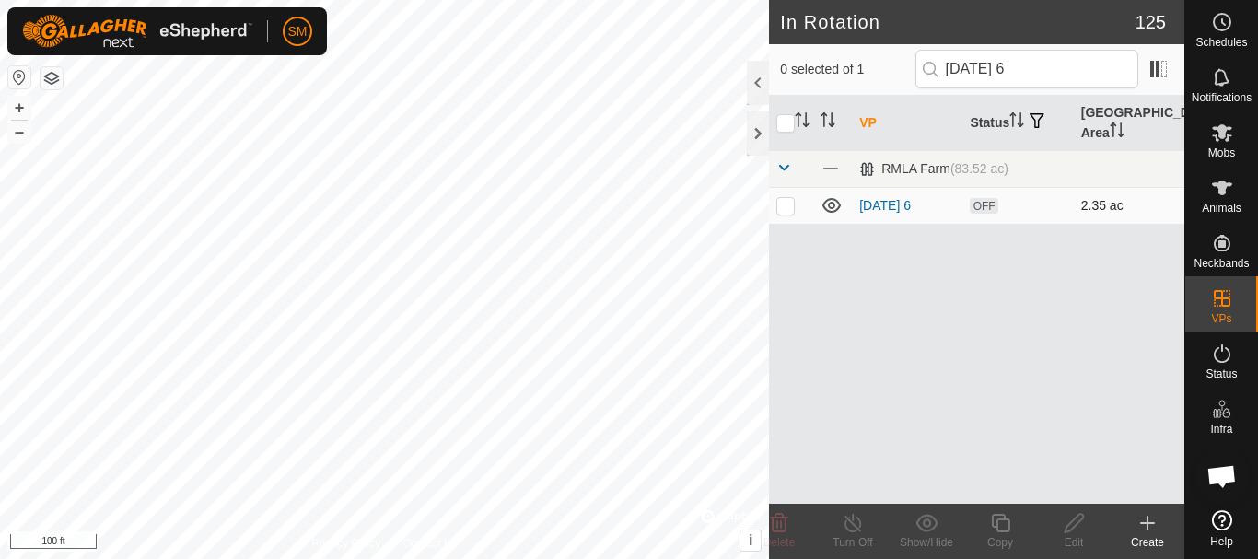
click at [789, 208] on p-checkbox at bounding box center [786, 205] width 18 height 15
click at [1003, 527] on icon at bounding box center [1000, 523] width 23 height 22
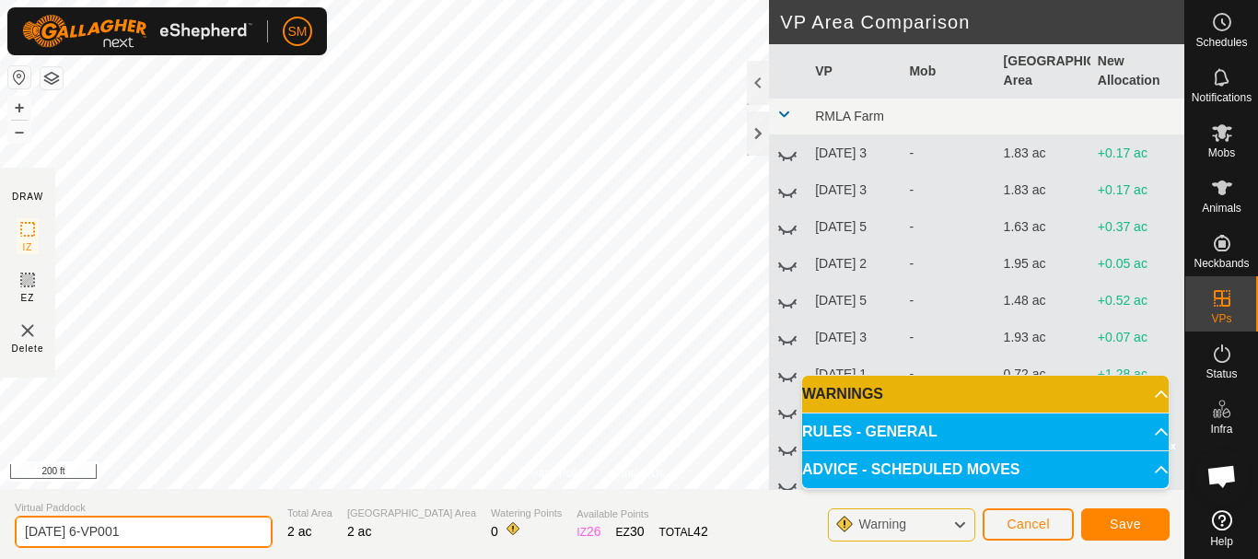
click at [239, 531] on input "[DATE] 6-VP001" at bounding box center [144, 532] width 258 height 32
paste input "text"
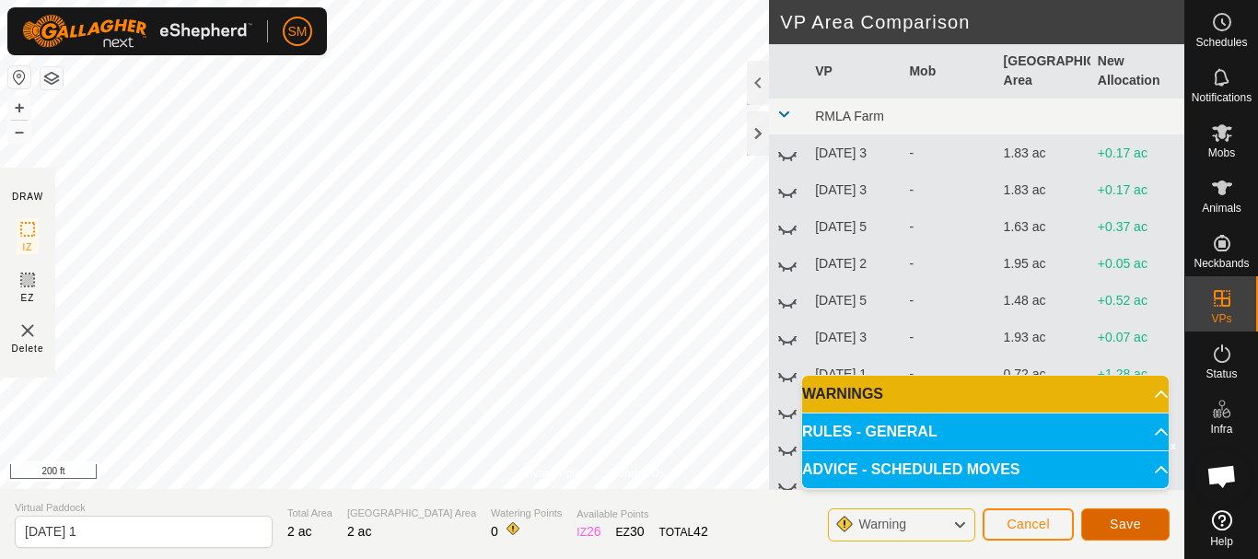
click at [1140, 520] on span "Save" at bounding box center [1125, 524] width 31 height 15
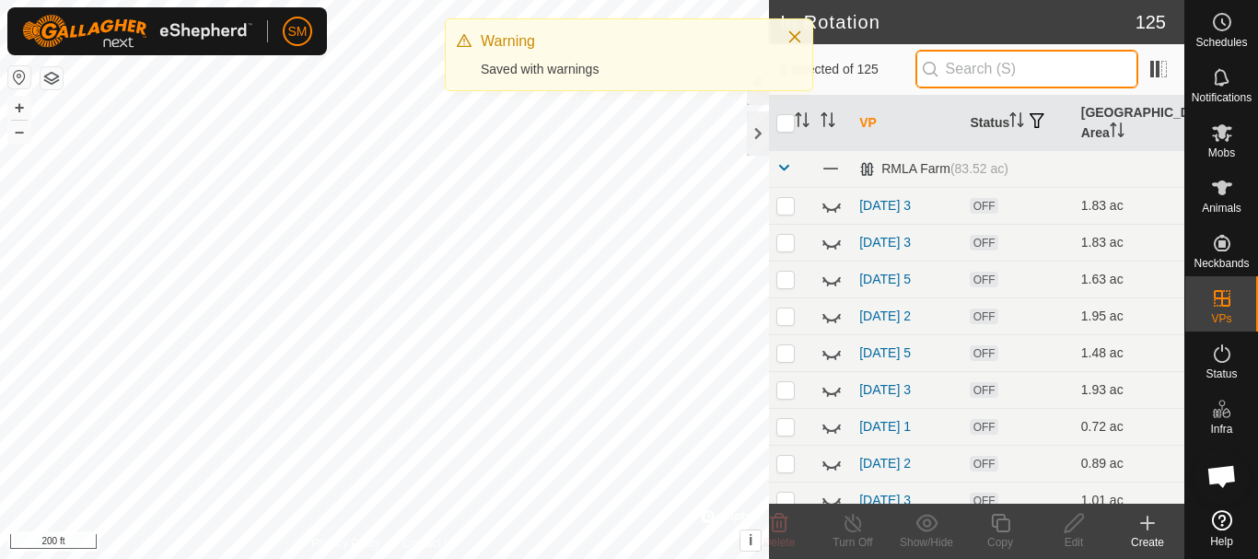
click at [1008, 67] on input "text" at bounding box center [1027, 69] width 223 height 39
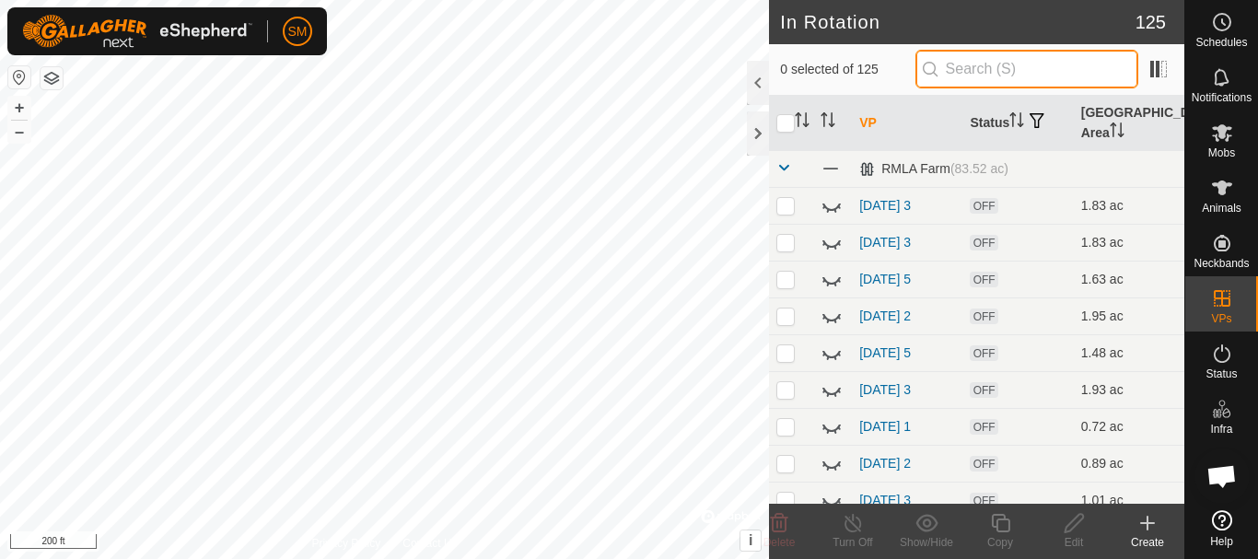
paste input "[DATE]"
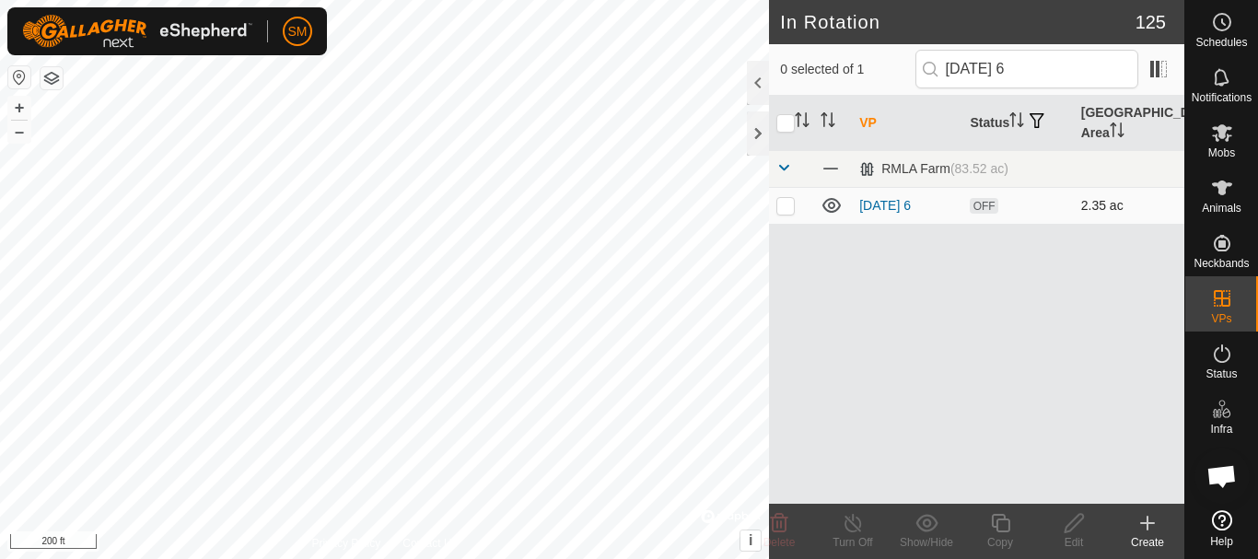
click at [793, 209] on p-checkbox at bounding box center [786, 205] width 18 height 15
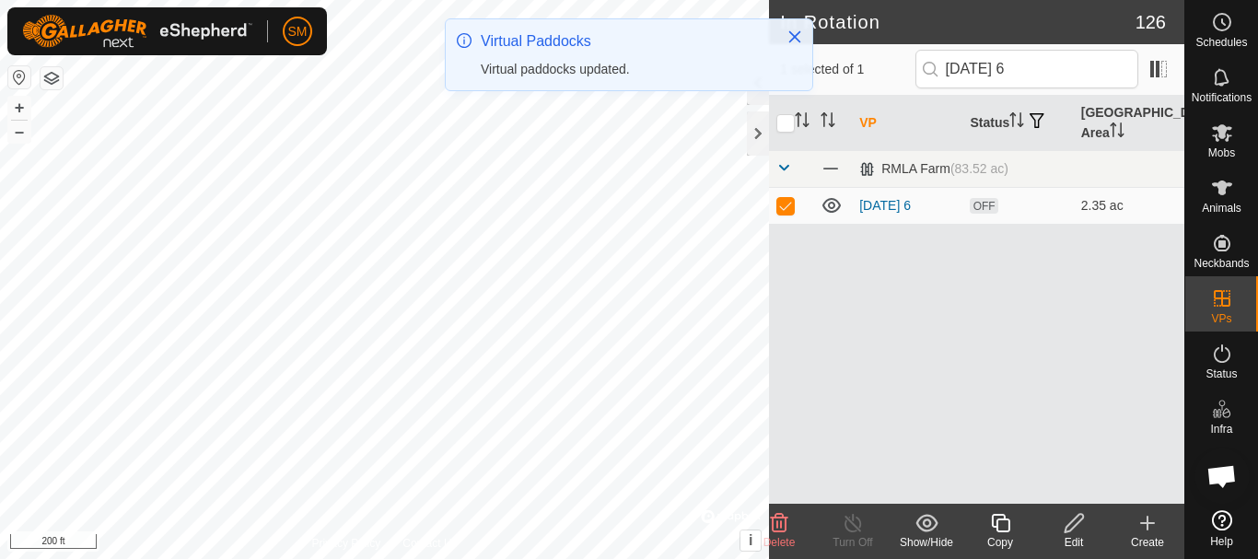
click at [1000, 528] on icon at bounding box center [1000, 523] width 23 height 22
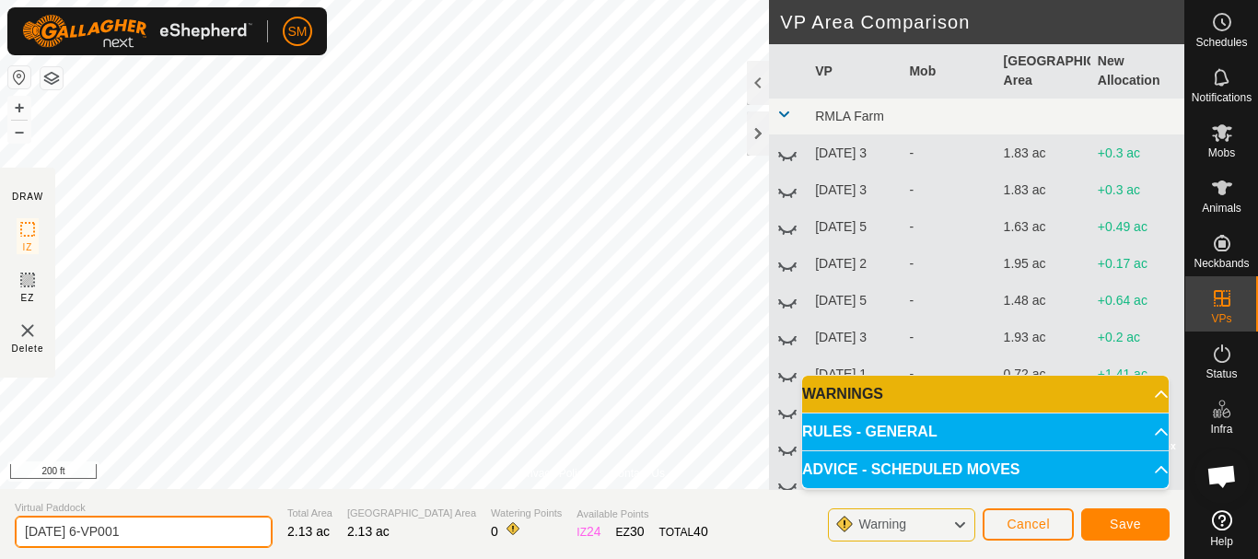
click at [169, 536] on input "[DATE] 6-VP001" at bounding box center [144, 532] width 258 height 32
paste input "text"
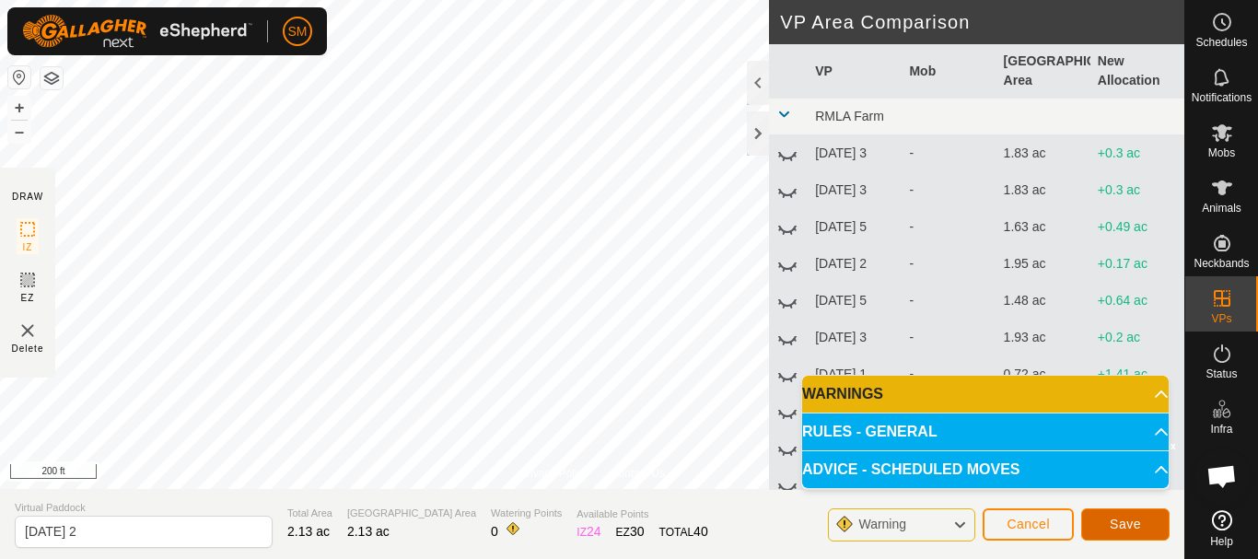
click at [1163, 516] on button "Save" at bounding box center [1126, 525] width 88 height 32
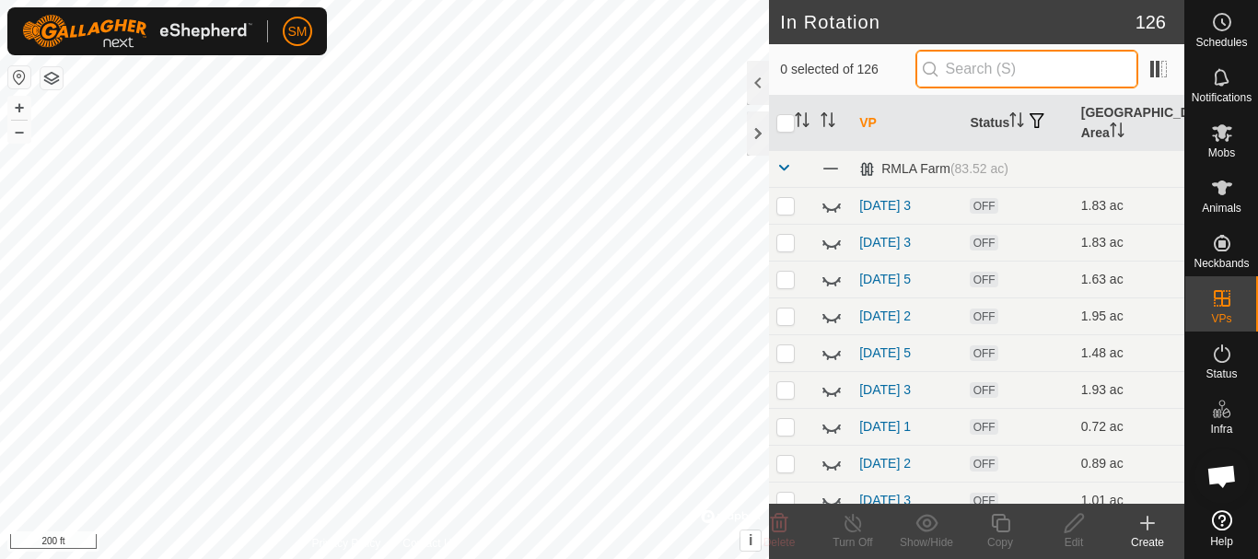
click at [1035, 76] on input "text" at bounding box center [1027, 69] width 223 height 39
paste input "[DATE]"
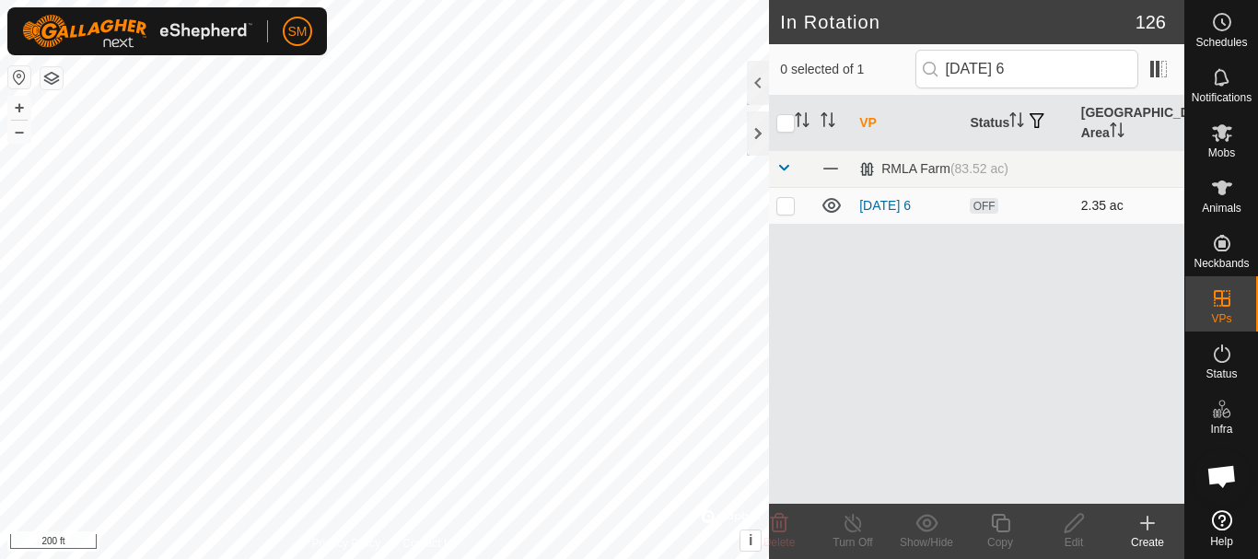
click at [786, 206] on p-checkbox at bounding box center [786, 205] width 18 height 15
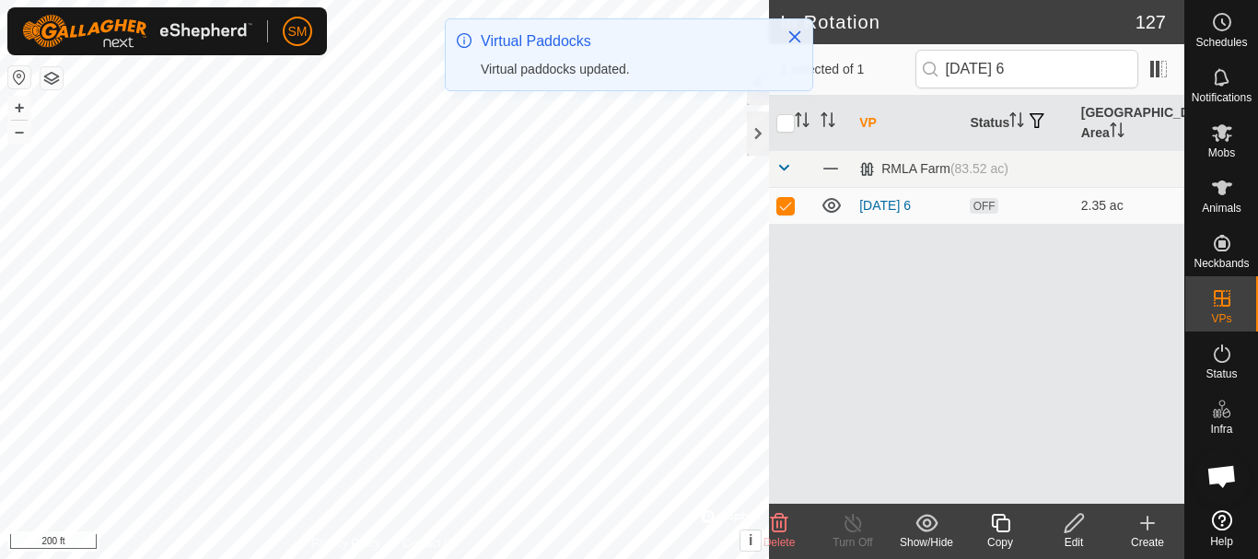
click at [998, 532] on icon at bounding box center [1000, 523] width 18 height 18
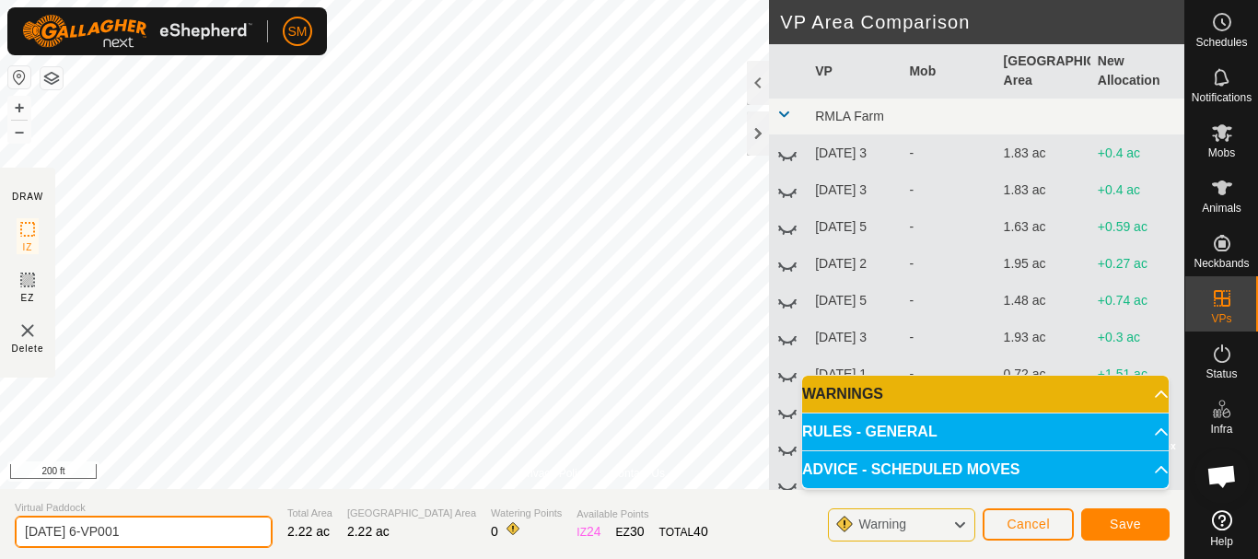
click at [187, 520] on input "[DATE] 6-VP001" at bounding box center [144, 532] width 258 height 32
click at [186, 520] on input "[DATE] 6-VP001" at bounding box center [144, 532] width 258 height 32
paste input "text"
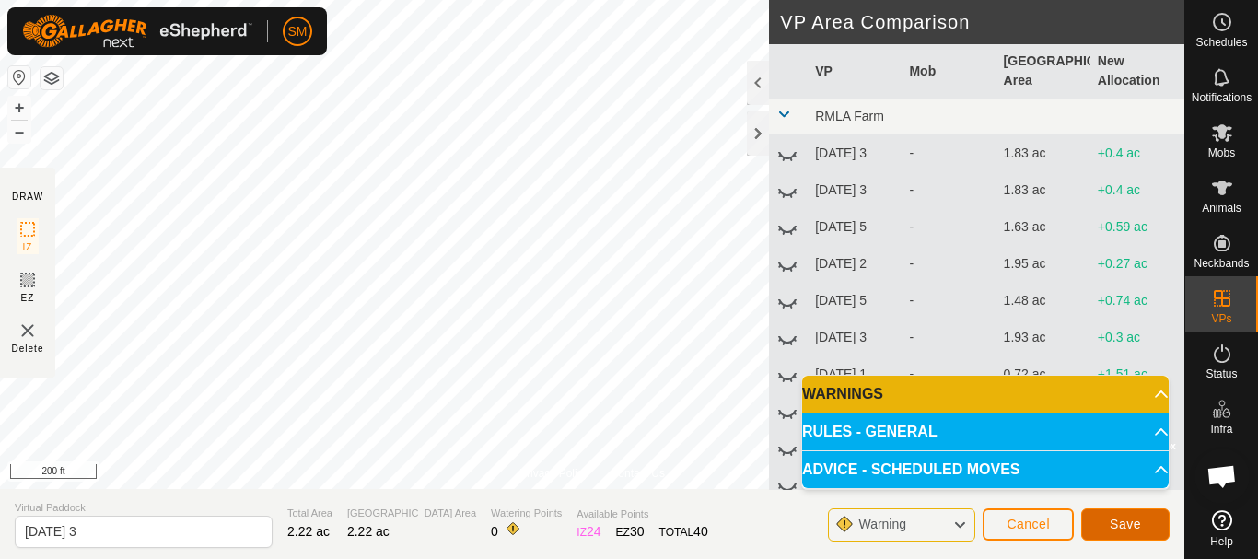
click at [1129, 520] on span "Save" at bounding box center [1125, 524] width 31 height 15
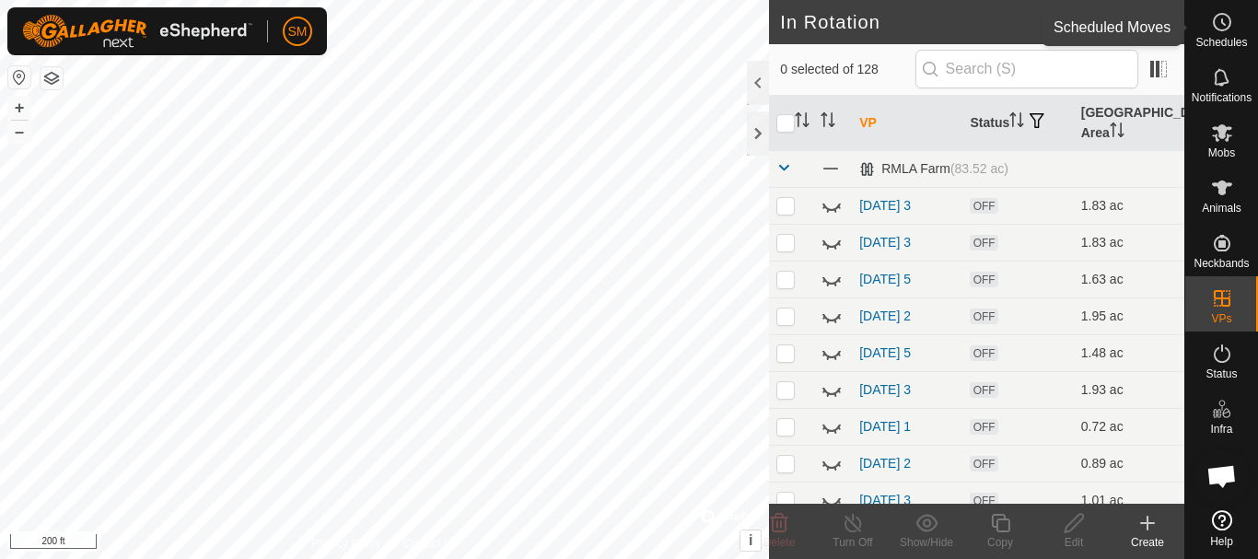
click at [1225, 26] on icon at bounding box center [1222, 22] width 22 height 22
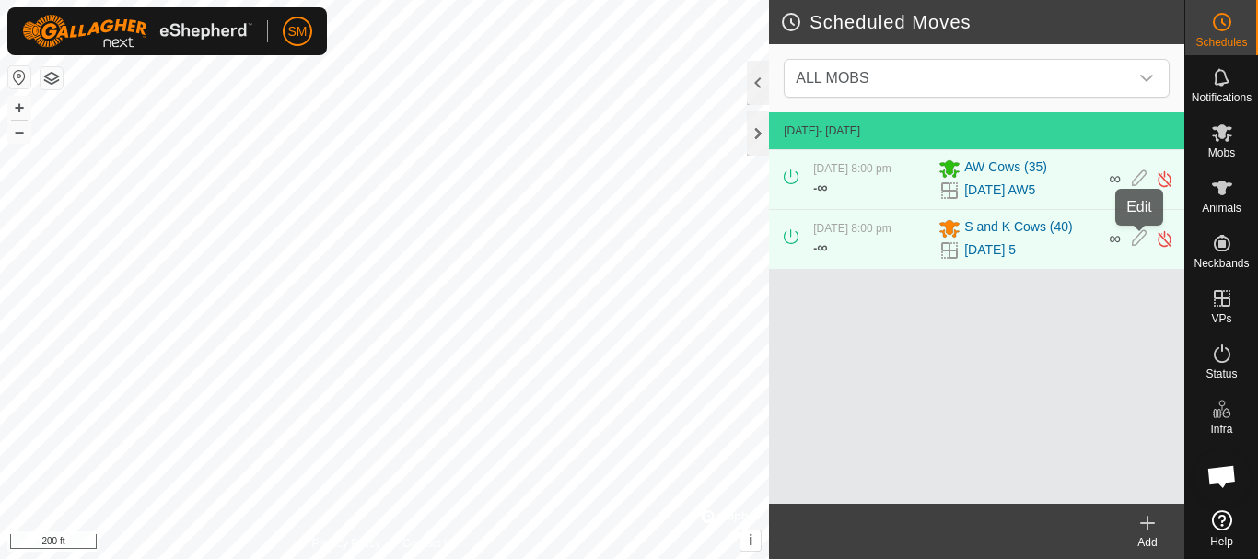
click at [1140, 243] on icon at bounding box center [1139, 238] width 15 height 19
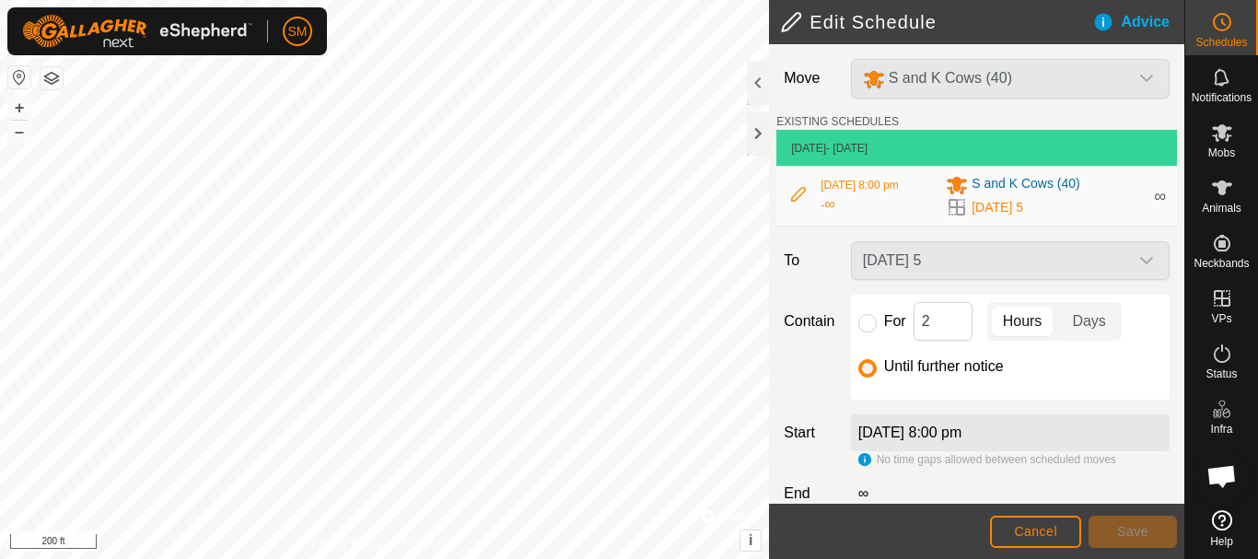
click at [864, 333] on div "For 2 Hours Days" at bounding box center [1011, 321] width 304 height 39
click at [867, 327] on input "For" at bounding box center [868, 323] width 18 height 18
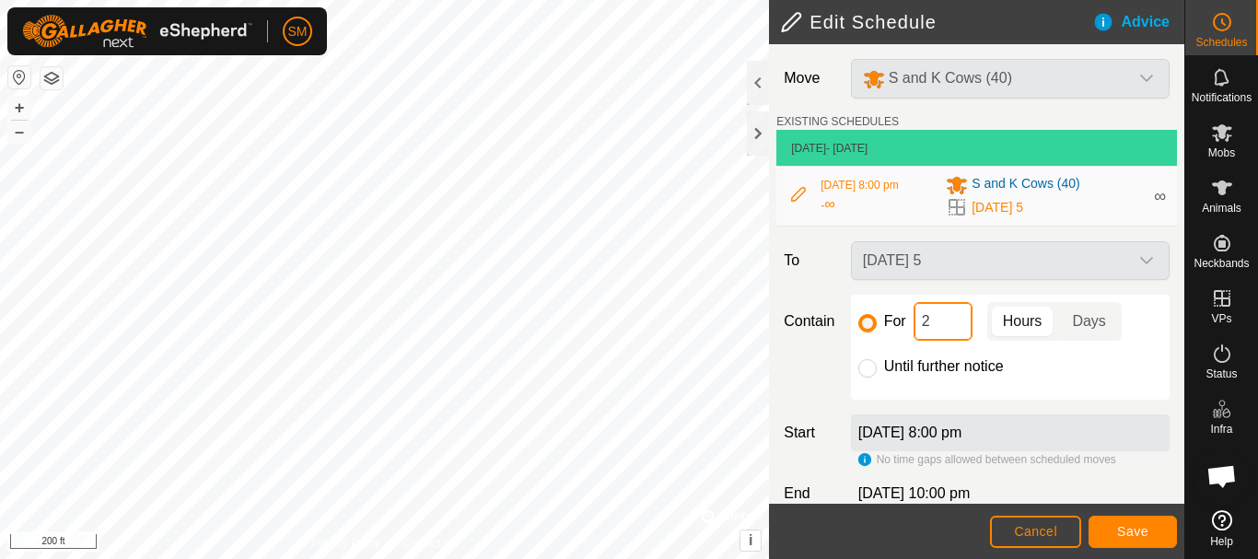
click at [939, 318] on input "2" at bounding box center [943, 321] width 59 height 39
click at [1138, 527] on span "Save" at bounding box center [1132, 531] width 31 height 15
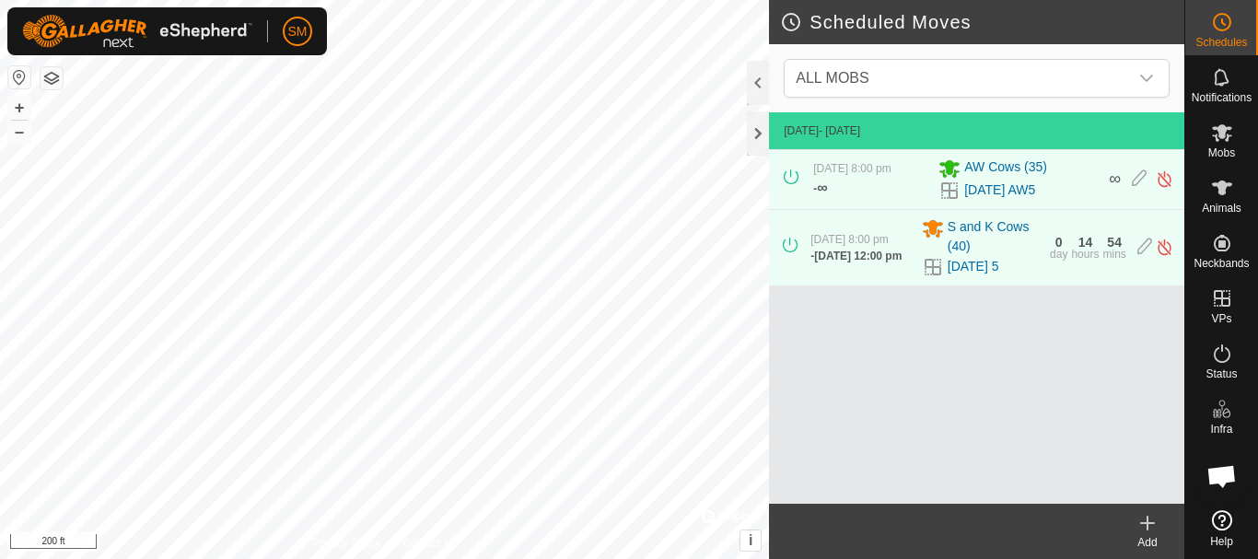
click at [1143, 532] on icon at bounding box center [1148, 523] width 22 height 22
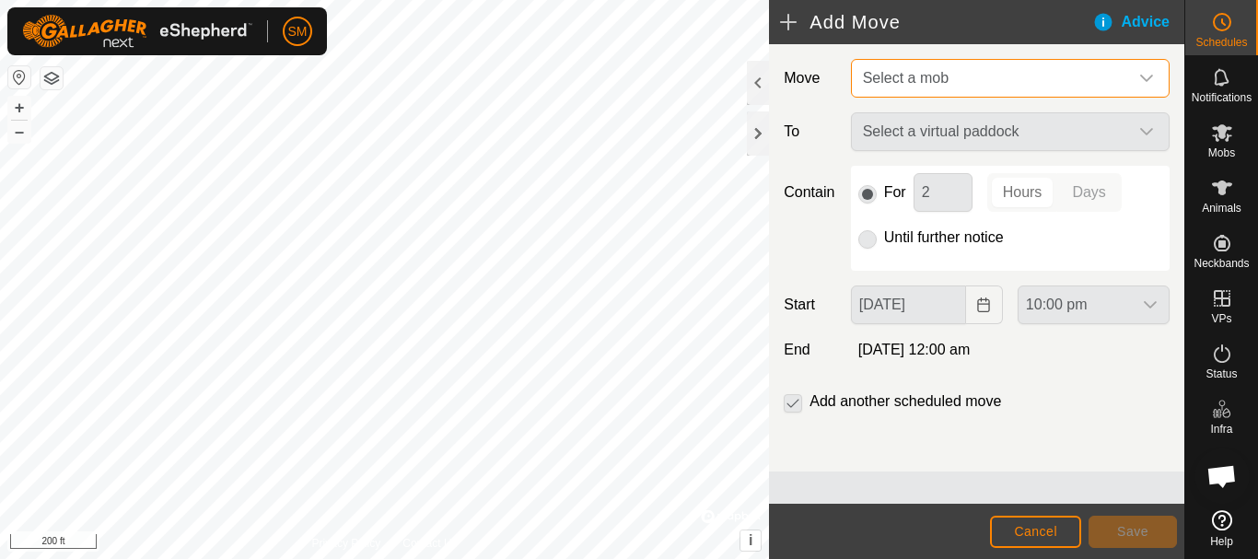
click at [1004, 71] on span "Select a mob" at bounding box center [992, 78] width 273 height 37
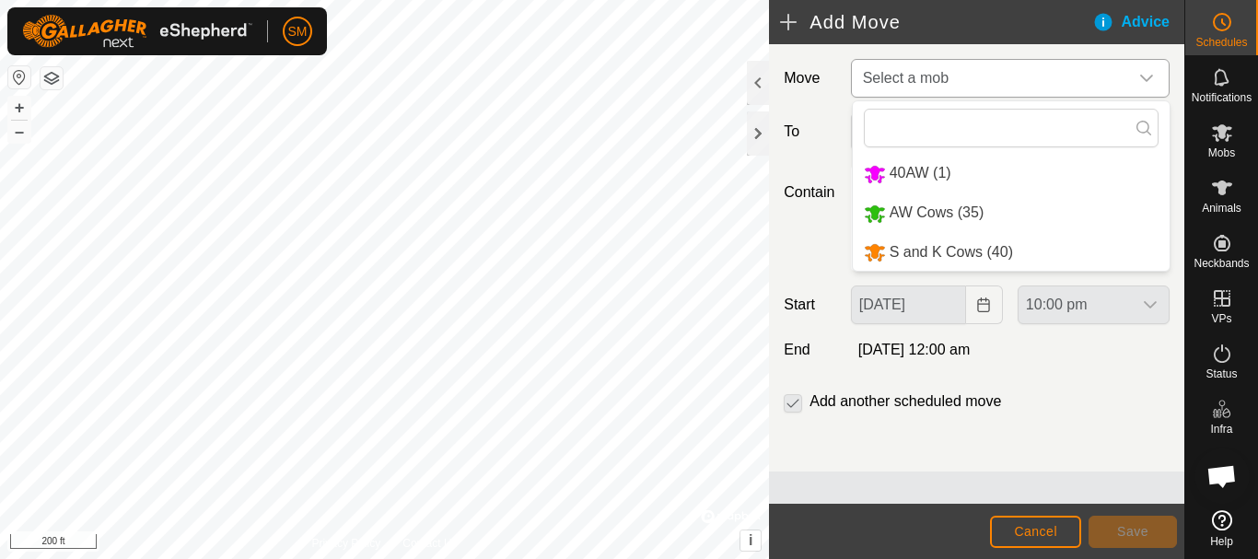
click at [918, 249] on li "S and K Cows (40)" at bounding box center [1011, 253] width 317 height 38
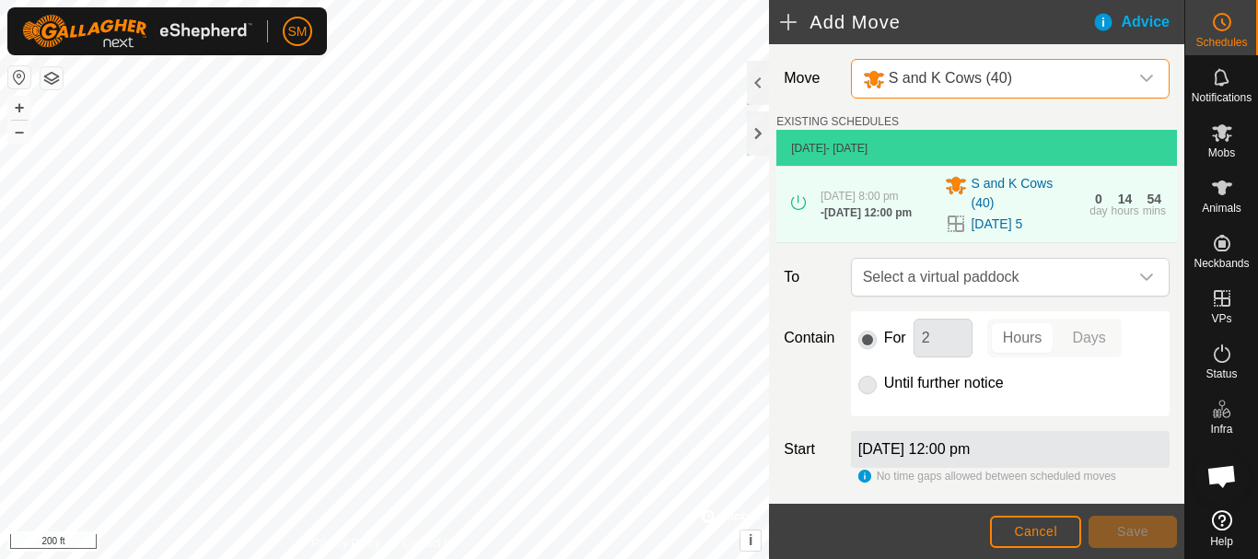
scroll to position [134, 0]
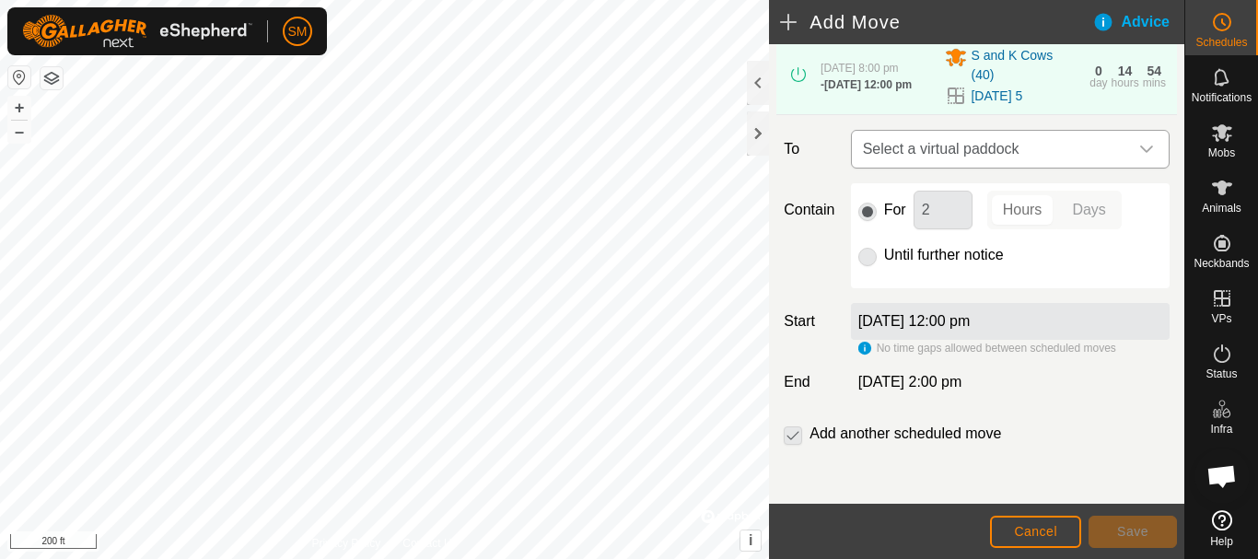
click at [1140, 155] on icon "dropdown trigger" at bounding box center [1147, 149] width 15 height 15
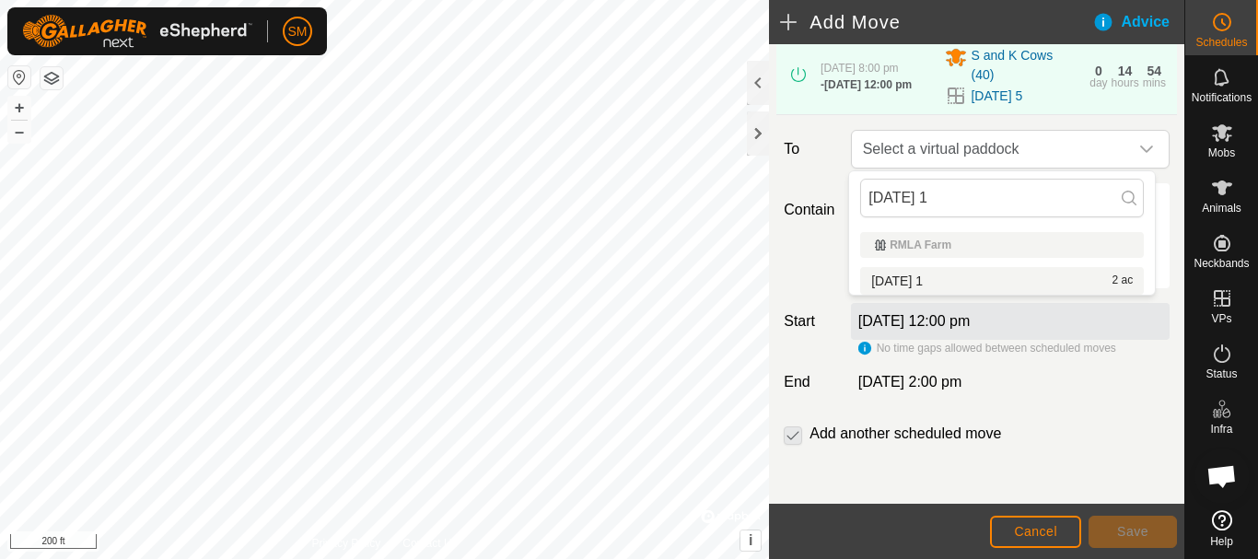
click at [936, 275] on li "[DATE] 1 2 ac" at bounding box center [1002, 281] width 284 height 28
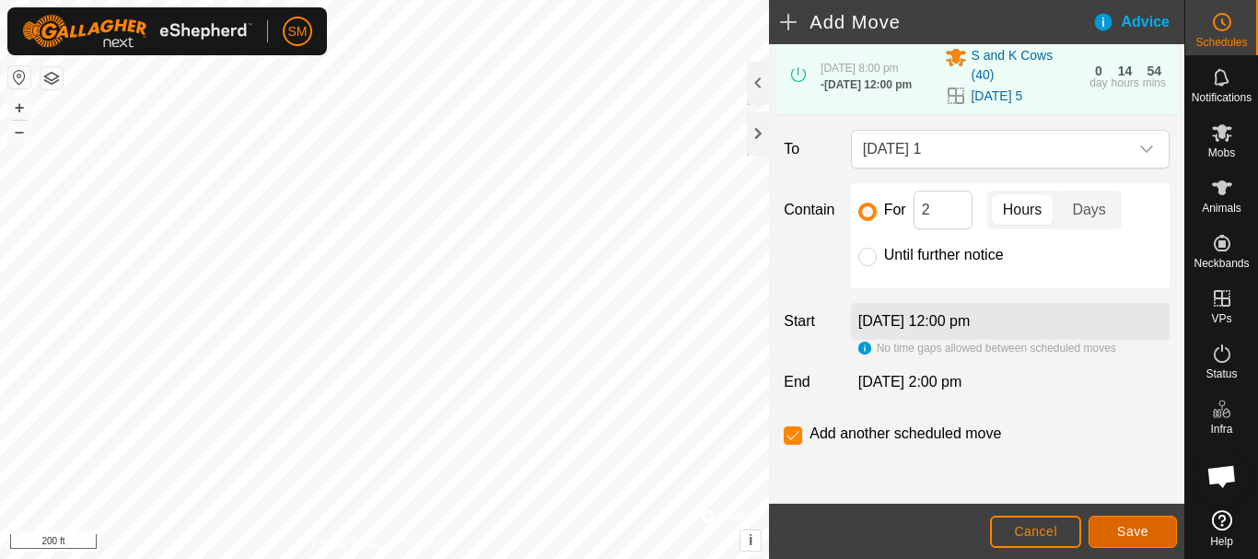
click at [1124, 539] on button "Save" at bounding box center [1133, 532] width 88 height 32
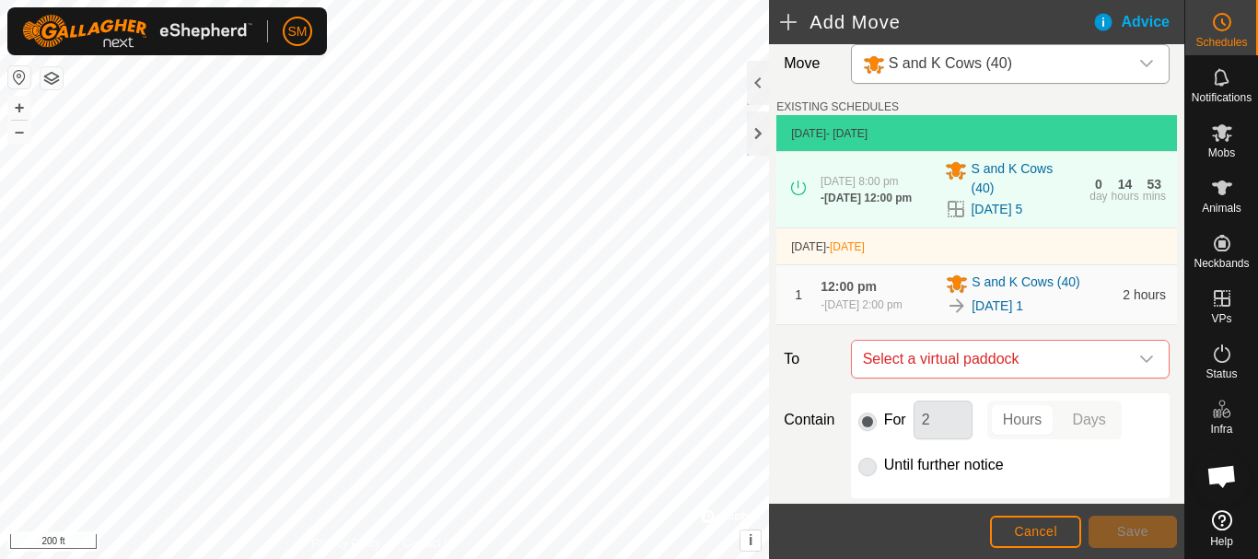
scroll to position [239, 0]
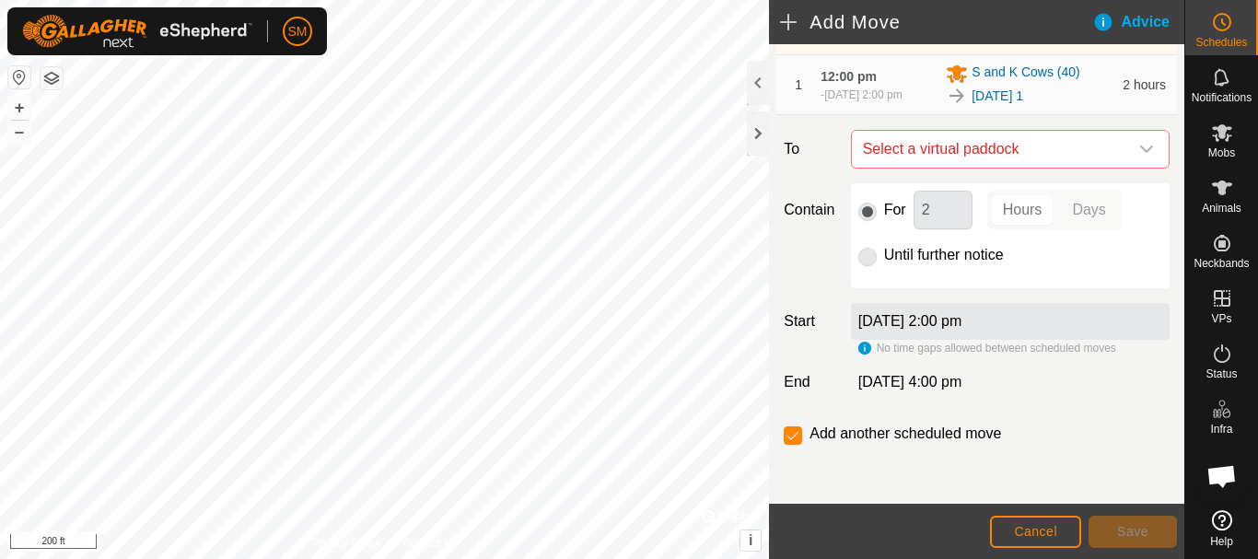
click at [1140, 150] on icon "dropdown trigger" at bounding box center [1147, 149] width 15 height 15
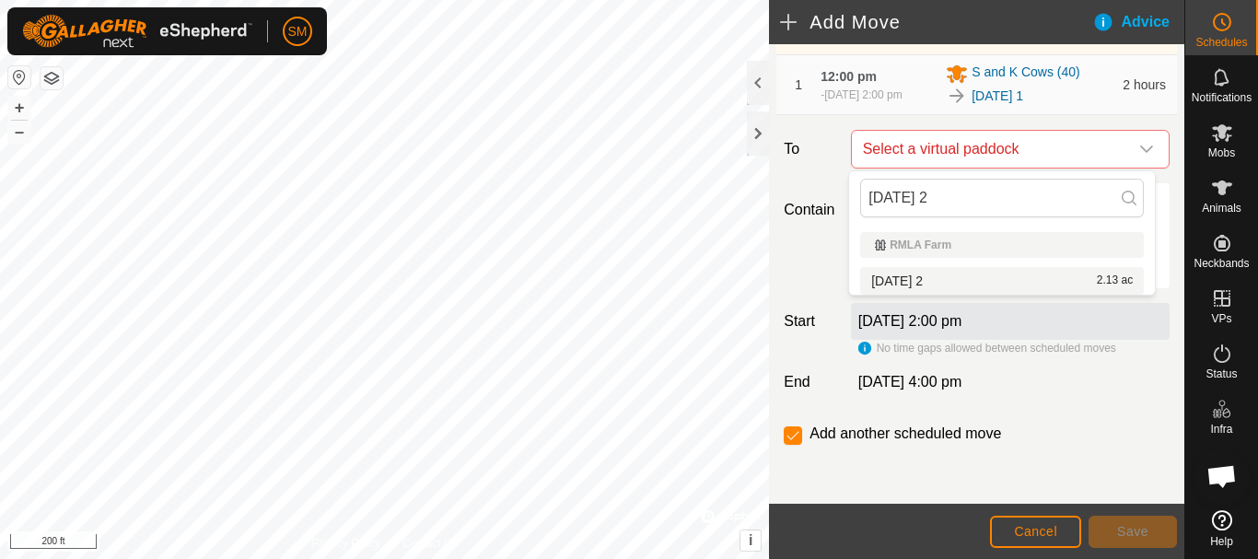
click at [932, 275] on li "[DATE] 2 2.13 ac" at bounding box center [1002, 281] width 284 height 28
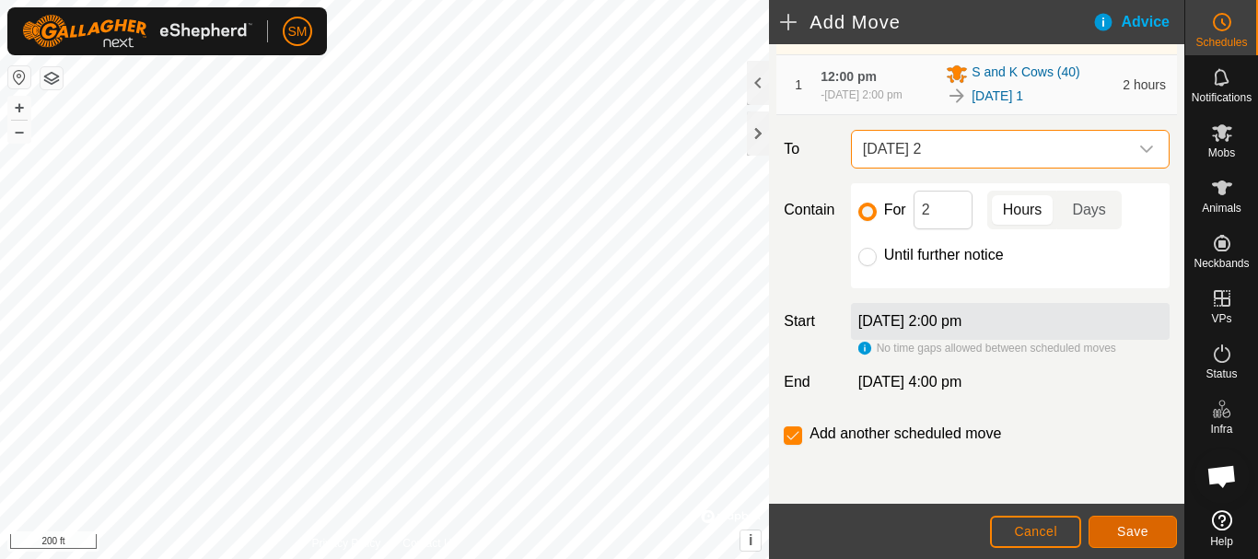
click at [1139, 528] on span "Save" at bounding box center [1132, 531] width 31 height 15
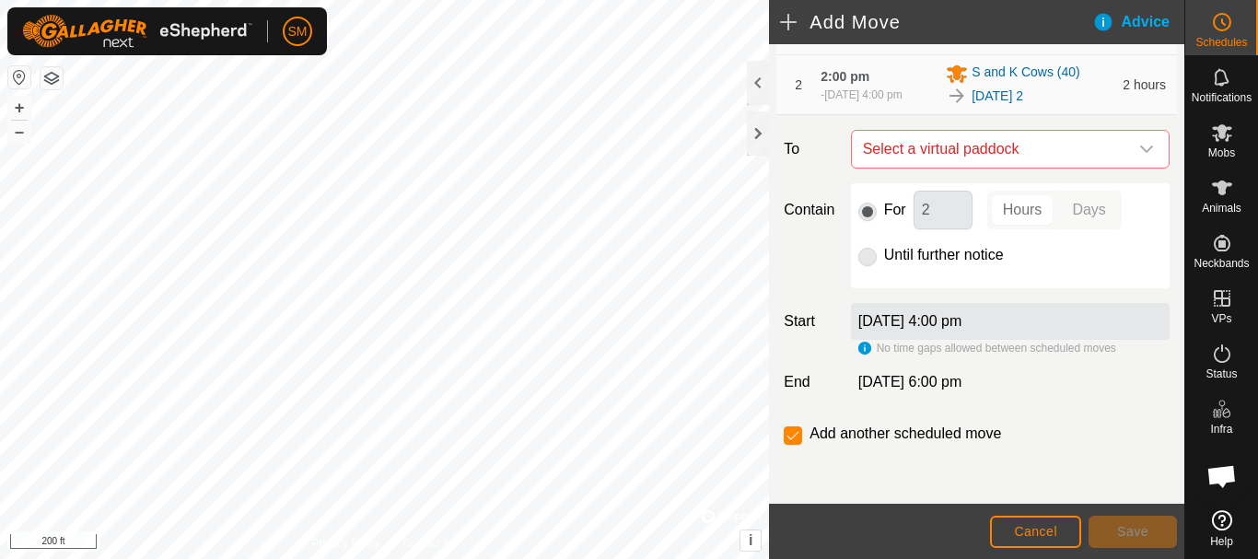
scroll to position [307, 0]
click at [1140, 146] on icon "dropdown trigger" at bounding box center [1147, 149] width 15 height 15
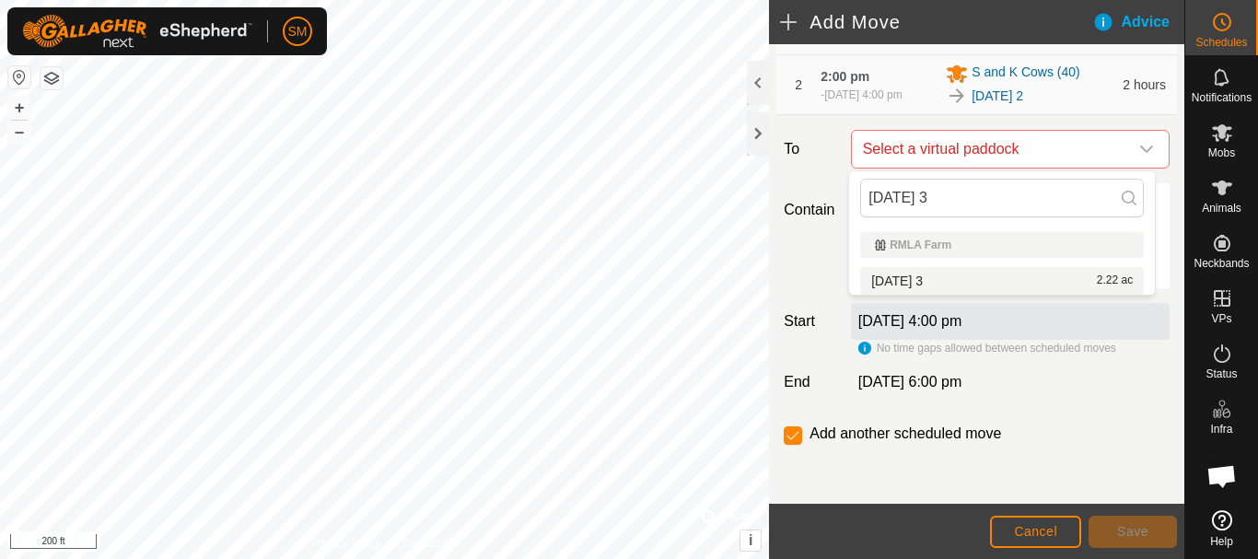
click at [933, 283] on li "[DATE] 3 2.22 ac" at bounding box center [1002, 281] width 284 height 28
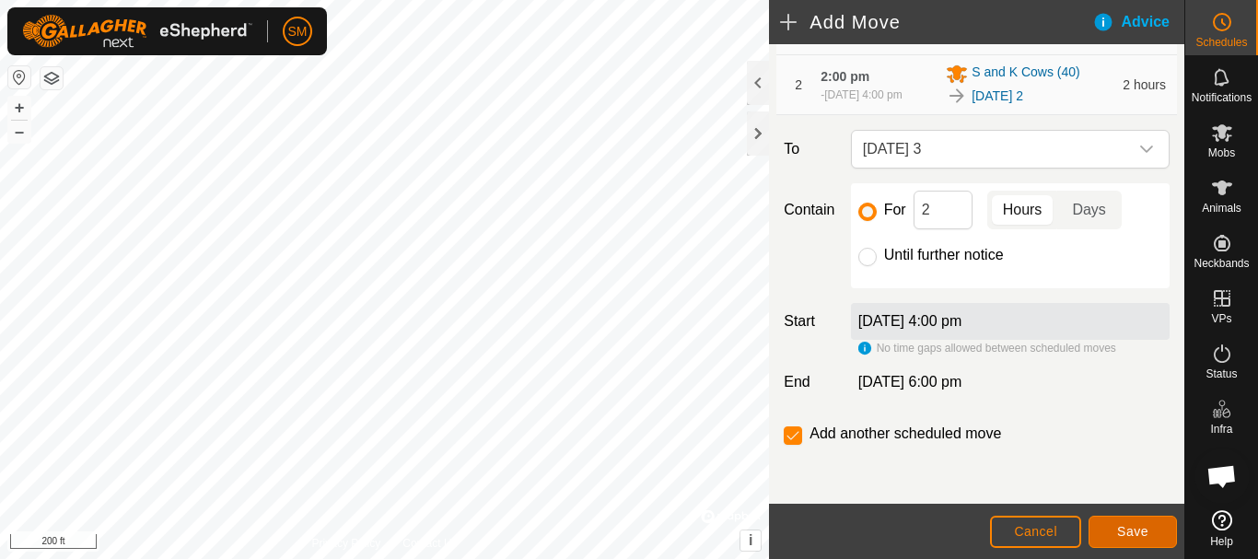
click at [1144, 537] on span "Save" at bounding box center [1132, 531] width 31 height 15
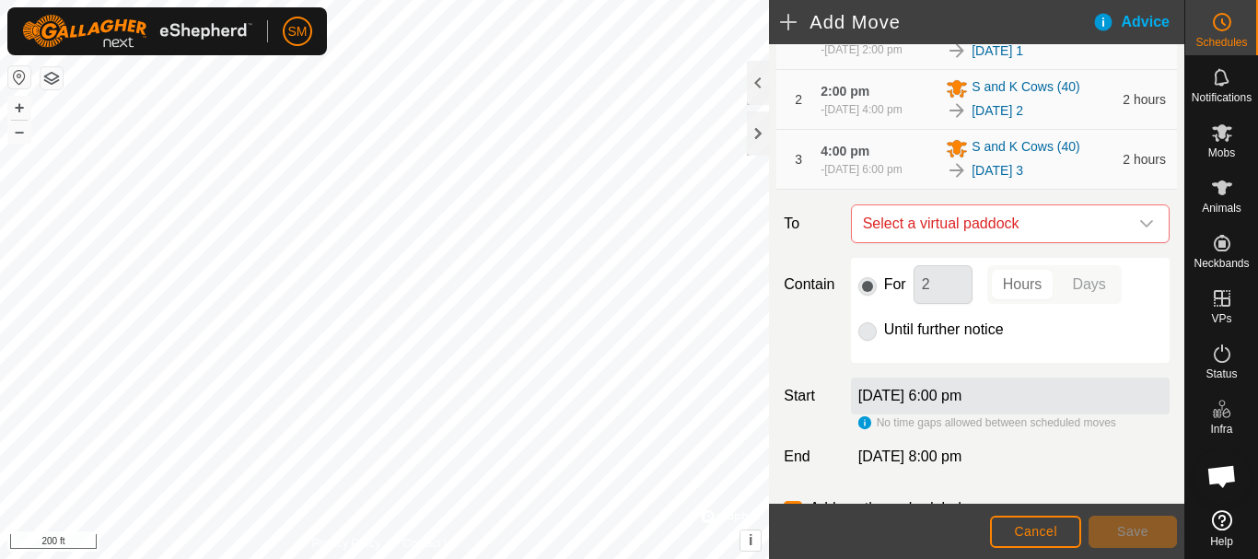
scroll to position [375, 0]
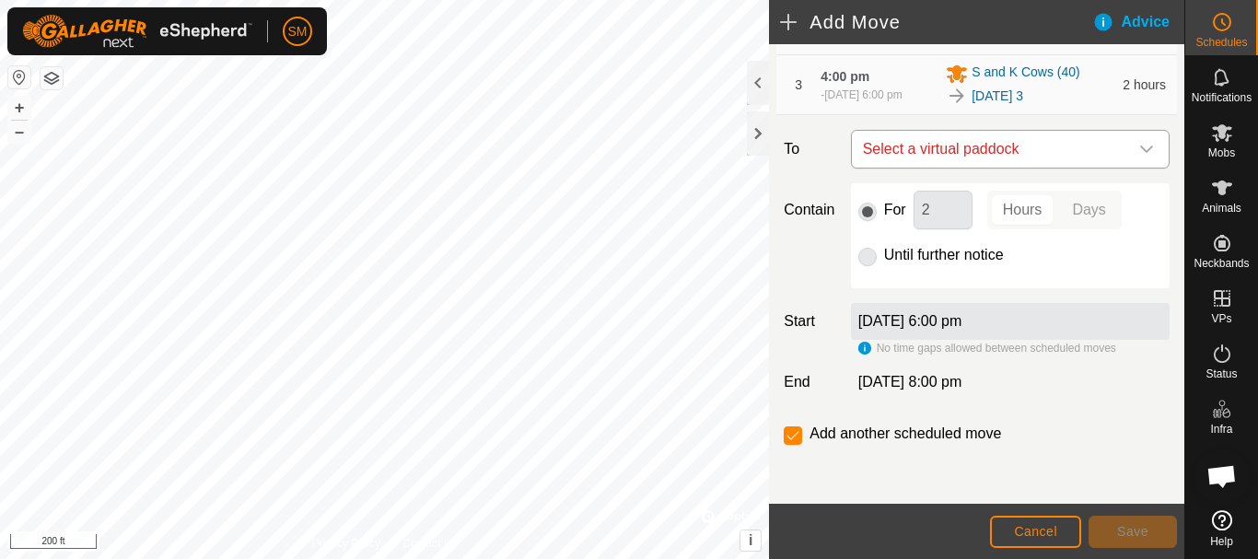
click at [1140, 147] on icon "dropdown trigger" at bounding box center [1147, 149] width 15 height 15
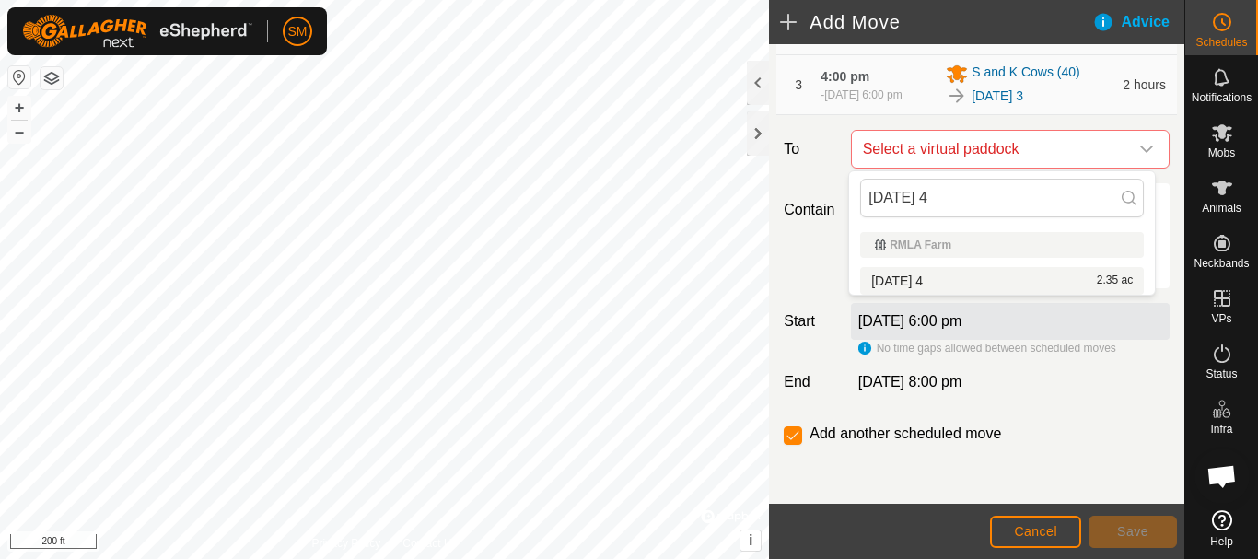
click at [918, 273] on li "[DATE] 4 2.35 ac" at bounding box center [1002, 281] width 284 height 28
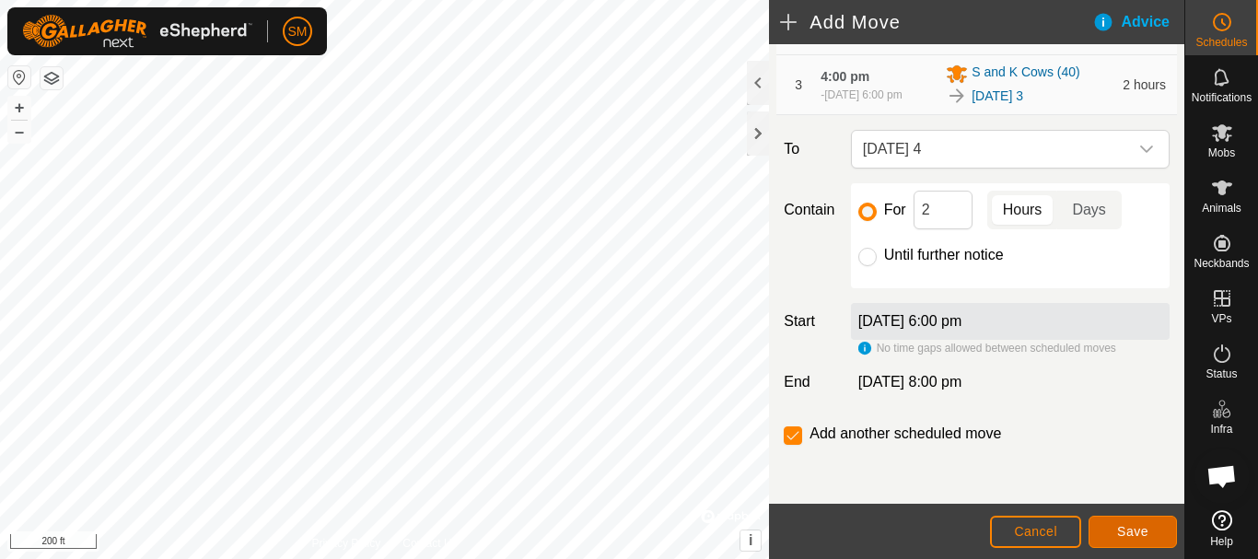
click at [1141, 537] on span "Save" at bounding box center [1132, 531] width 31 height 15
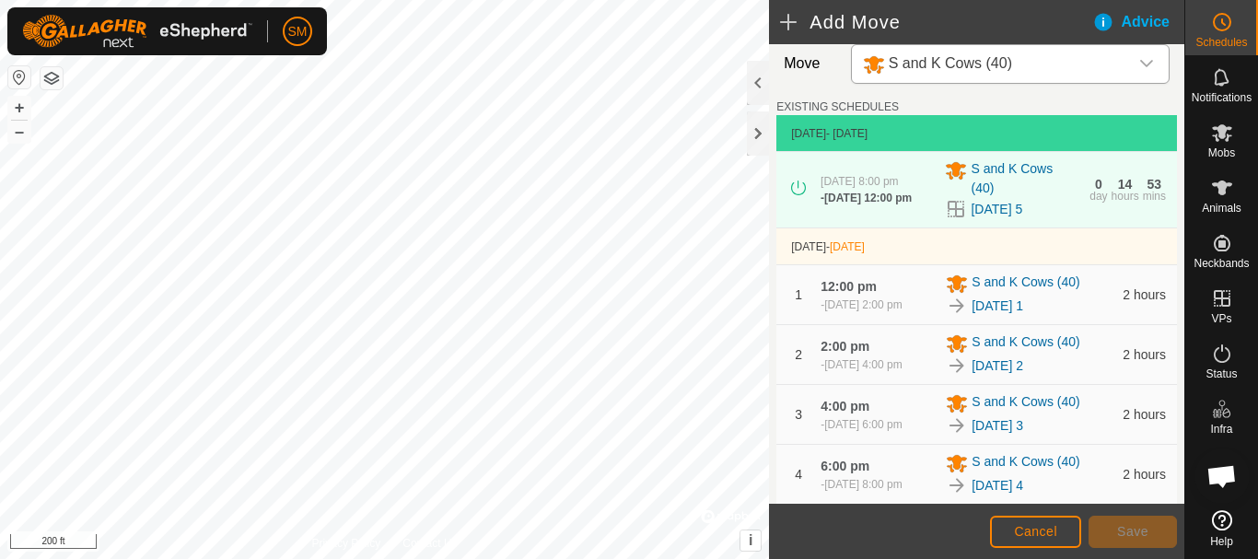
scroll to position [443, 0]
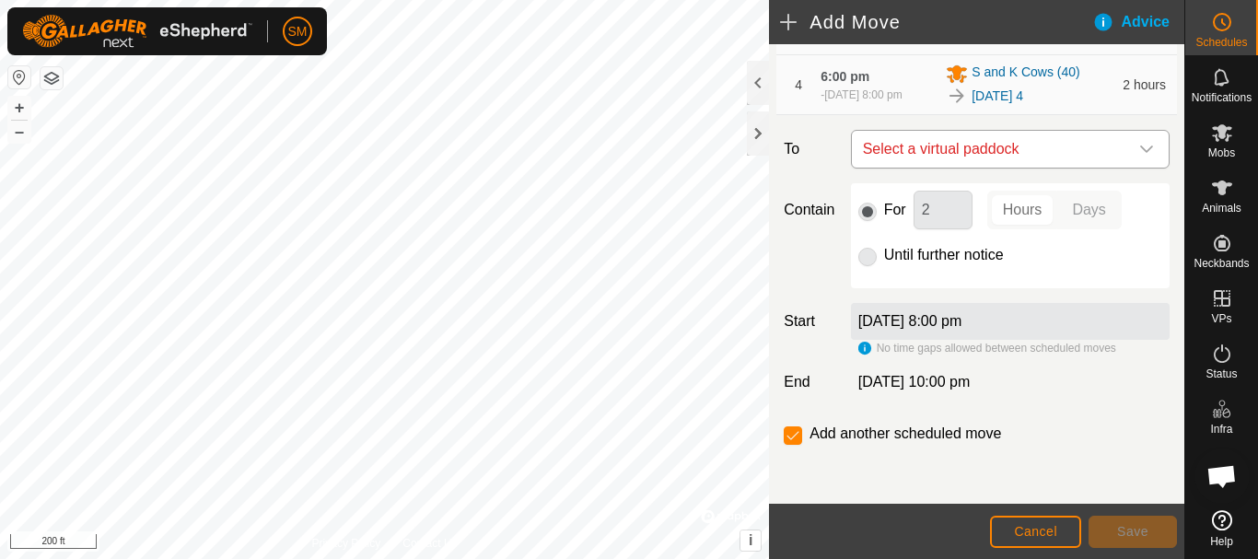
click at [1140, 155] on icon "dropdown trigger" at bounding box center [1147, 149] width 15 height 15
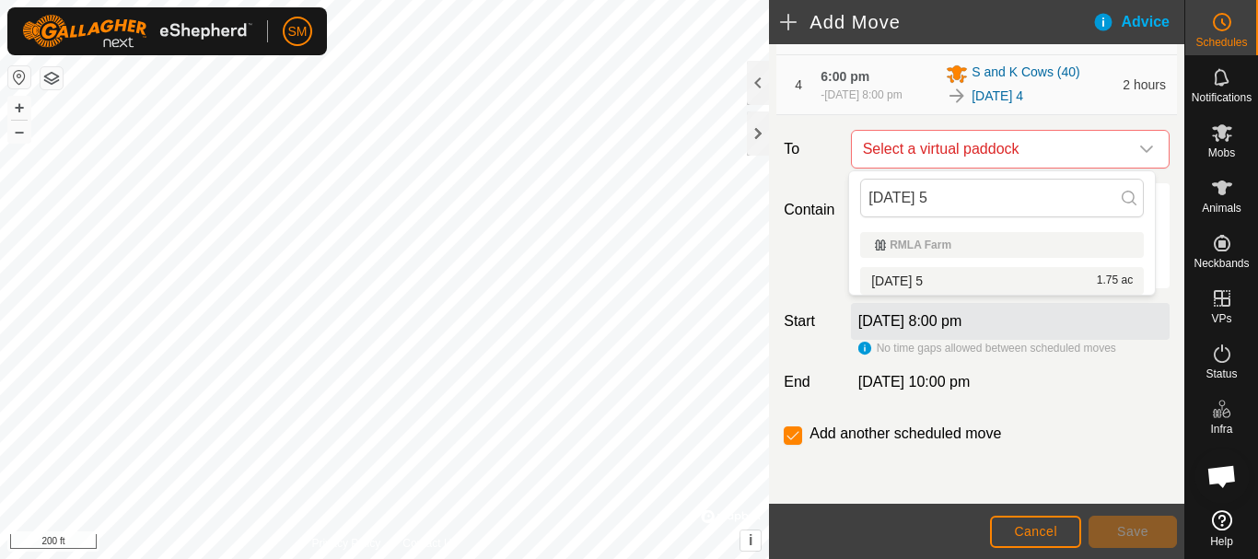
click at [907, 280] on li "[DATE] 5 1.75 ac" at bounding box center [1002, 281] width 284 height 28
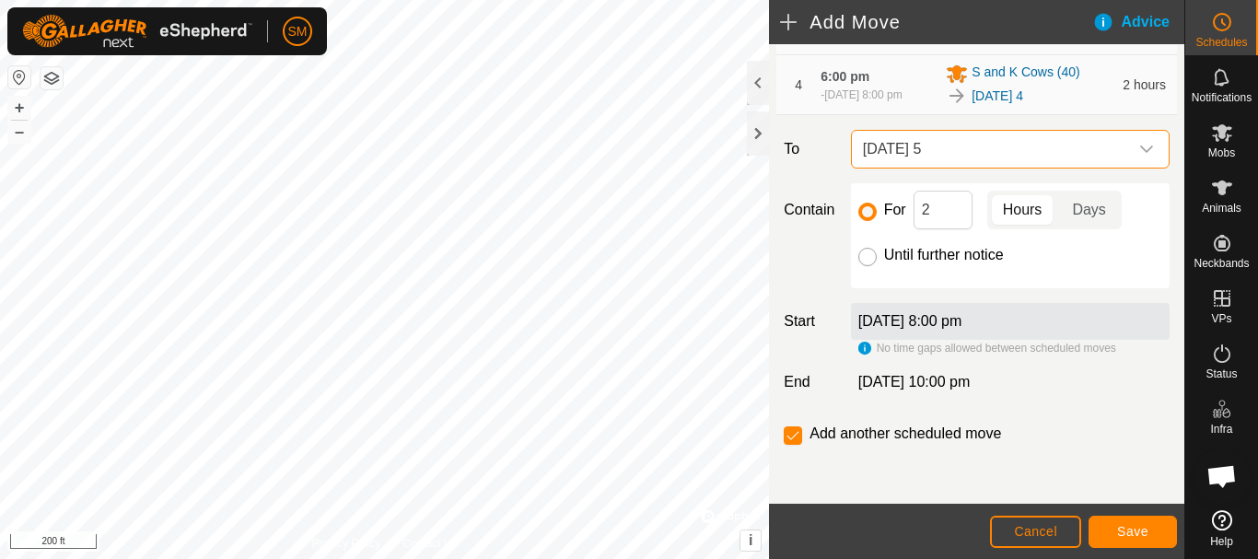
click at [860, 255] on input "Until further notice" at bounding box center [868, 257] width 18 height 18
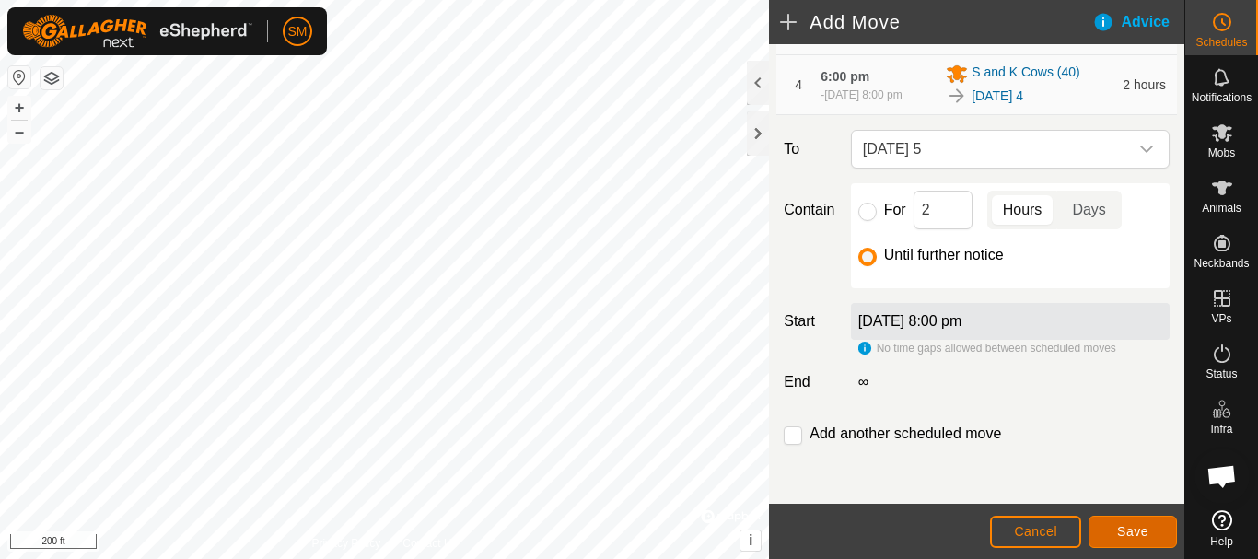
click at [1114, 541] on button "Save" at bounding box center [1133, 532] width 88 height 32
